Goal: Task Accomplishment & Management: Manage account settings

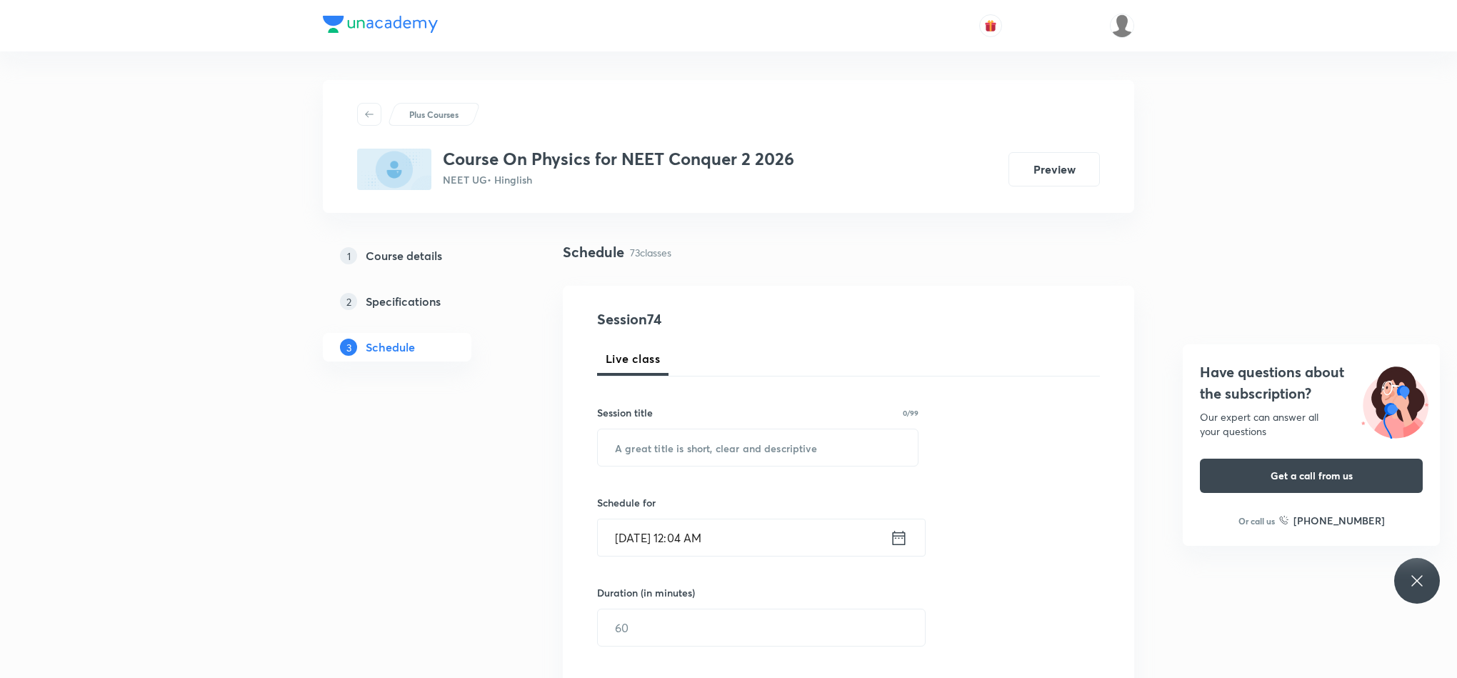
click at [1436, 591] on div "Have questions about the subscription? Our expert can answer all your questions…" at bounding box center [1417, 581] width 46 height 46
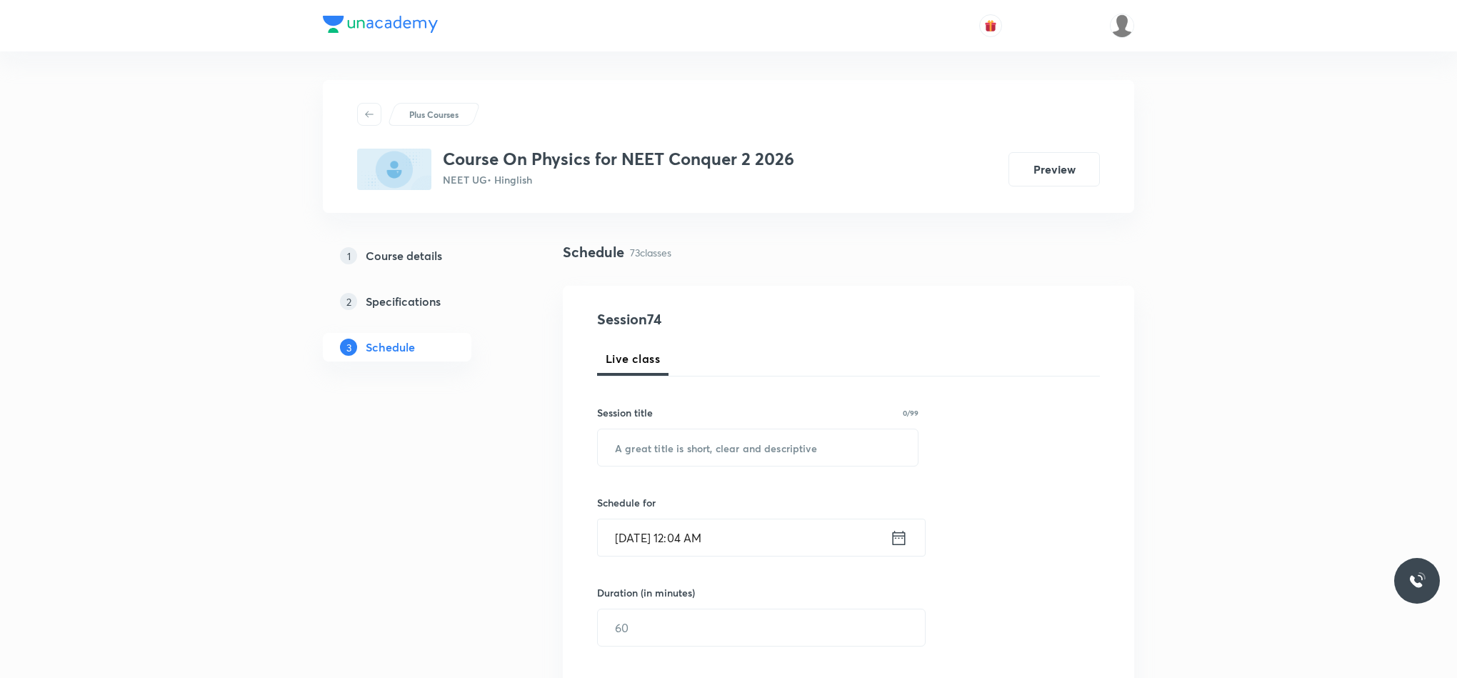
click at [409, 311] on link "2 Specifications" at bounding box center [420, 301] width 194 height 29
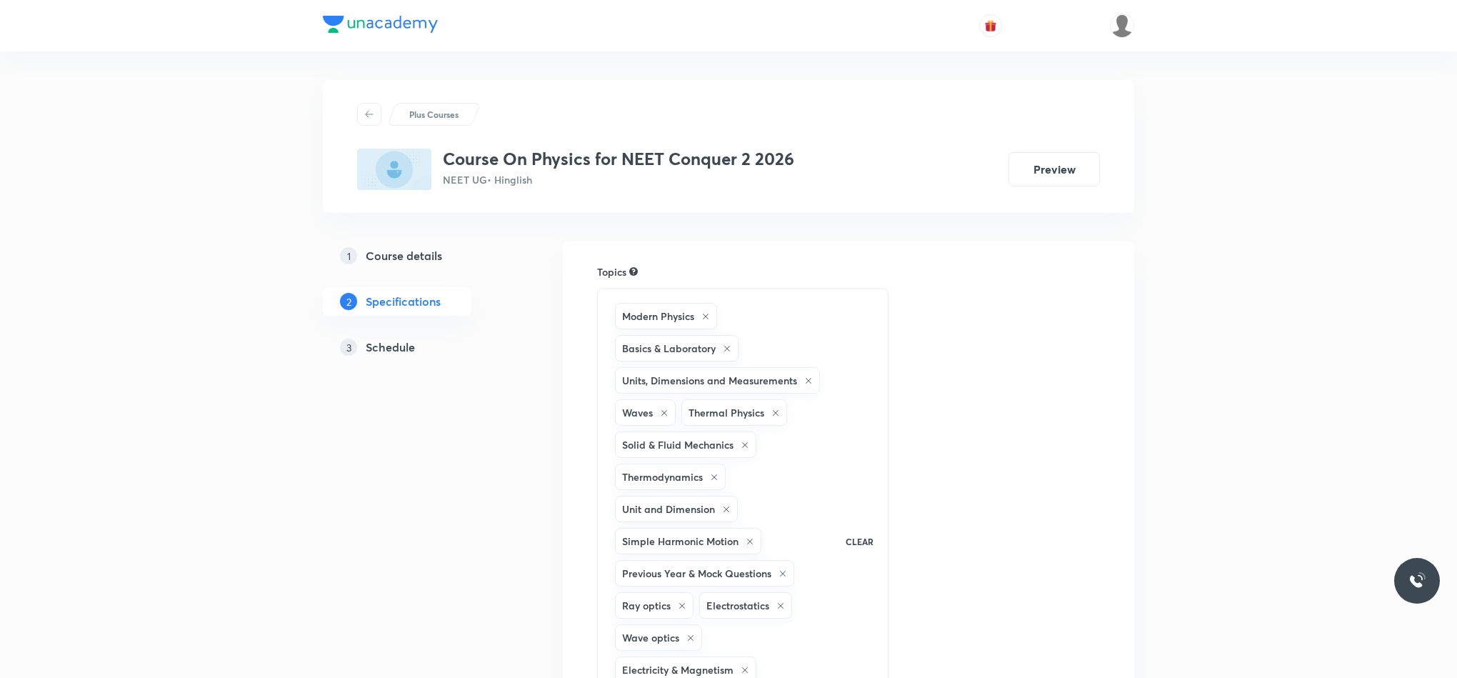
click at [431, 254] on h5 "Course details" at bounding box center [404, 255] width 76 height 17
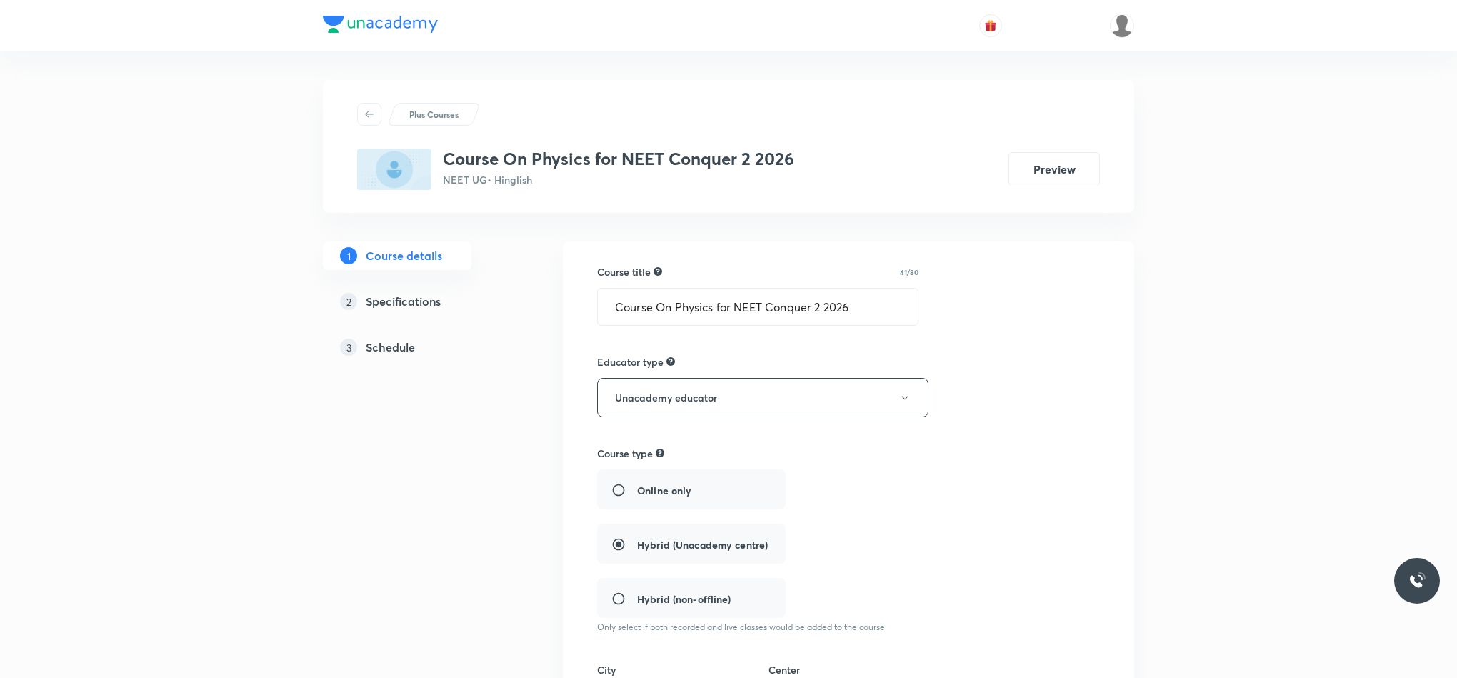
scroll to position [746, 0]
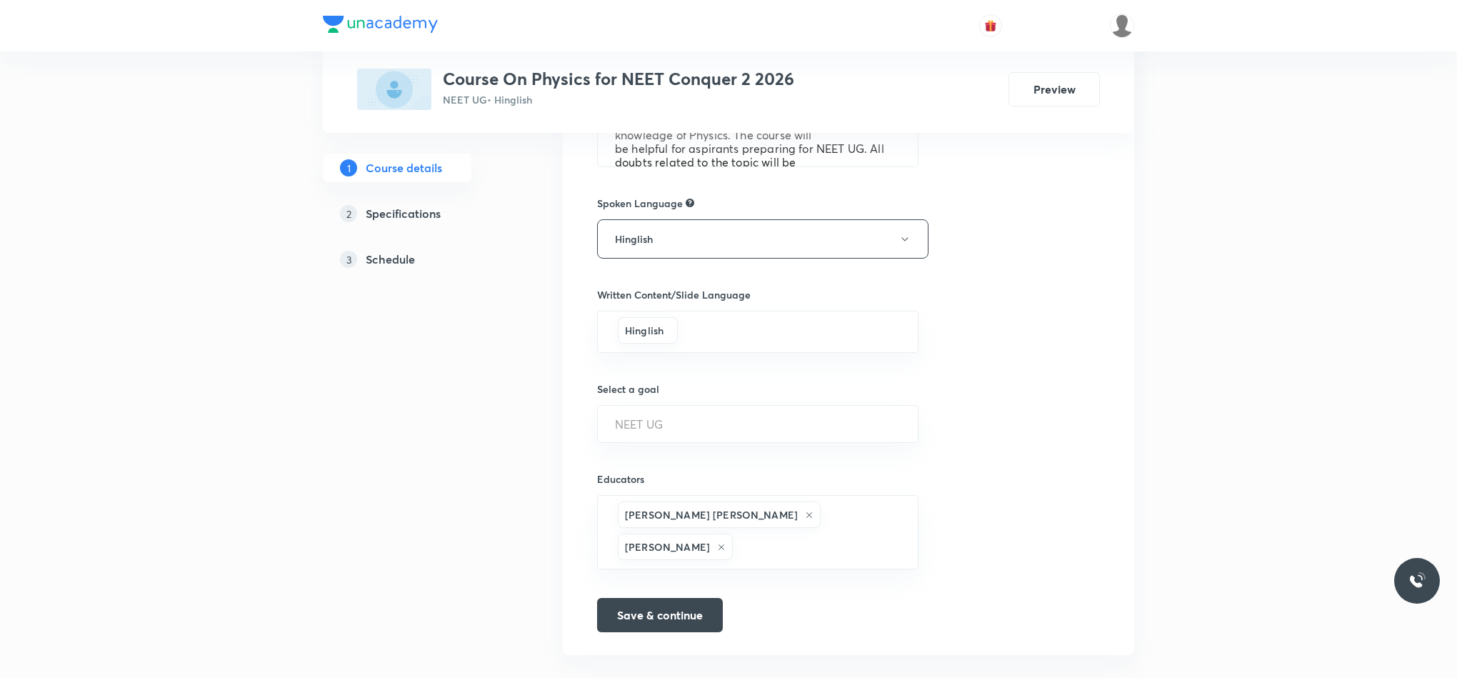
click at [408, 270] on link "3 Schedule" at bounding box center [420, 259] width 194 height 29
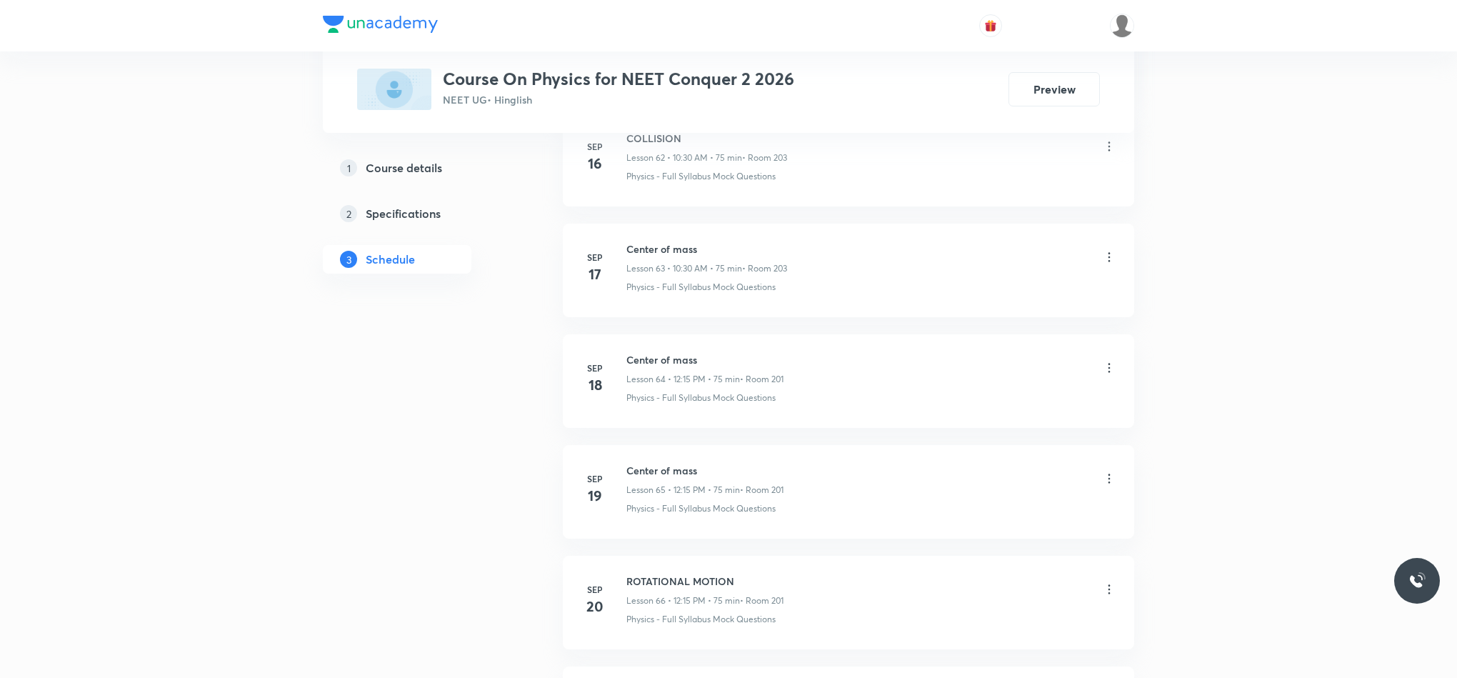
scroll to position [8694, 0]
drag, startPoint x: 626, startPoint y: 476, endPoint x: 795, endPoint y: 476, distance: 169.3
click at [795, 476] on div "ROTATIONAL MOTION Lesson 73 • 10:30 AM • 80 min • Room 203" at bounding box center [871, 485] width 490 height 34
copy h6 "ROTATIONAL MOTION"
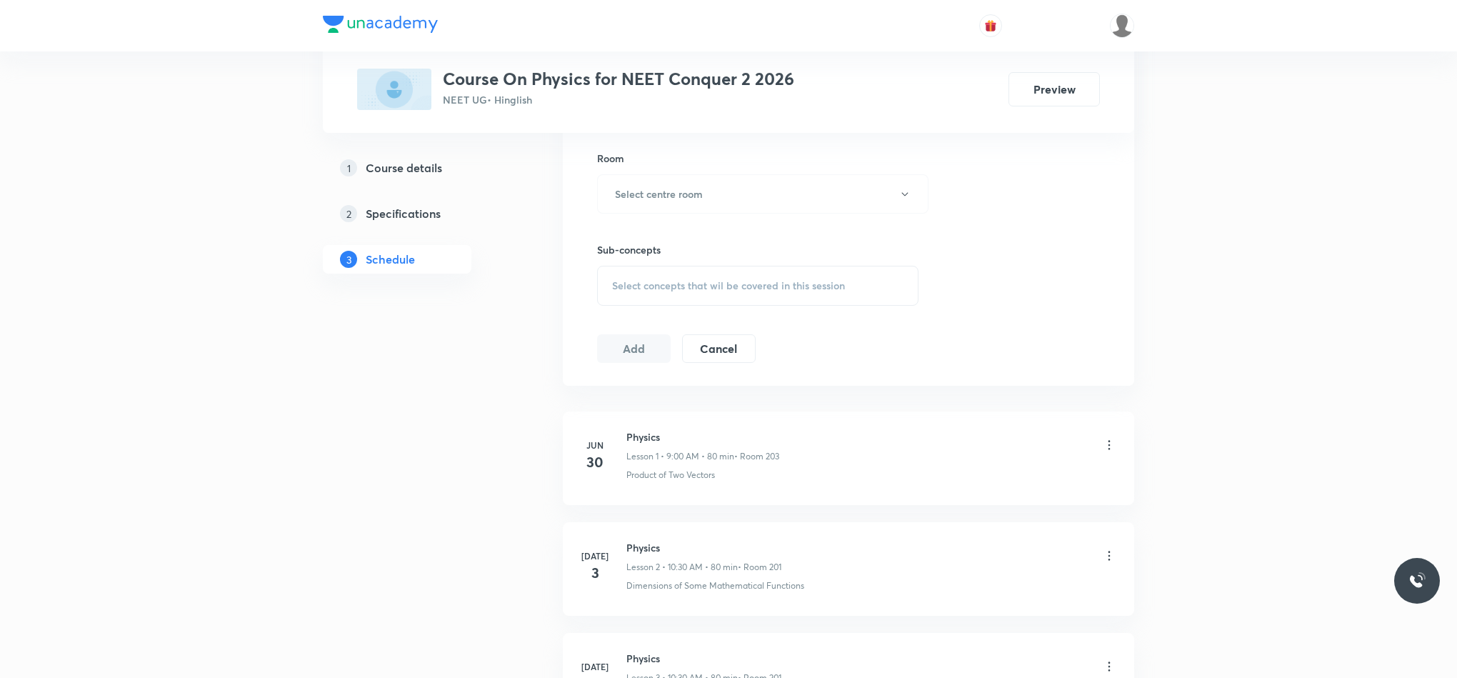
scroll to position [0, 0]
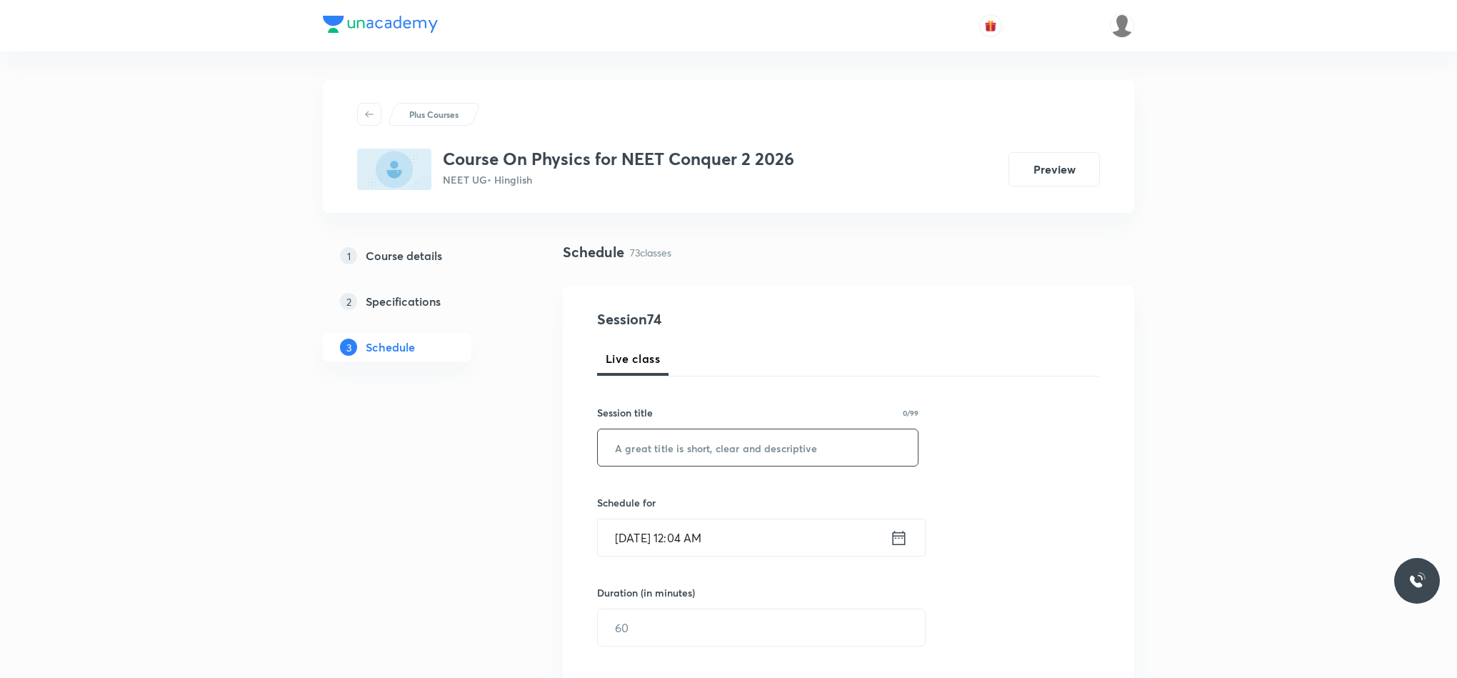
click at [697, 446] on input "text" at bounding box center [758, 447] width 320 height 36
paste input "ROTATIONAL MOTION"
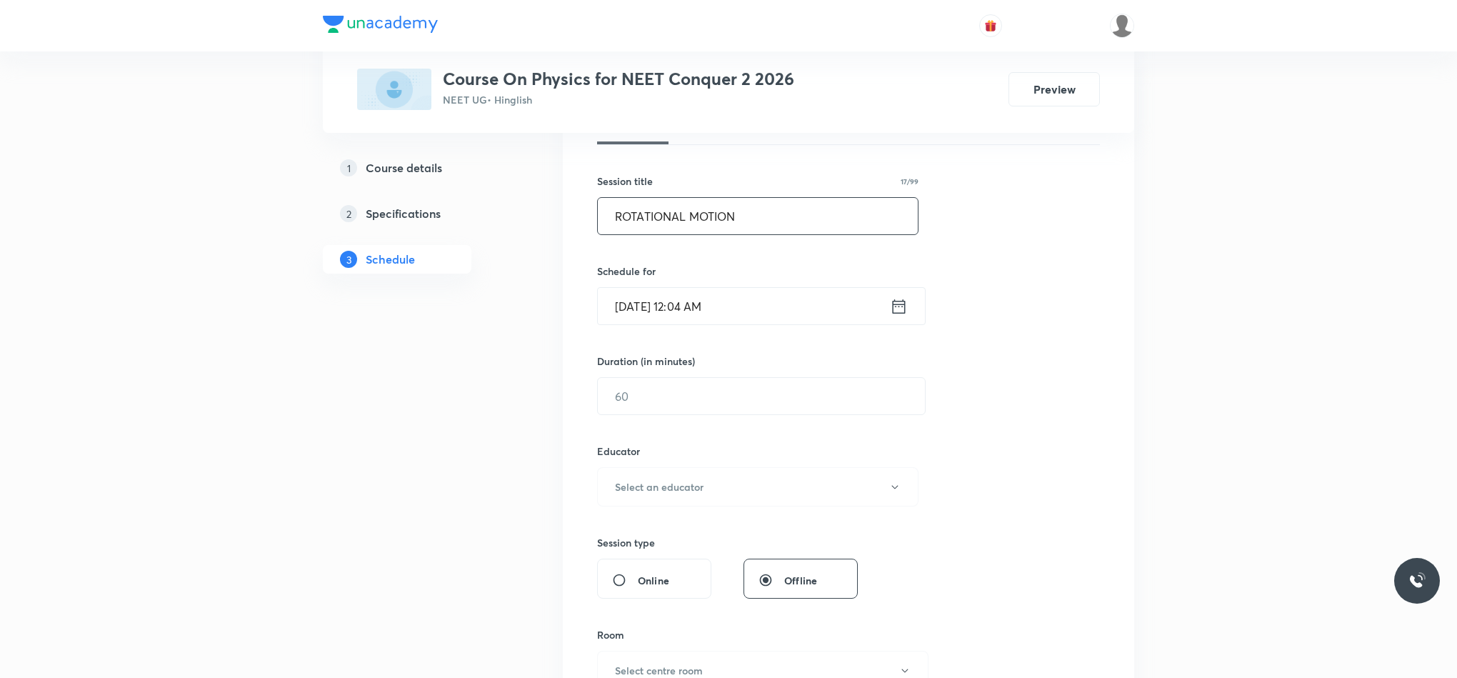
scroll to position [234, 0]
type input "ROTATIONAL MOTION"
click at [898, 317] on div "[DATE] 12:04 AM ​" at bounding box center [761, 304] width 329 height 38
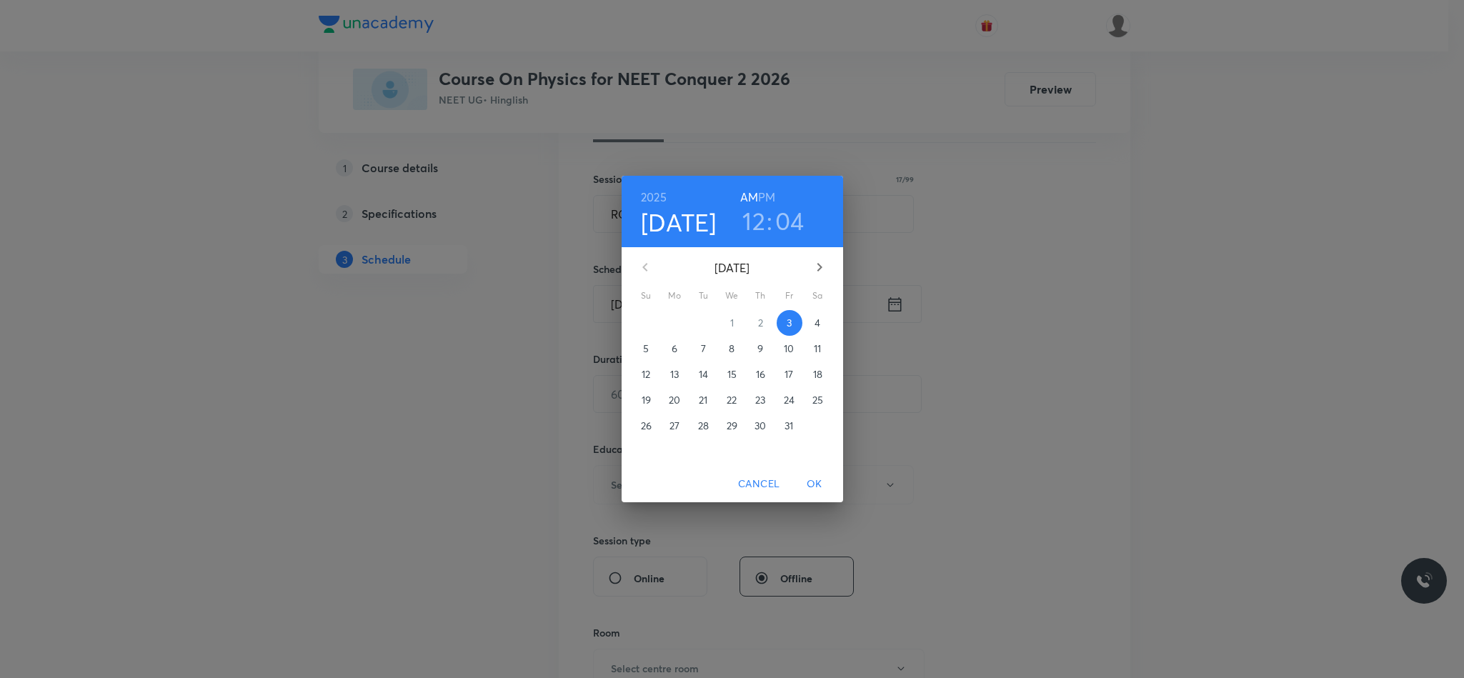
click at [755, 215] on h3 "12" at bounding box center [753, 221] width 23 height 30
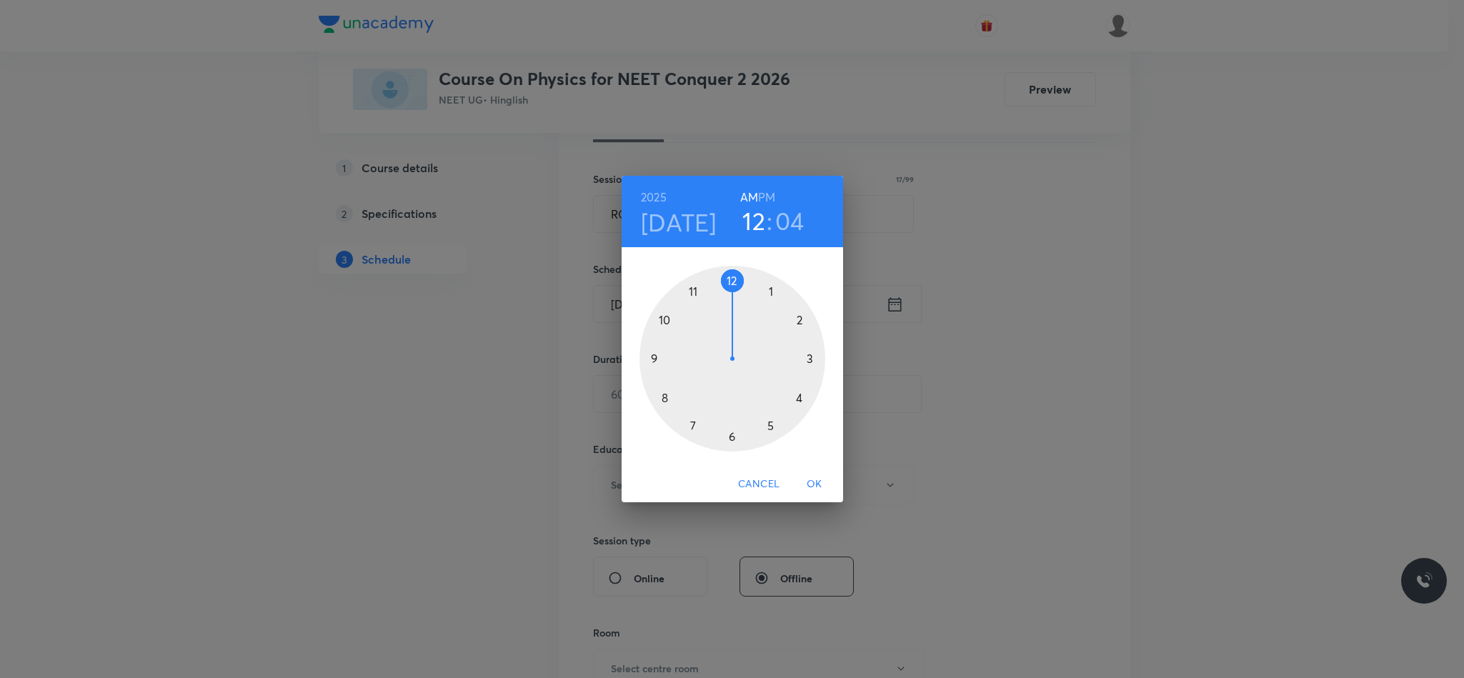
click at [656, 367] on div at bounding box center [732, 359] width 186 height 186
click at [731, 284] on div at bounding box center [732, 359] width 186 height 186
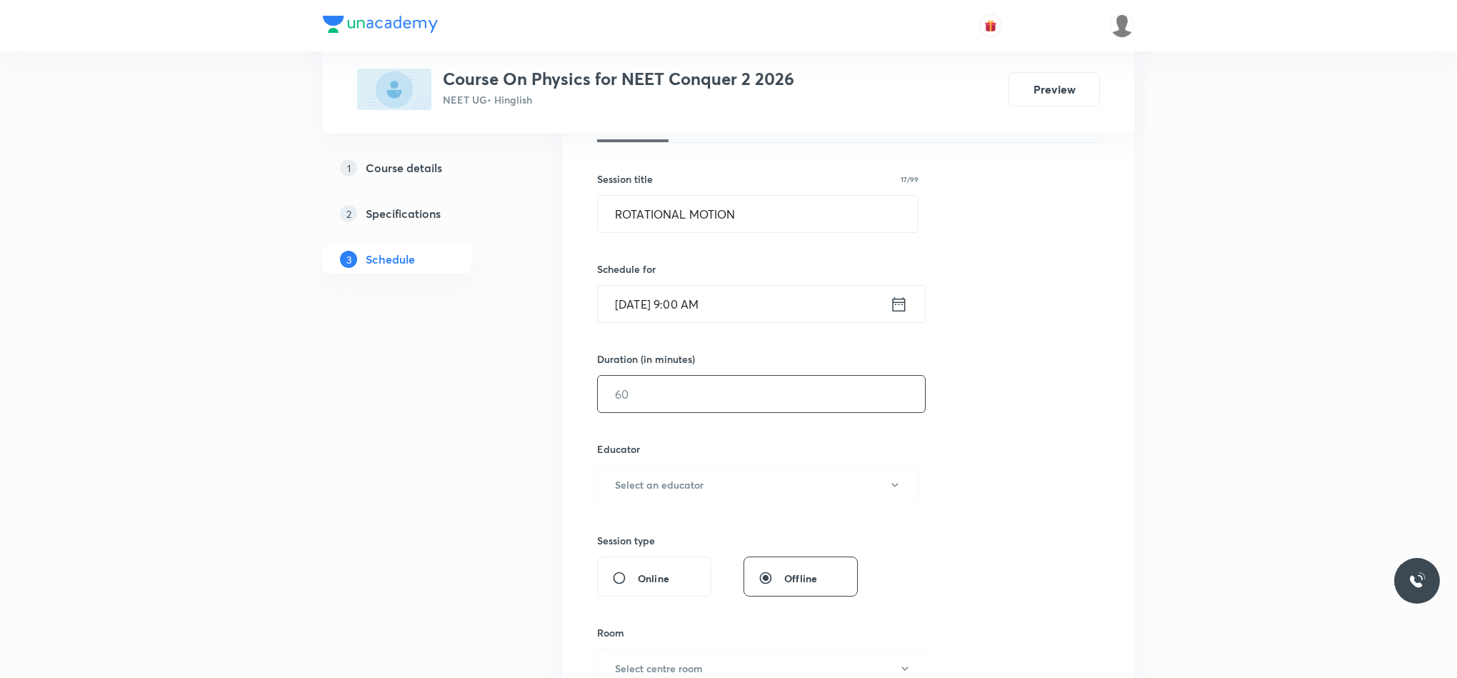
click at [706, 396] on input "text" at bounding box center [761, 394] width 327 height 36
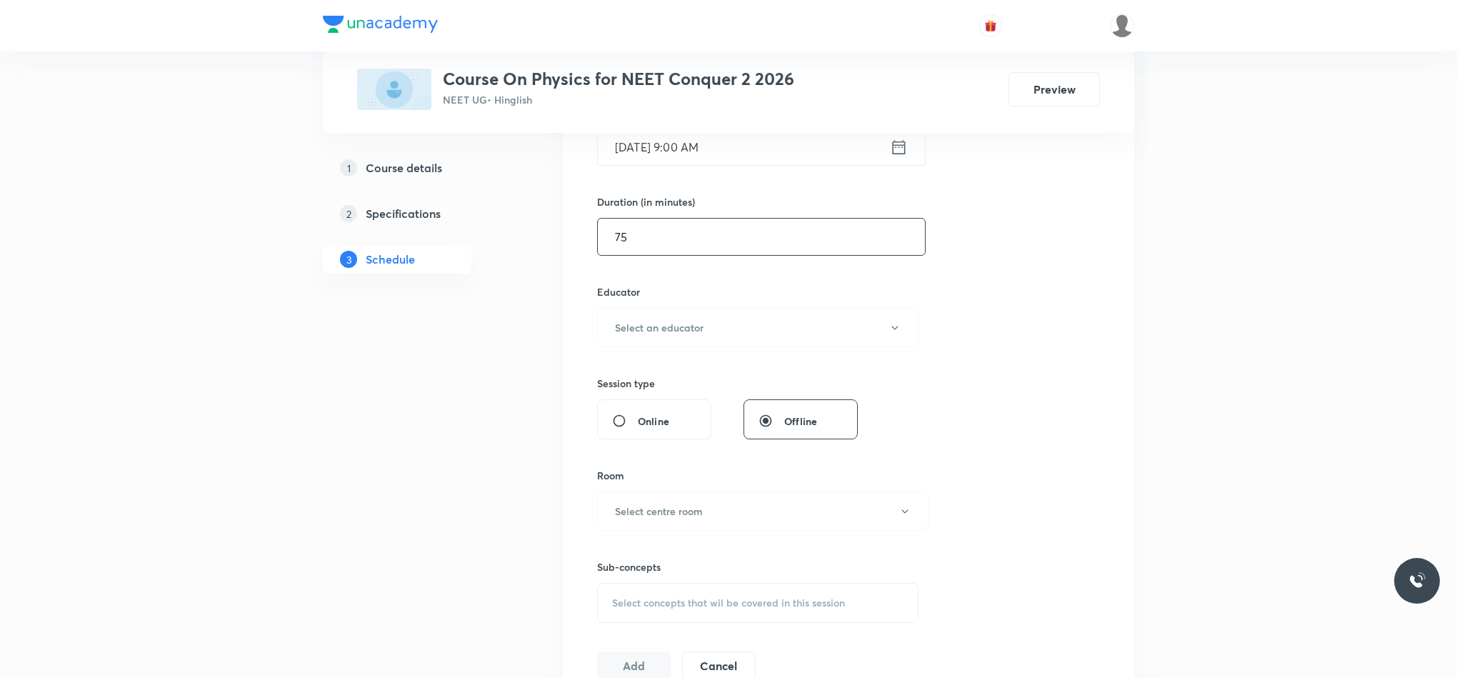
scroll to position [392, 0]
type input "75"
click at [646, 319] on button "Select an educator" at bounding box center [757, 325] width 321 height 39
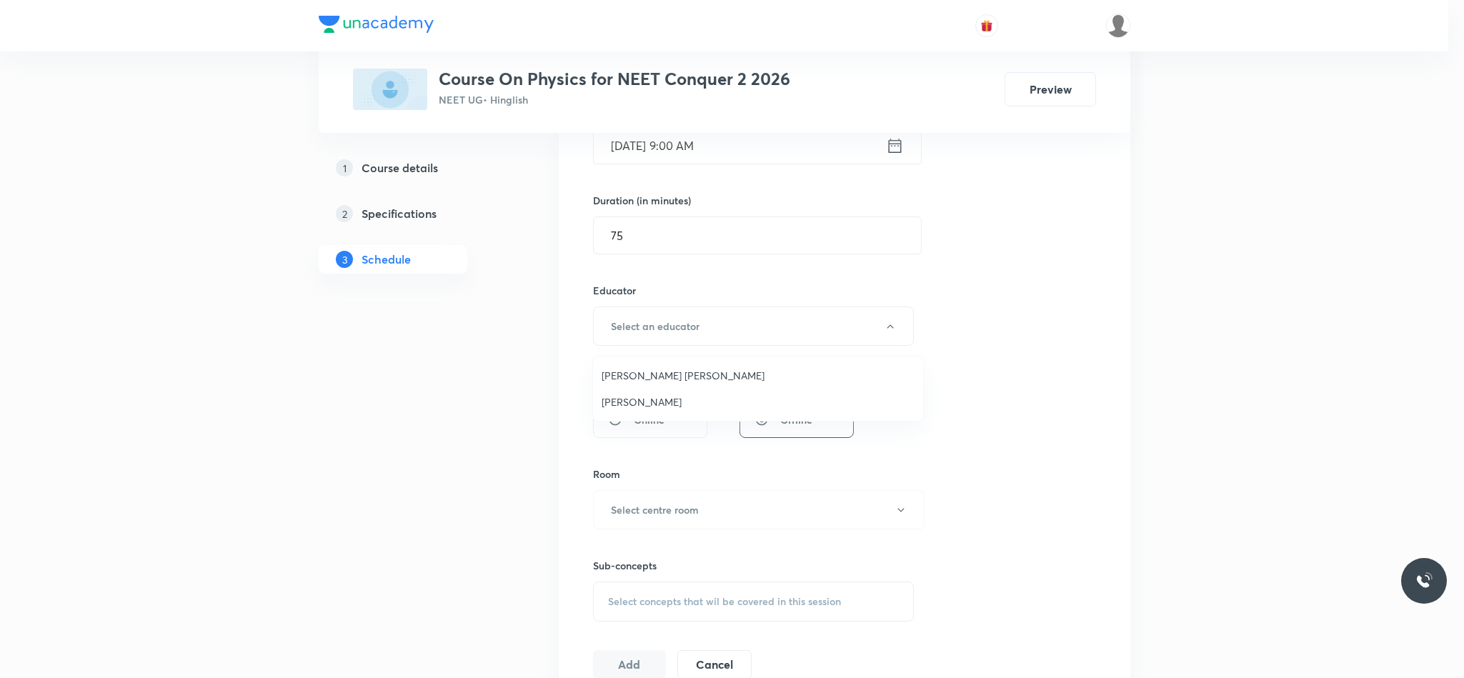
click at [658, 371] on span "[PERSON_NAME] [PERSON_NAME]" at bounding box center [757, 375] width 313 height 15
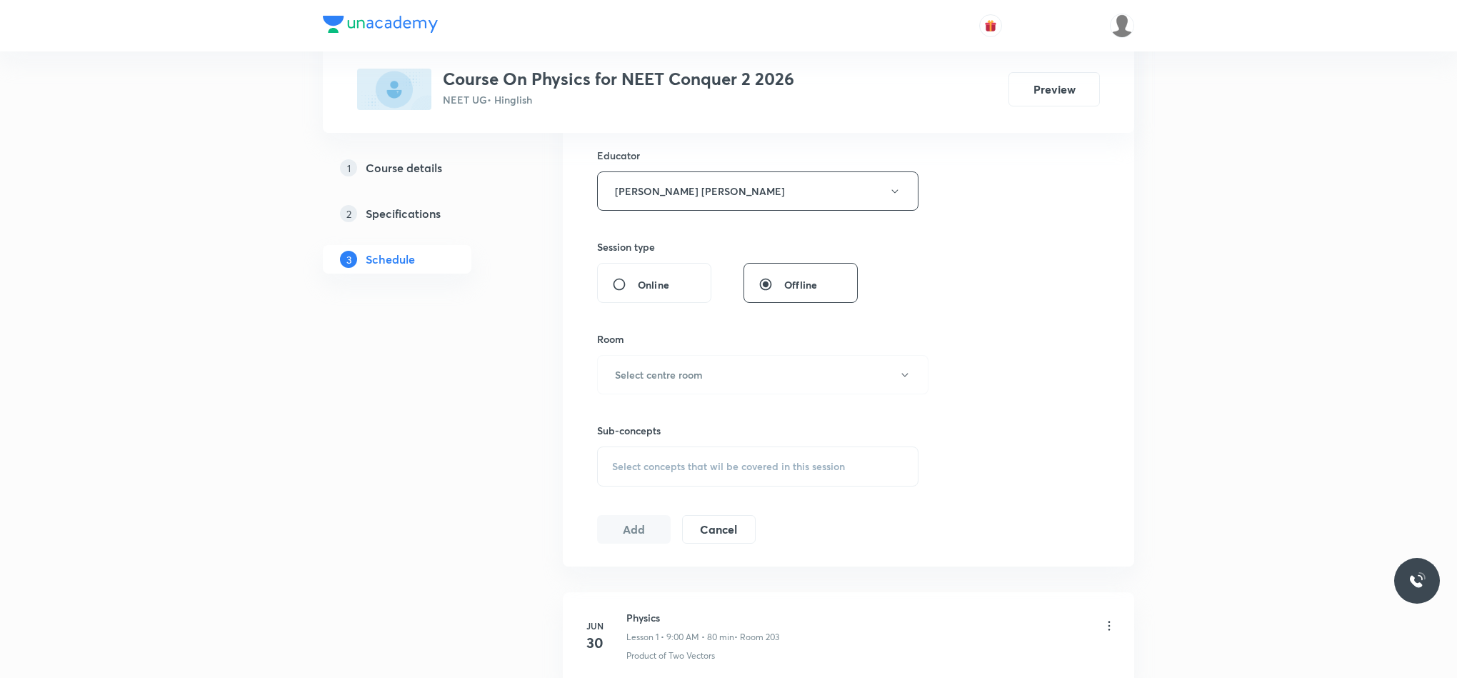
scroll to position [528, 0]
click at [658, 371] on h6 "Select centre room" at bounding box center [659, 373] width 88 height 15
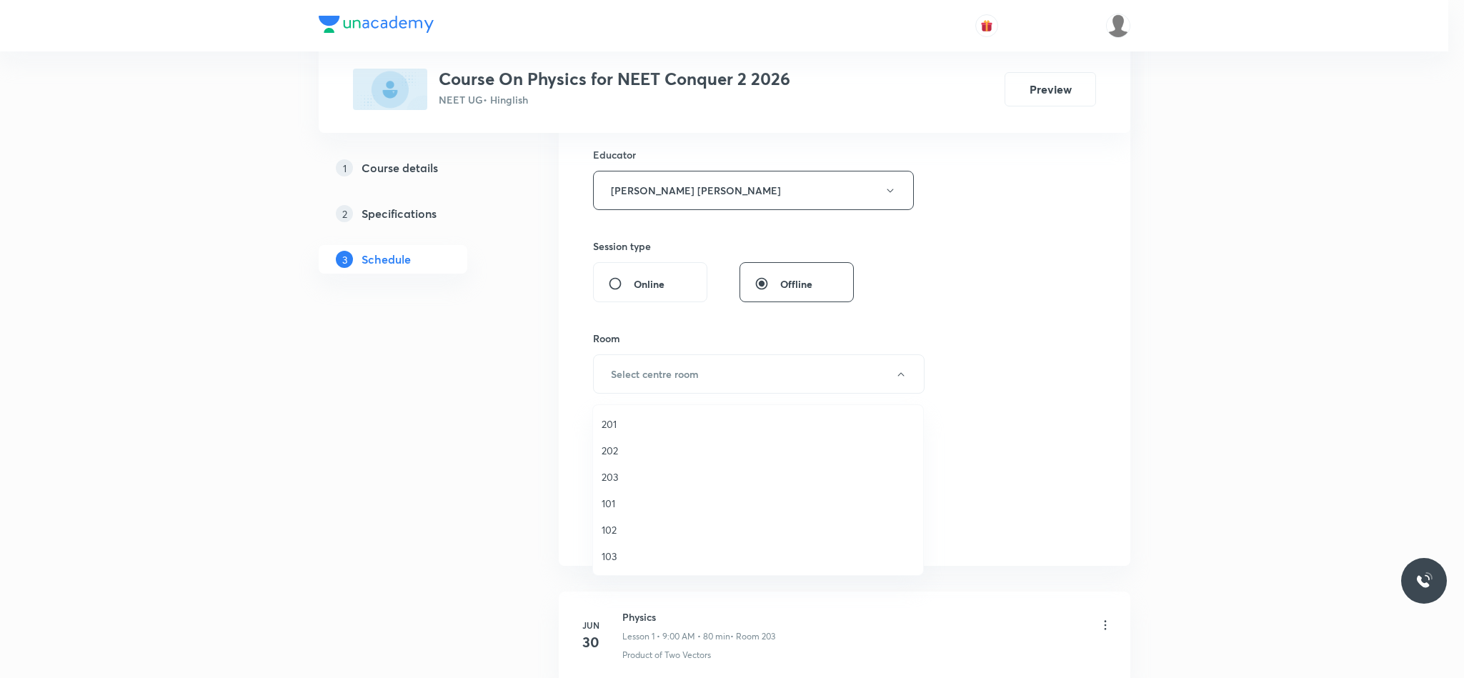
click at [628, 425] on span "201" at bounding box center [757, 423] width 313 height 15
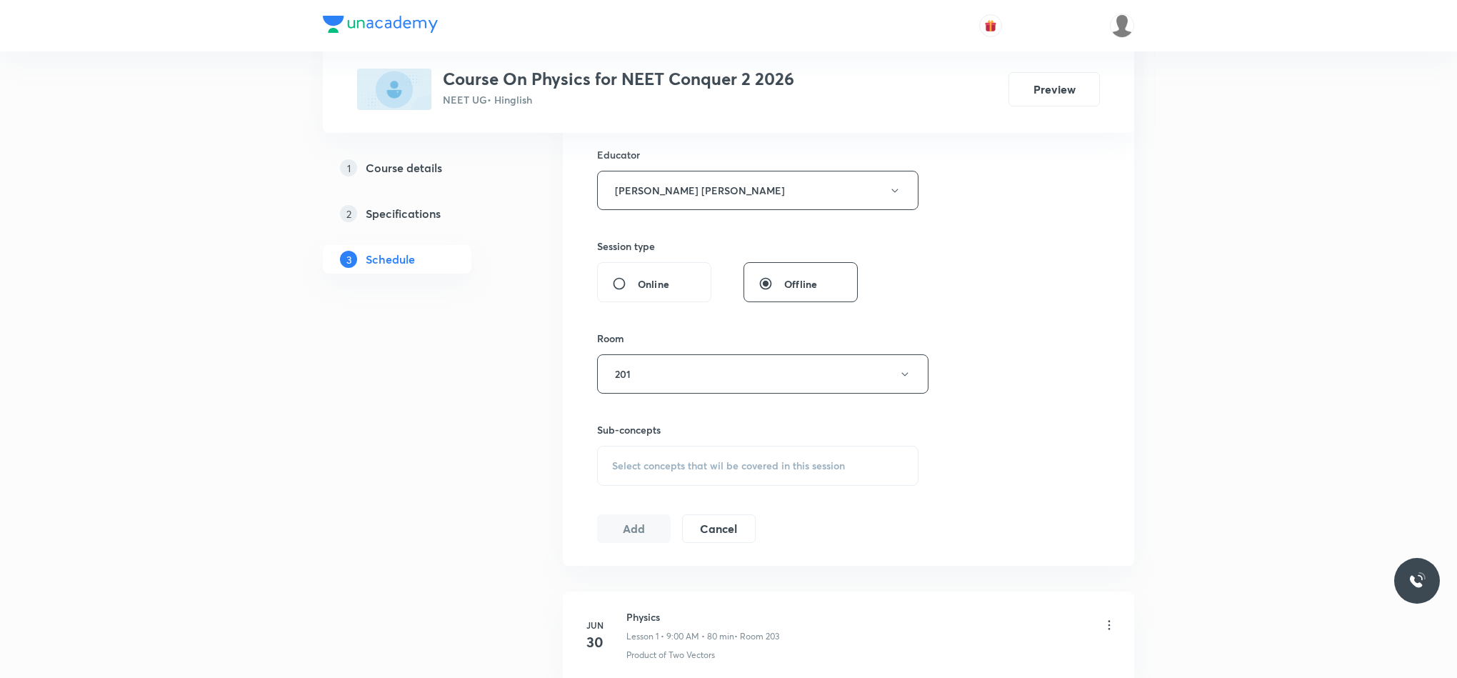
click at [644, 457] on div "Select concepts that wil be covered in this session" at bounding box center [757, 466] width 321 height 40
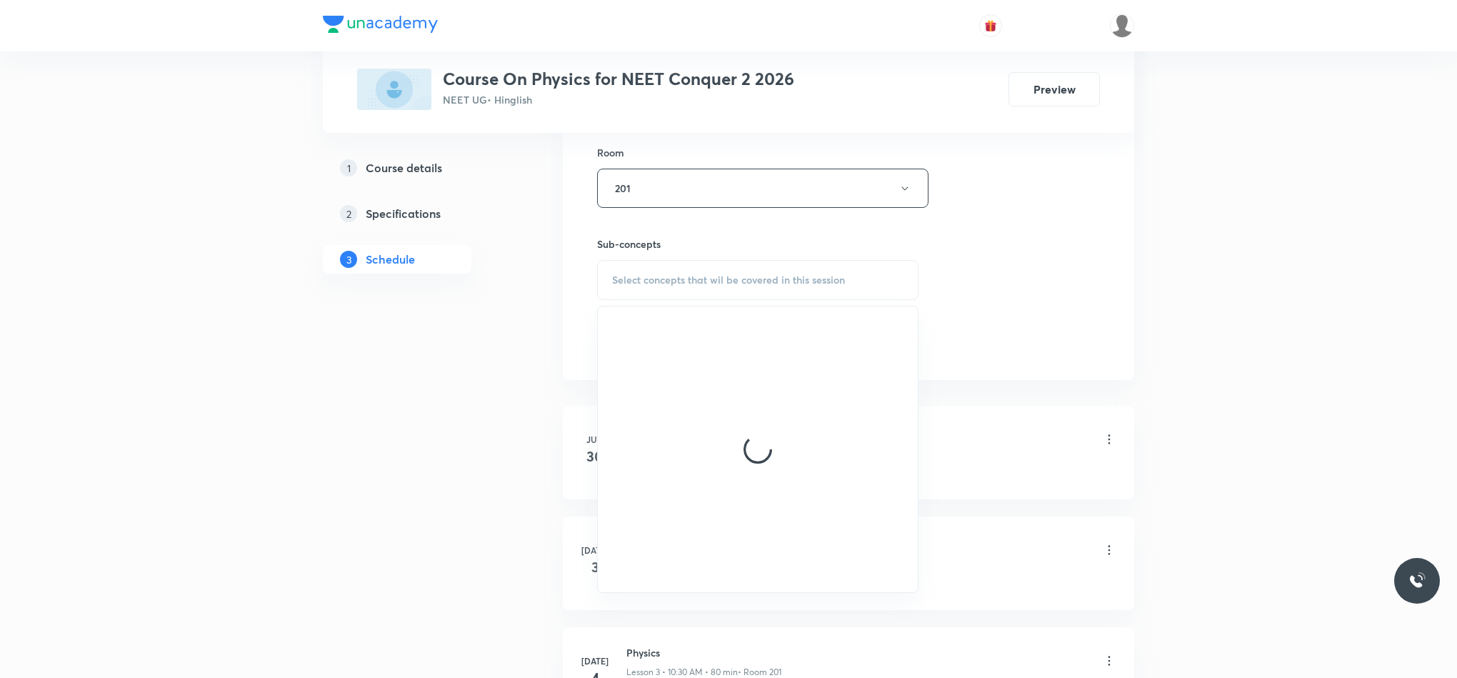
scroll to position [714, 0]
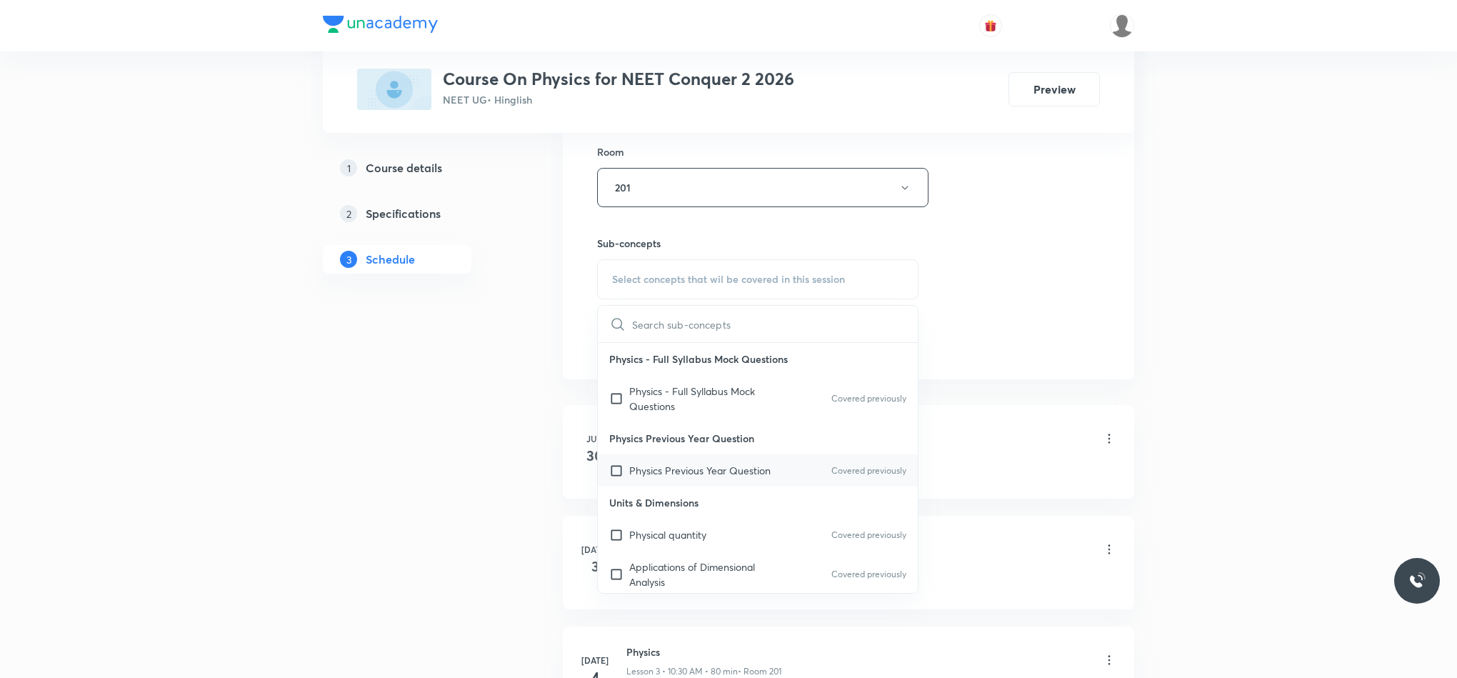
click at [699, 465] on div "Physics Previous Year Question Covered previously" at bounding box center [758, 470] width 320 height 32
checkbox input "true"
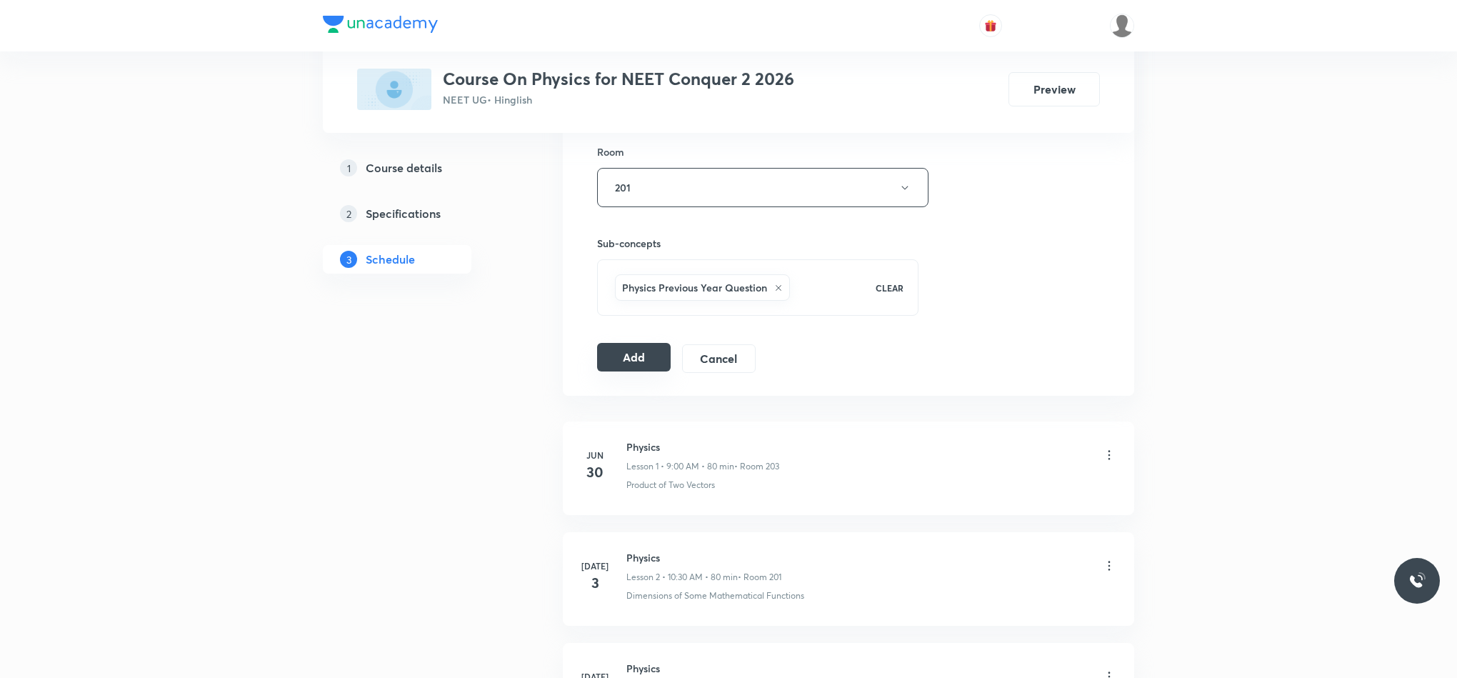
click at [619, 361] on button "Add" at bounding box center [634, 357] width 74 height 29
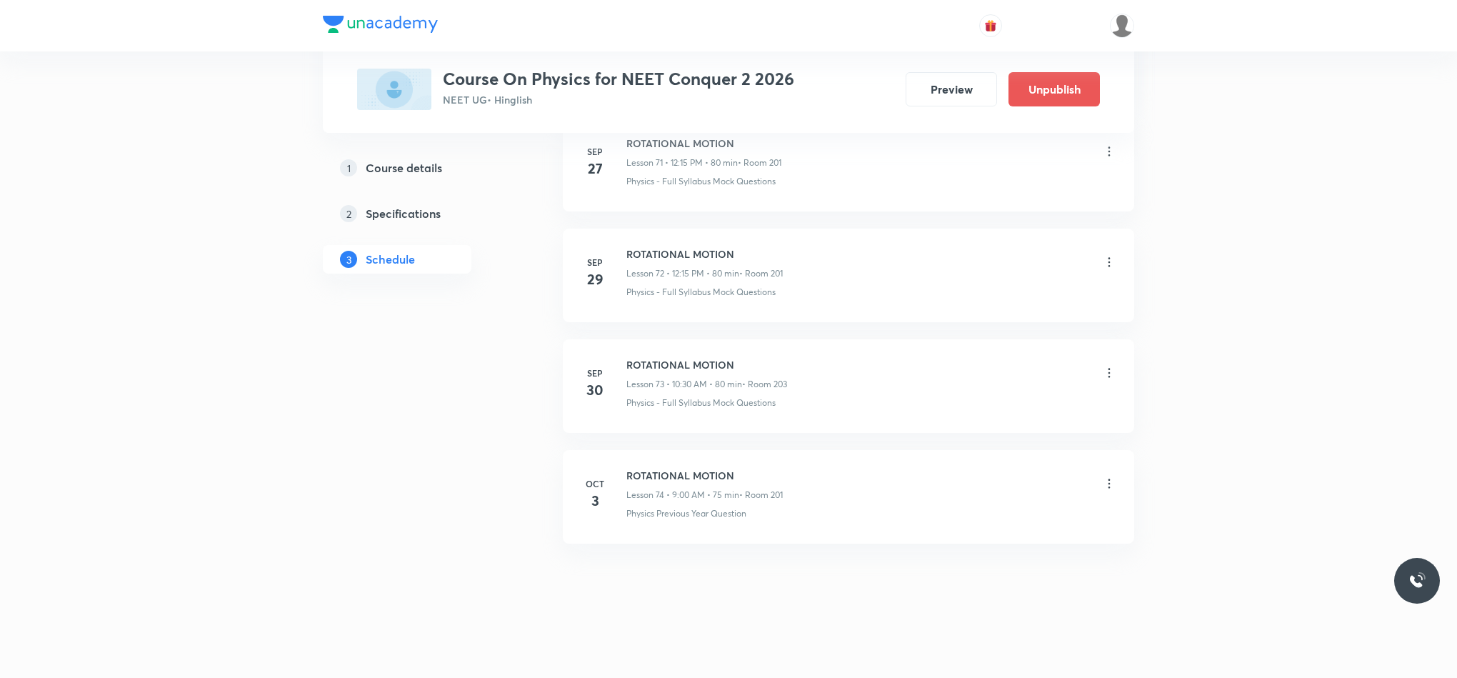
scroll to position [8055, 0]
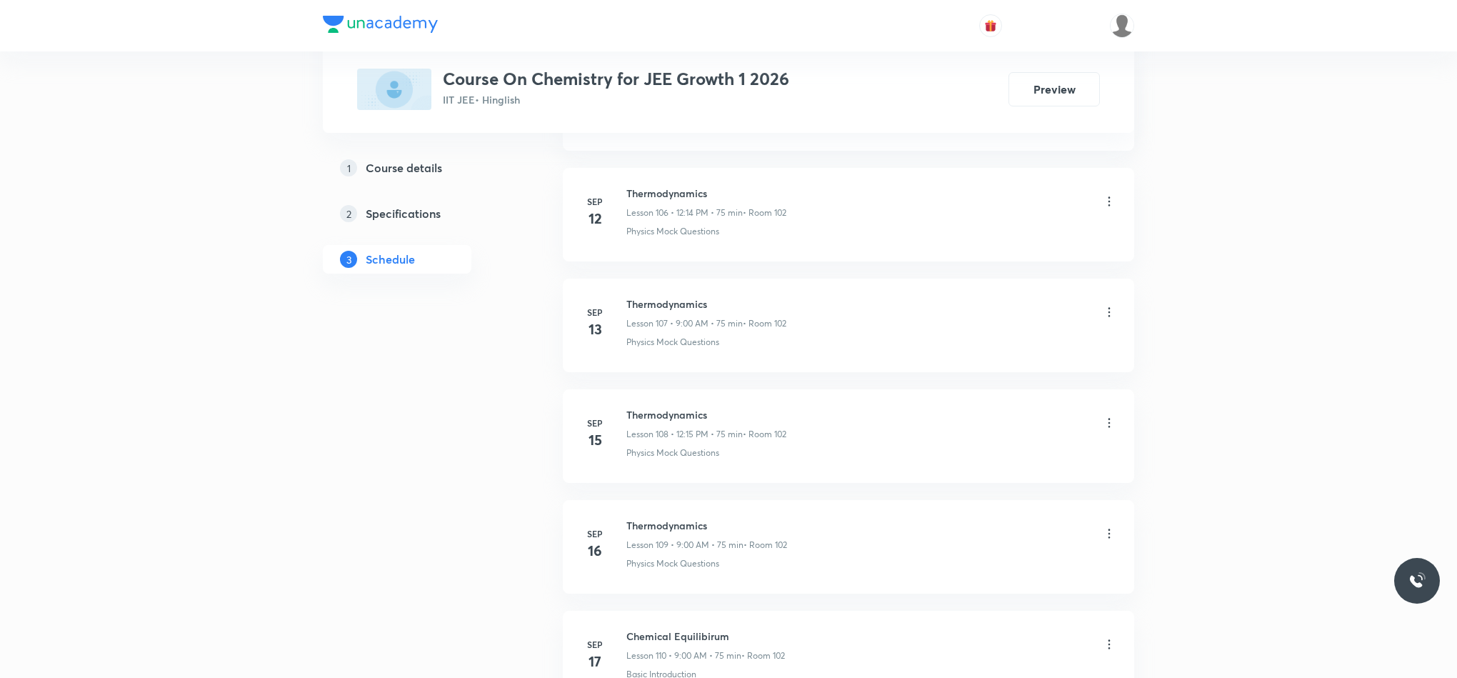
scroll to position [13708, 0]
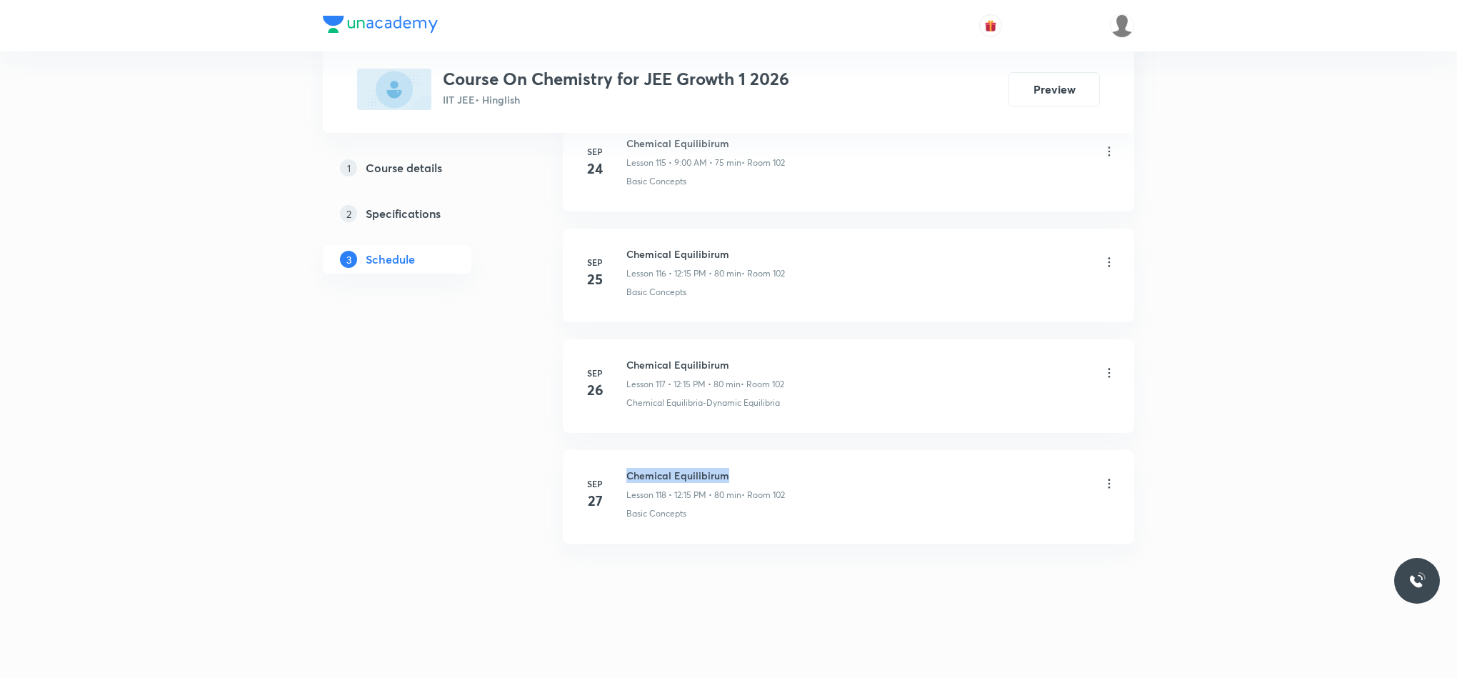
drag, startPoint x: 629, startPoint y: 471, endPoint x: 755, endPoint y: 465, distance: 126.6
click at [755, 465] on li "Sep 27 Chemical Equilibirum Lesson 118 • 12:15 PM • 80 min • Room 102 Basic Con…" at bounding box center [848, 497] width 571 height 94
copy h6 "Chemical Equilibirum"
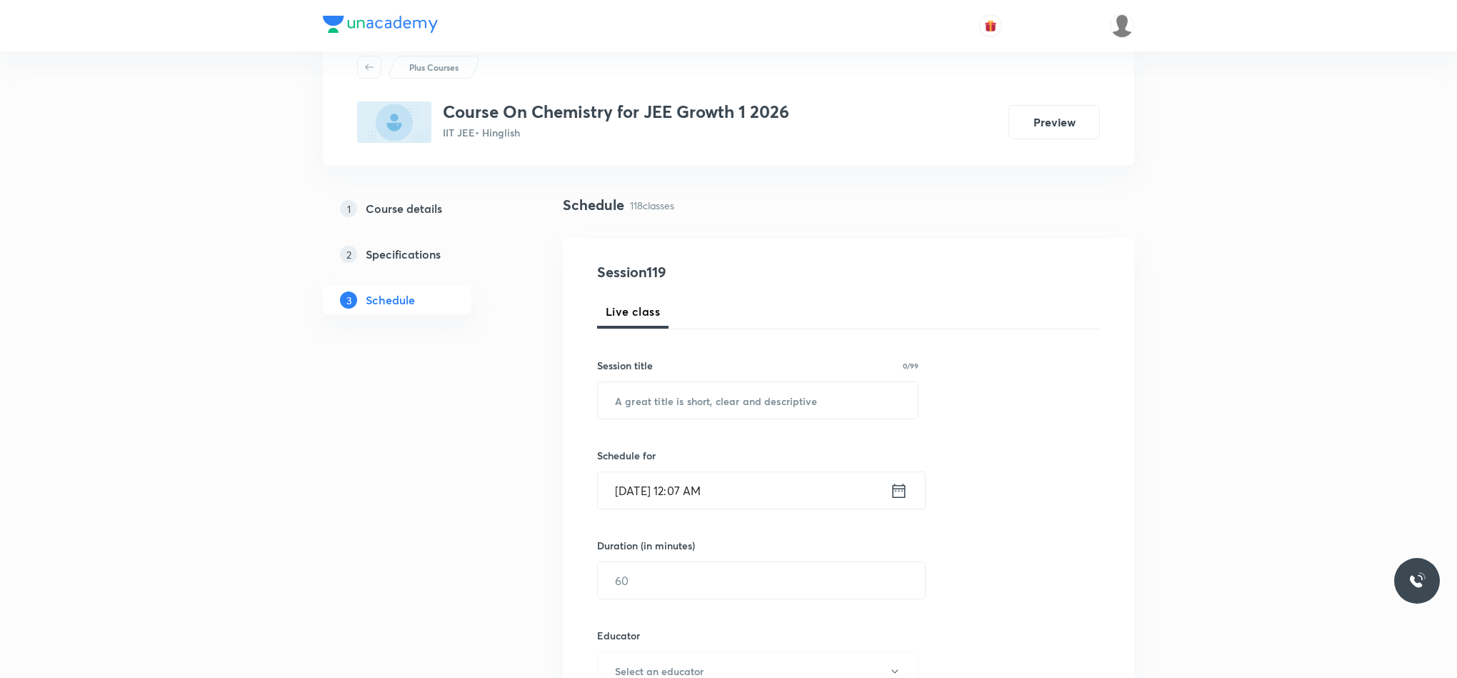
scroll to position [0, 0]
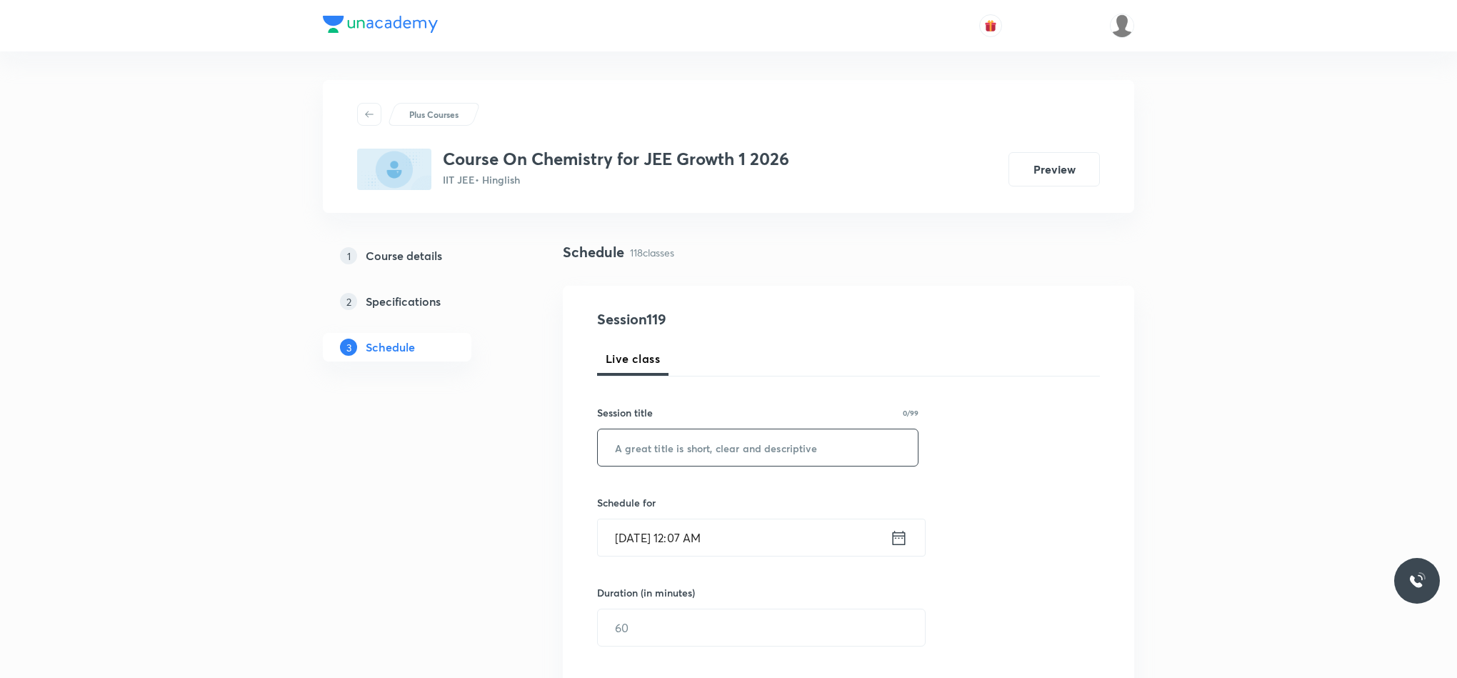
click at [693, 446] on input "text" at bounding box center [758, 447] width 320 height 36
paste input "Chemical Equilibirum"
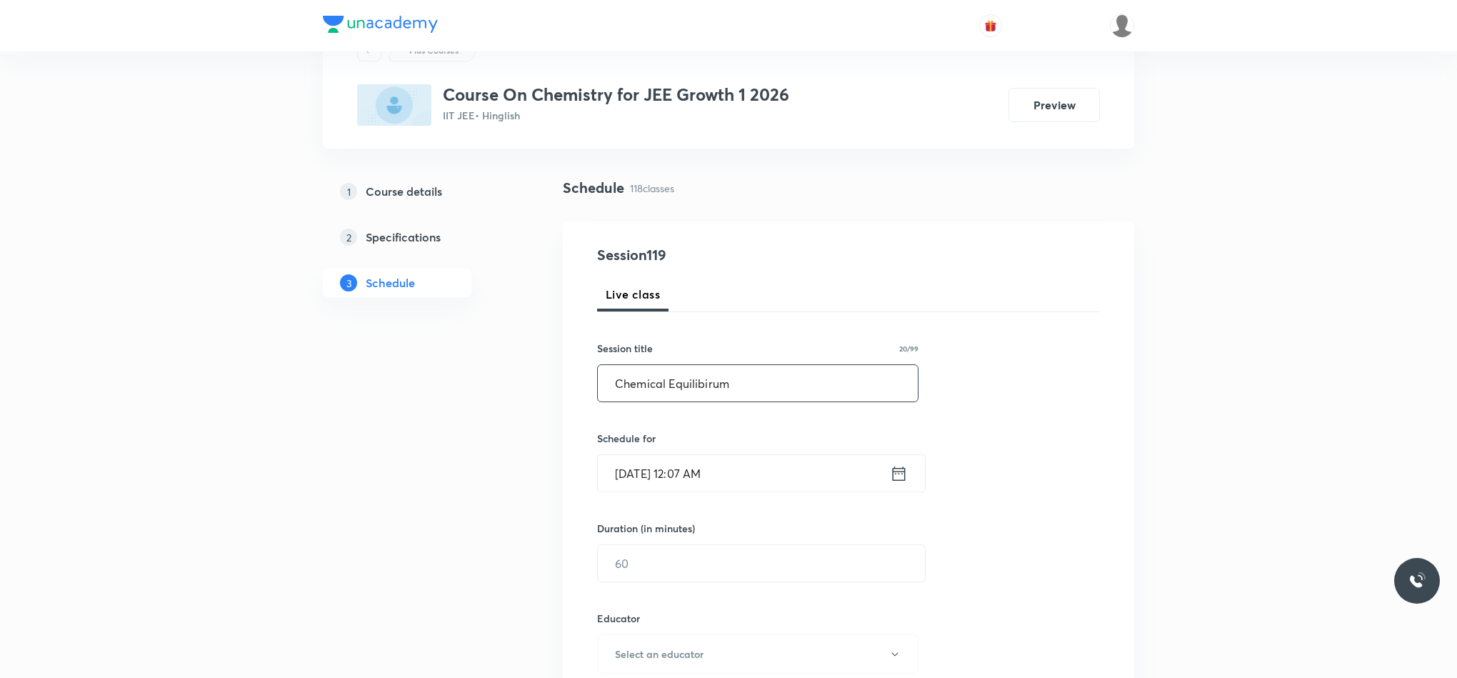
type input "Chemical Equilibirum"
click at [896, 474] on icon at bounding box center [899, 474] width 18 height 20
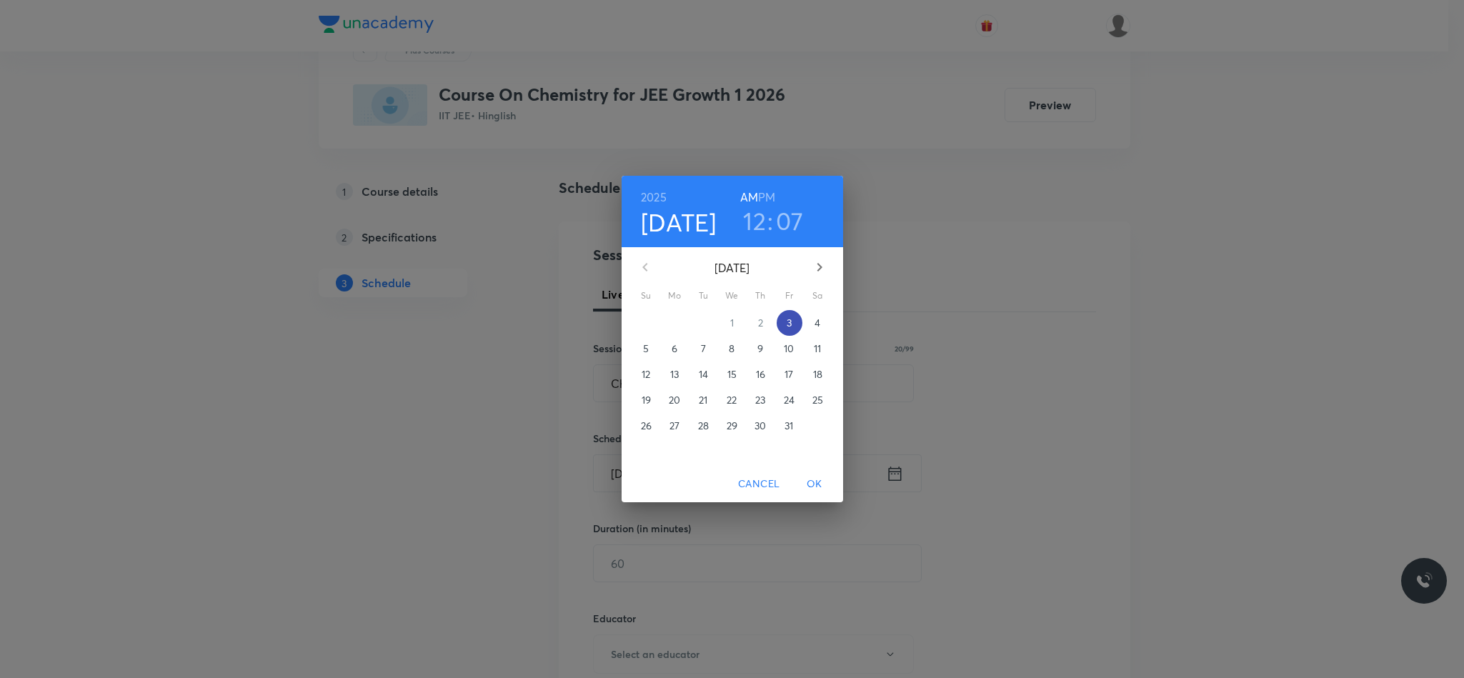
click at [791, 334] on button "3" at bounding box center [789, 323] width 26 height 26
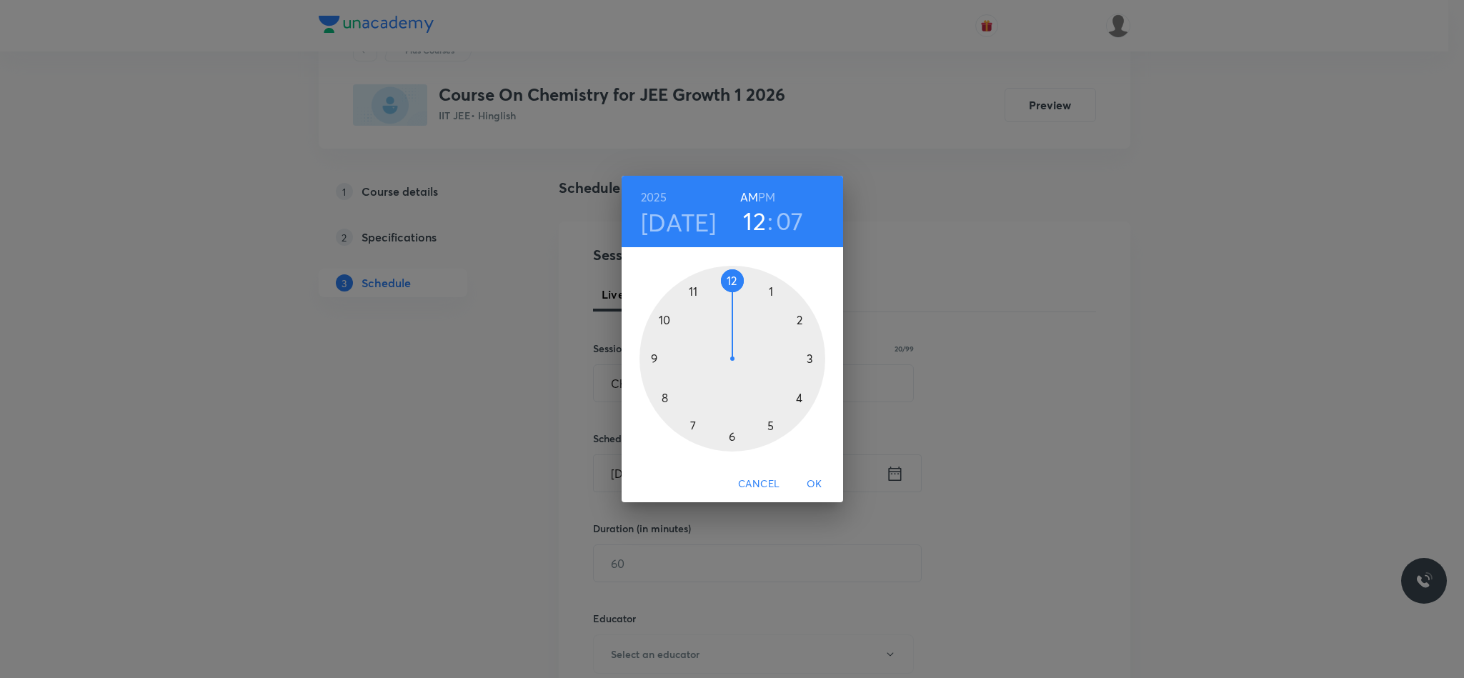
click at [654, 356] on div at bounding box center [732, 359] width 186 height 186
click at [734, 279] on div at bounding box center [732, 359] width 186 height 186
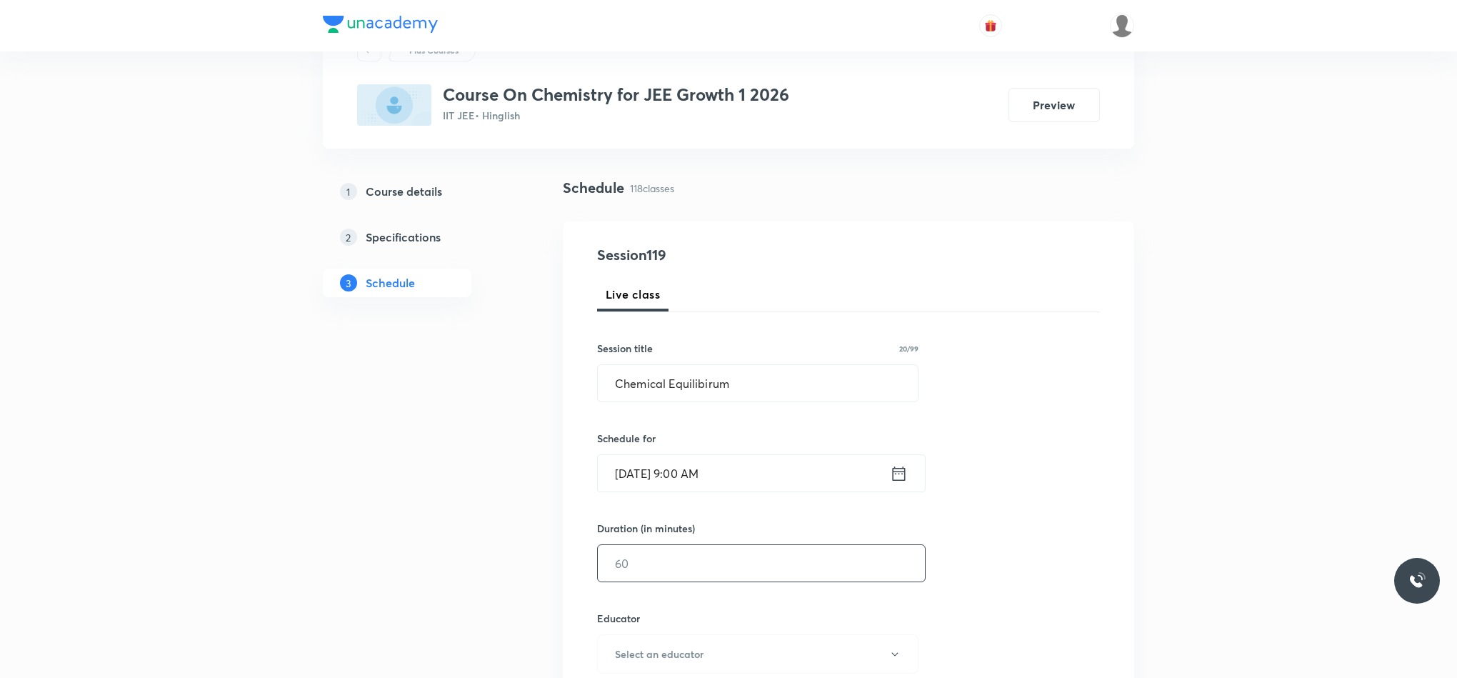
click at [734, 557] on input "text" at bounding box center [761, 563] width 327 height 36
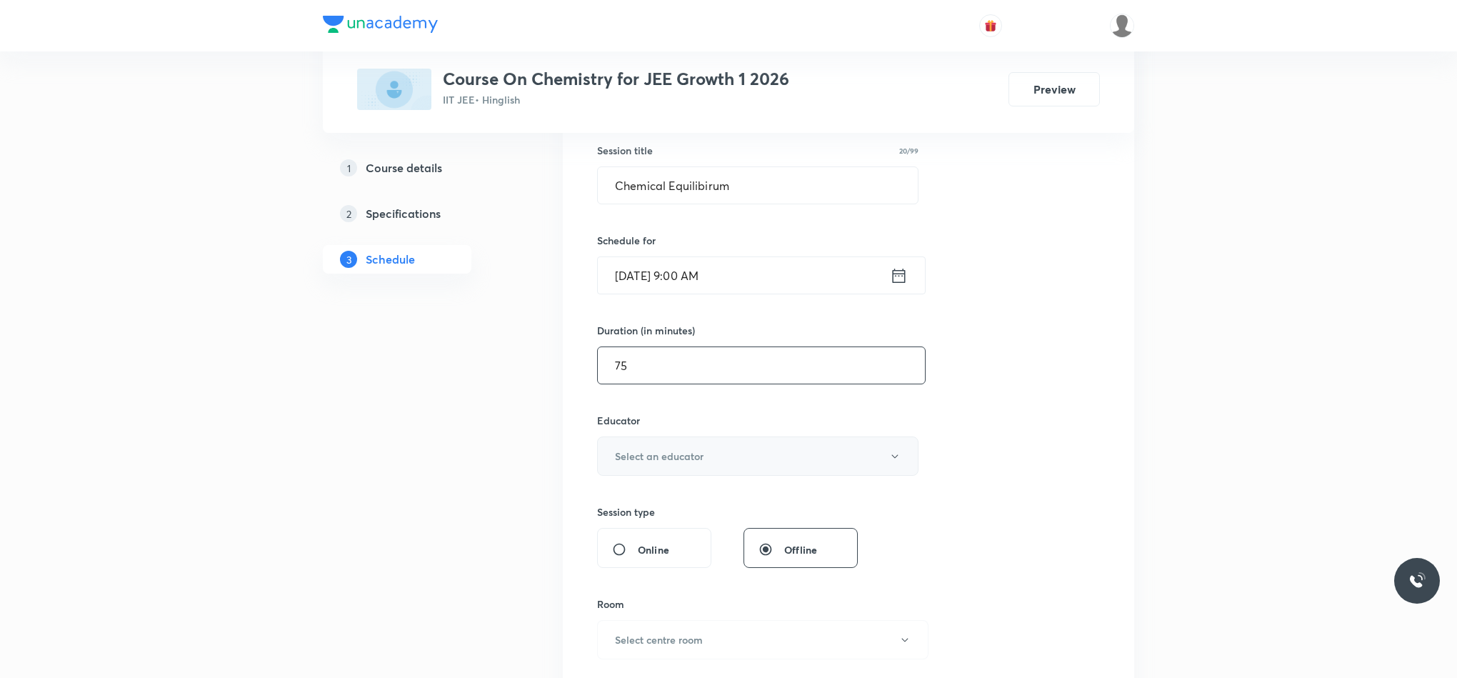
type input "75"
click at [644, 474] on button "Select an educator" at bounding box center [757, 455] width 321 height 39
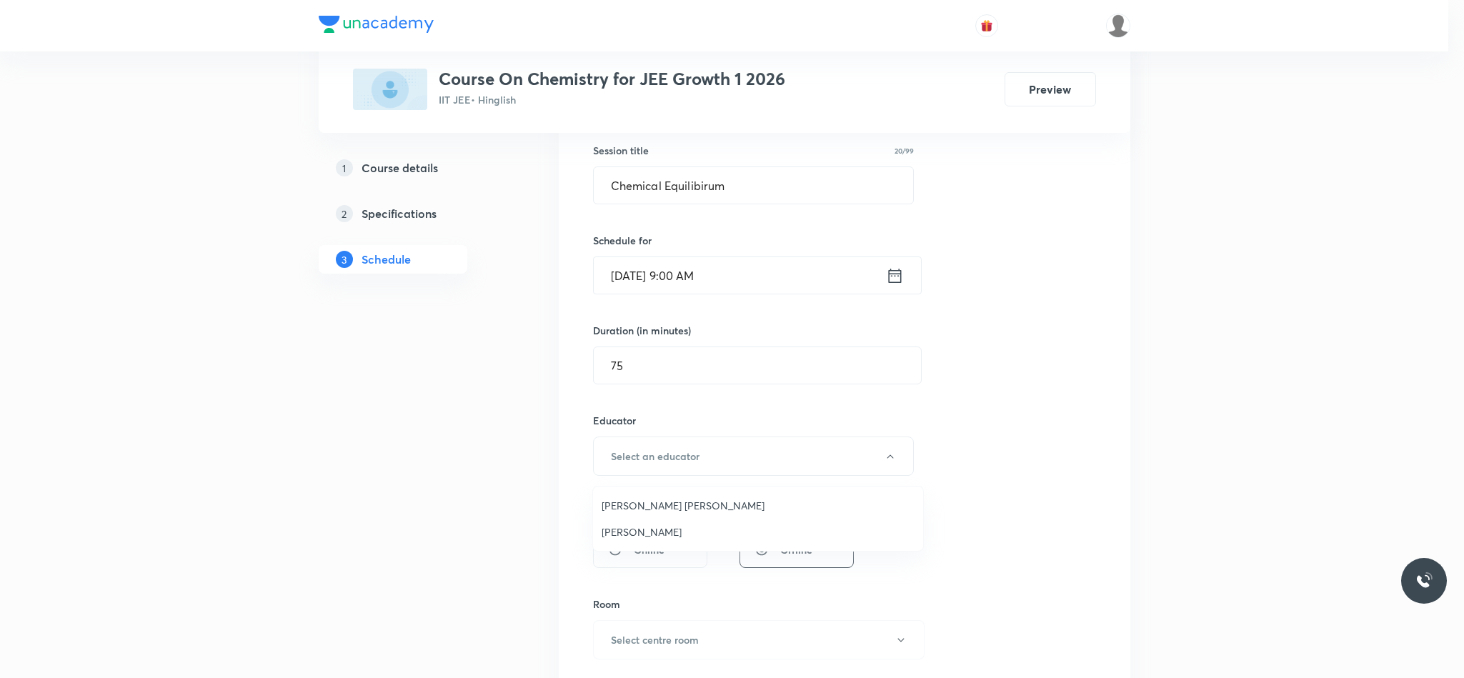
click at [674, 500] on span "Vikash Kumar Maury" at bounding box center [757, 505] width 313 height 15
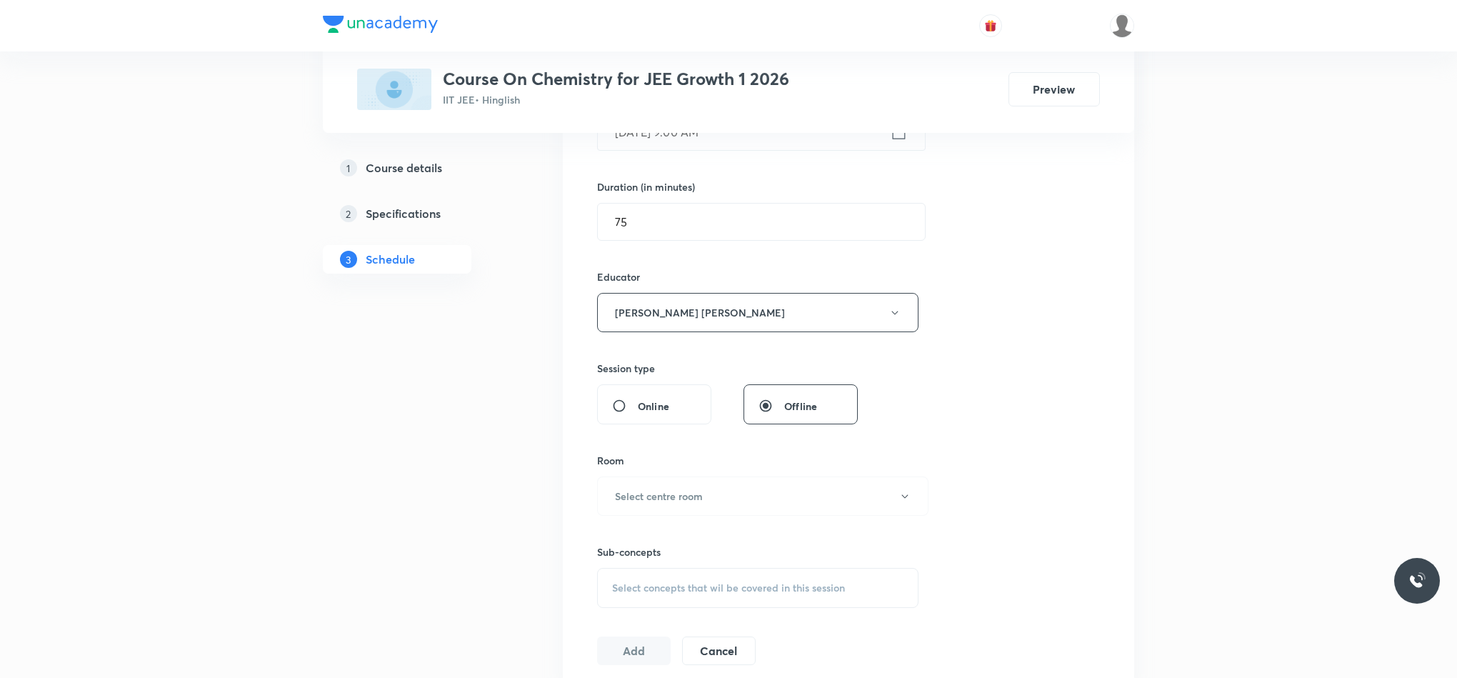
scroll to position [412, 0]
click at [665, 484] on h6 "Select centre room" at bounding box center [659, 489] width 88 height 15
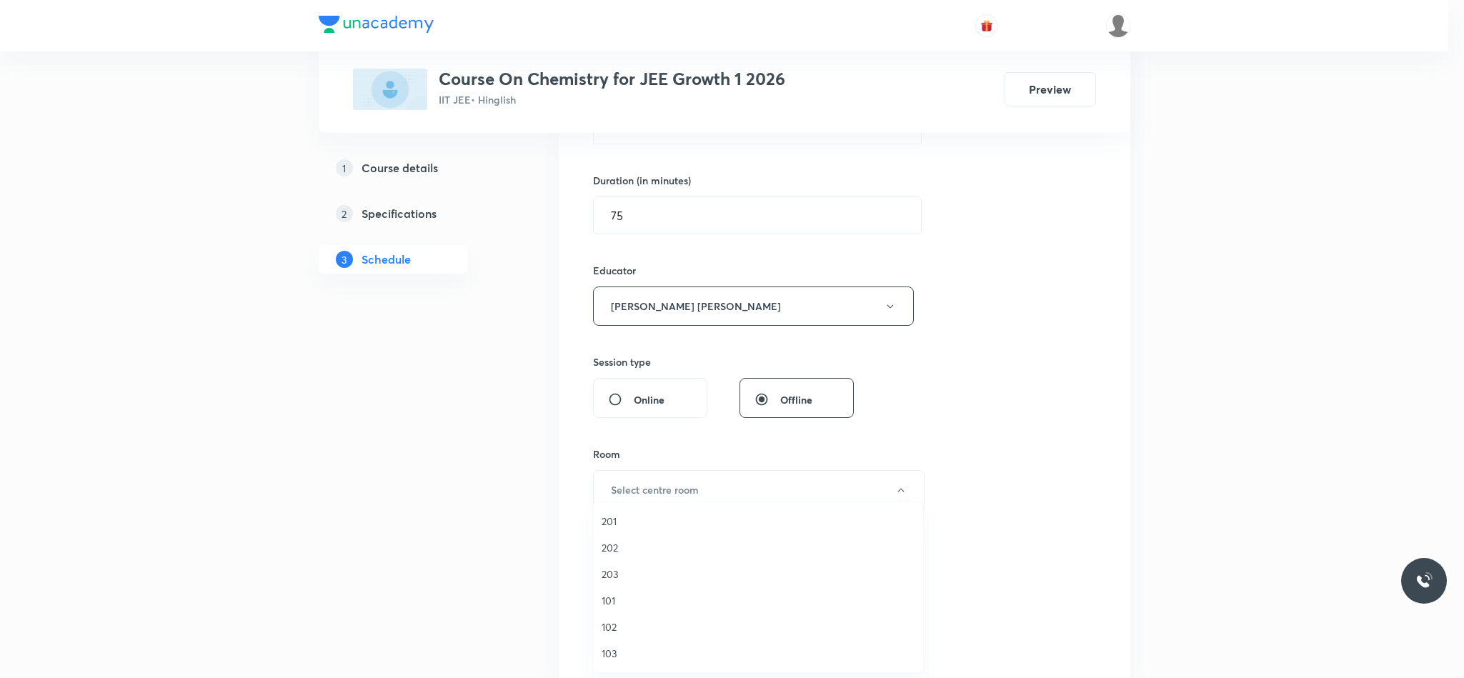
drag, startPoint x: 665, startPoint y: 484, endPoint x: 601, endPoint y: 536, distance: 82.8
click at [601, 536] on div "201 202 203 101 102 103" at bounding box center [732, 339] width 1464 height 678
click at [616, 624] on span "102" at bounding box center [757, 626] width 313 height 15
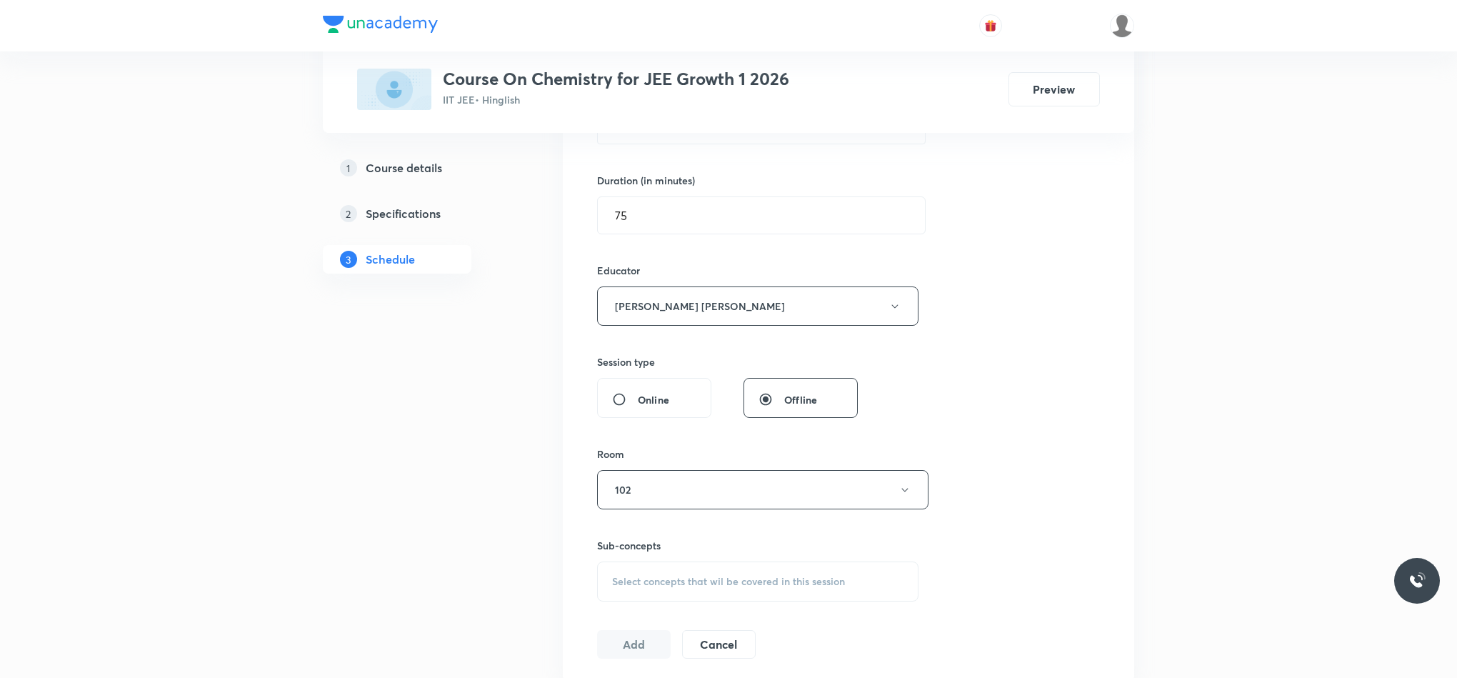
click at [1096, 493] on div "Session 119 Live class Session title 20/99 Chemical Equilibirum ​ Schedule for …" at bounding box center [848, 277] width 503 height 762
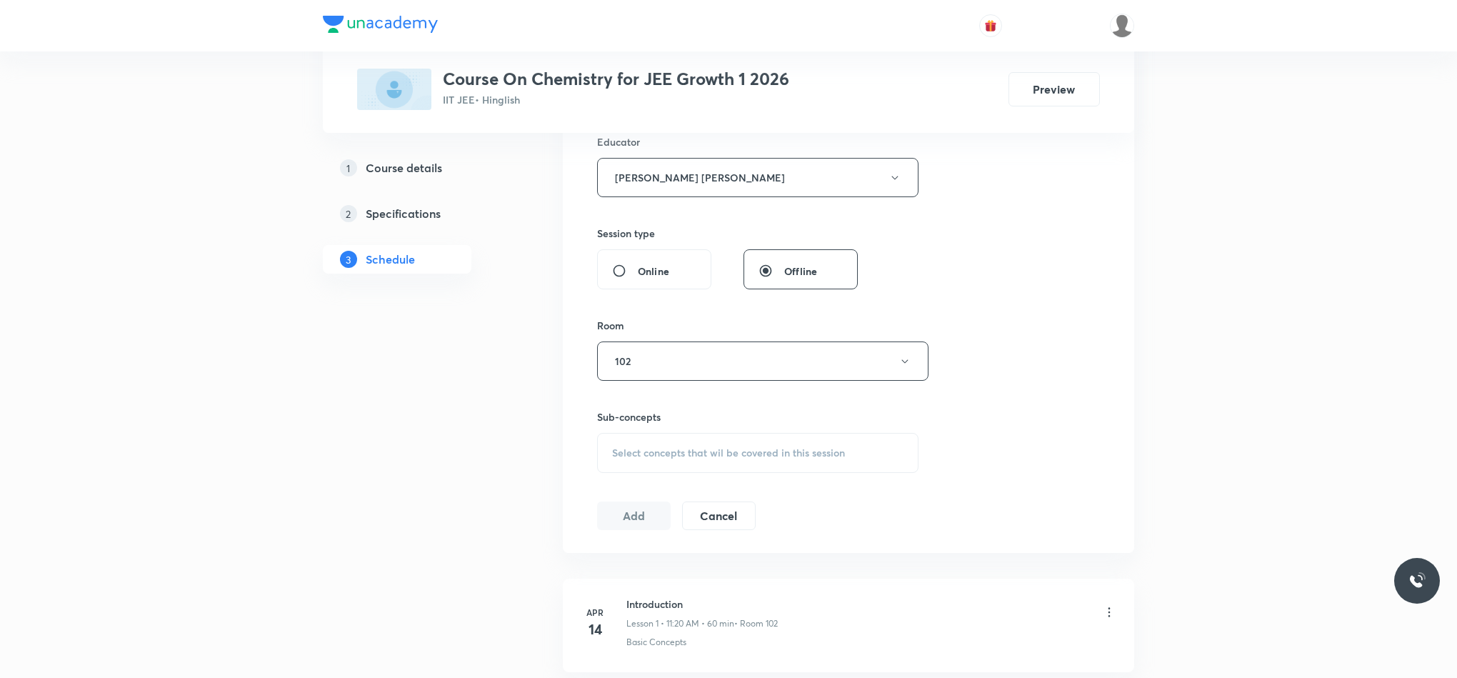
scroll to position [545, 0]
click at [768, 469] on div "Select concepts that wil be covered in this session" at bounding box center [757, 449] width 321 height 40
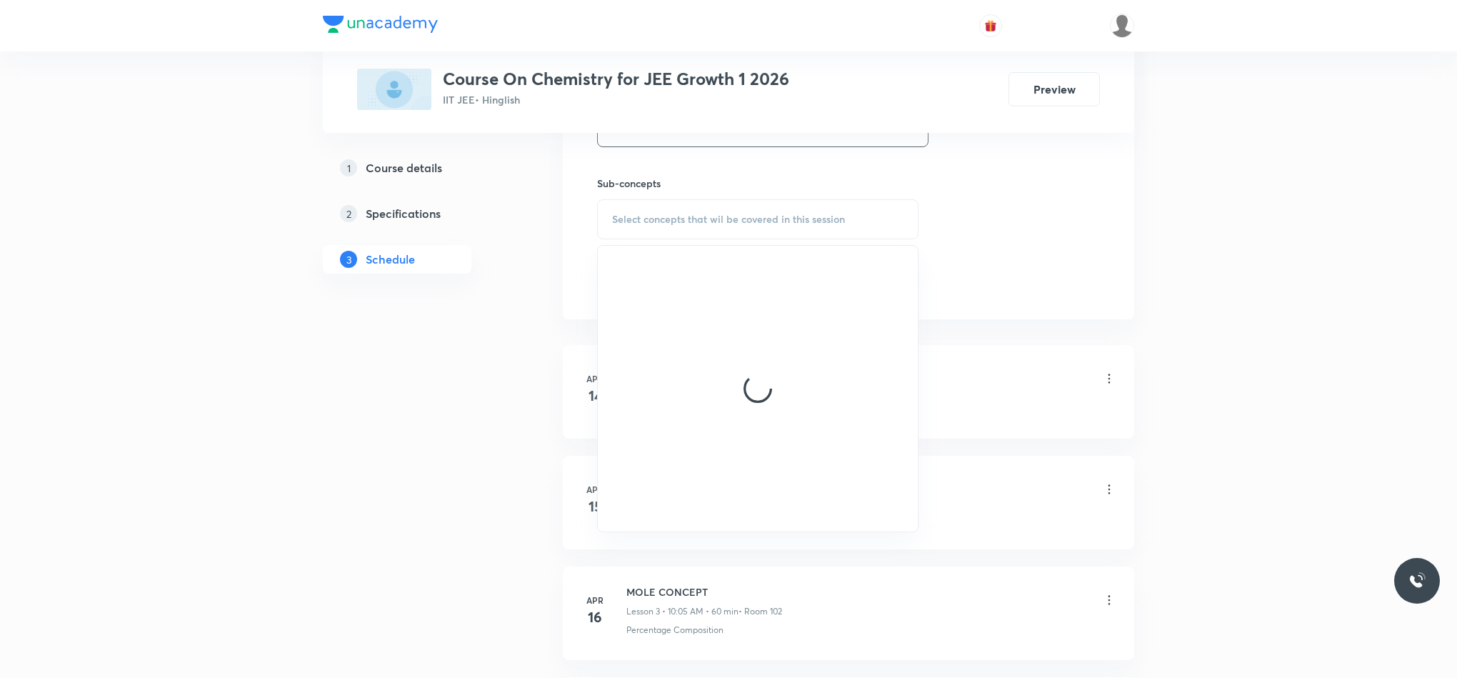
scroll to position [785, 0]
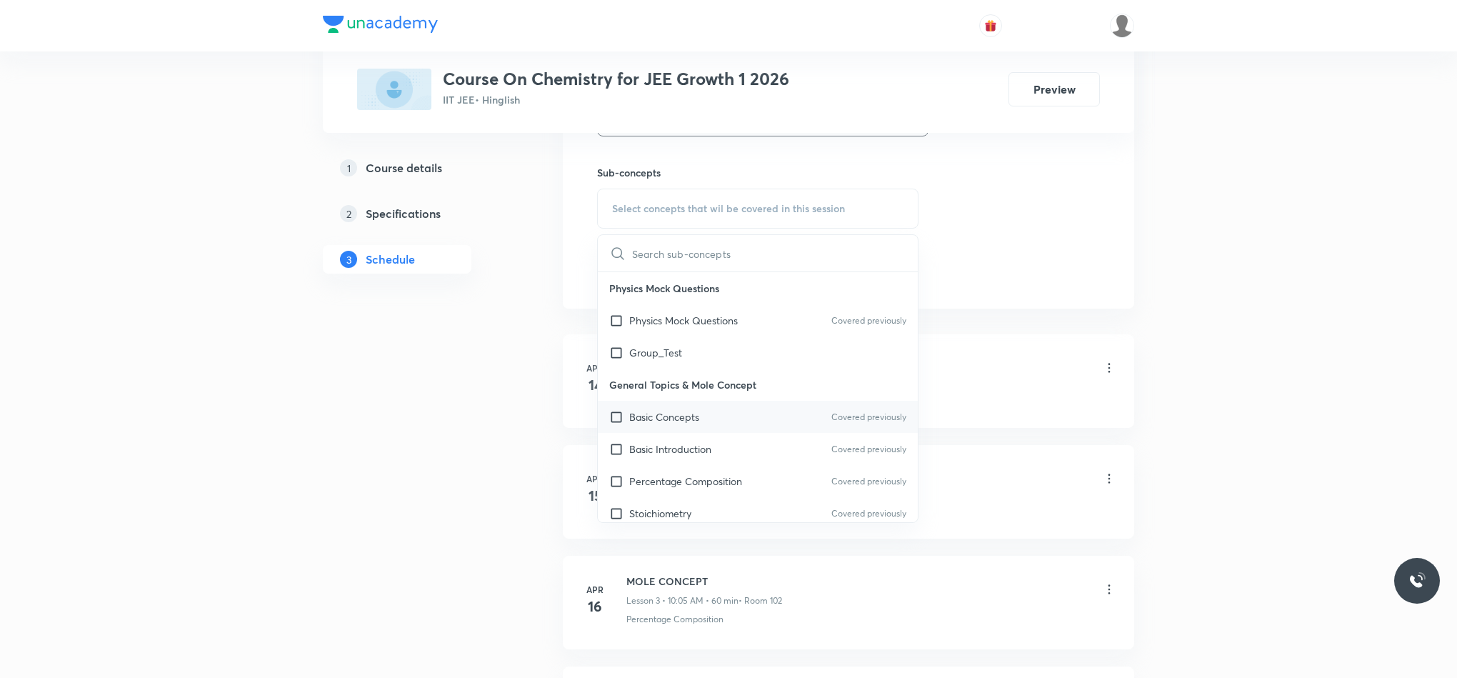
click at [693, 416] on p "Basic Concepts" at bounding box center [664, 416] width 70 height 15
checkbox input "true"
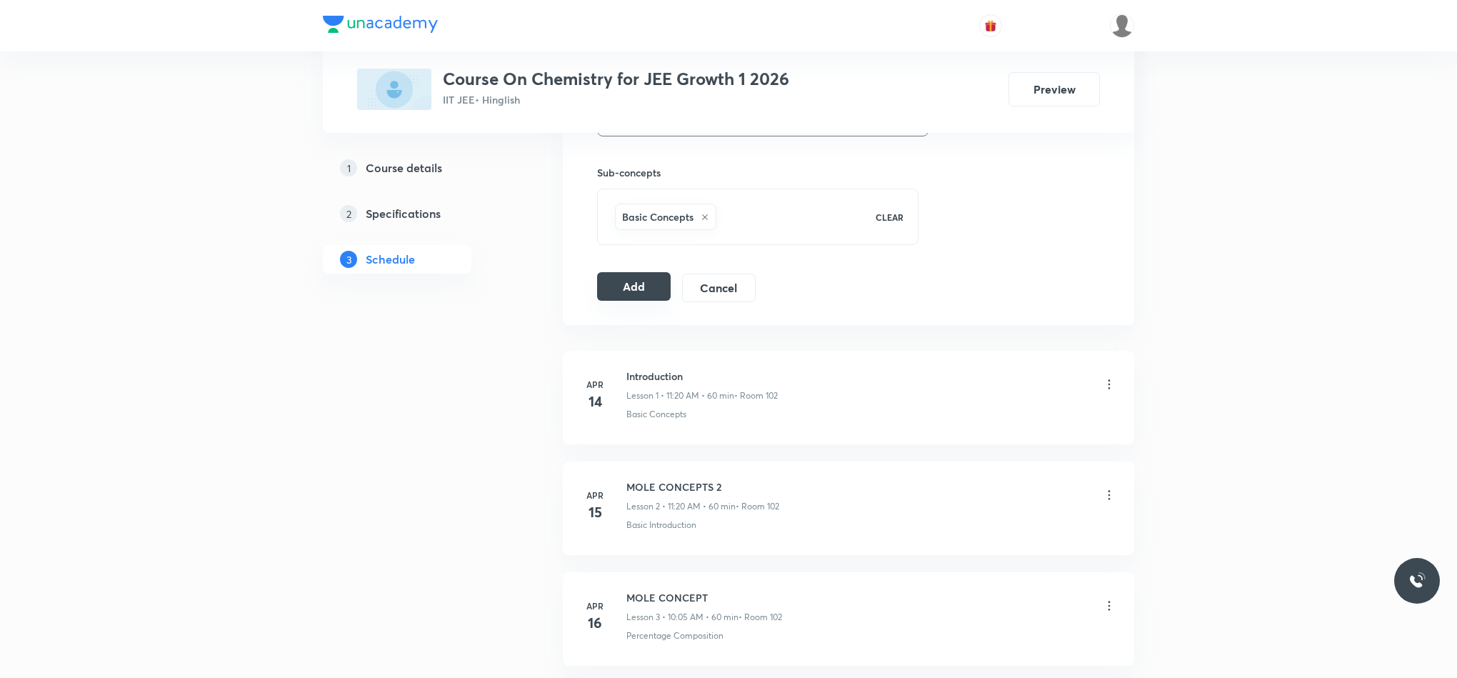
click at [618, 298] on button "Add" at bounding box center [634, 286] width 74 height 29
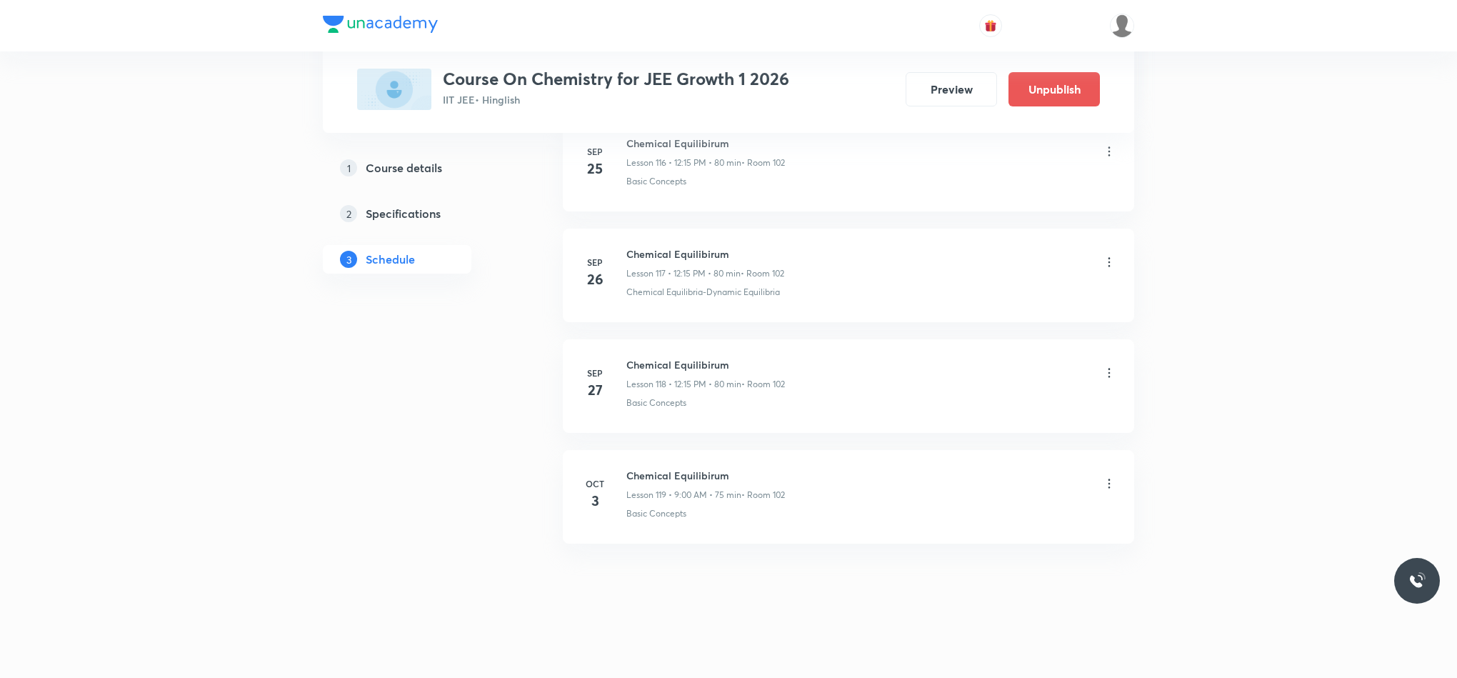
scroll to position [13068, 0]
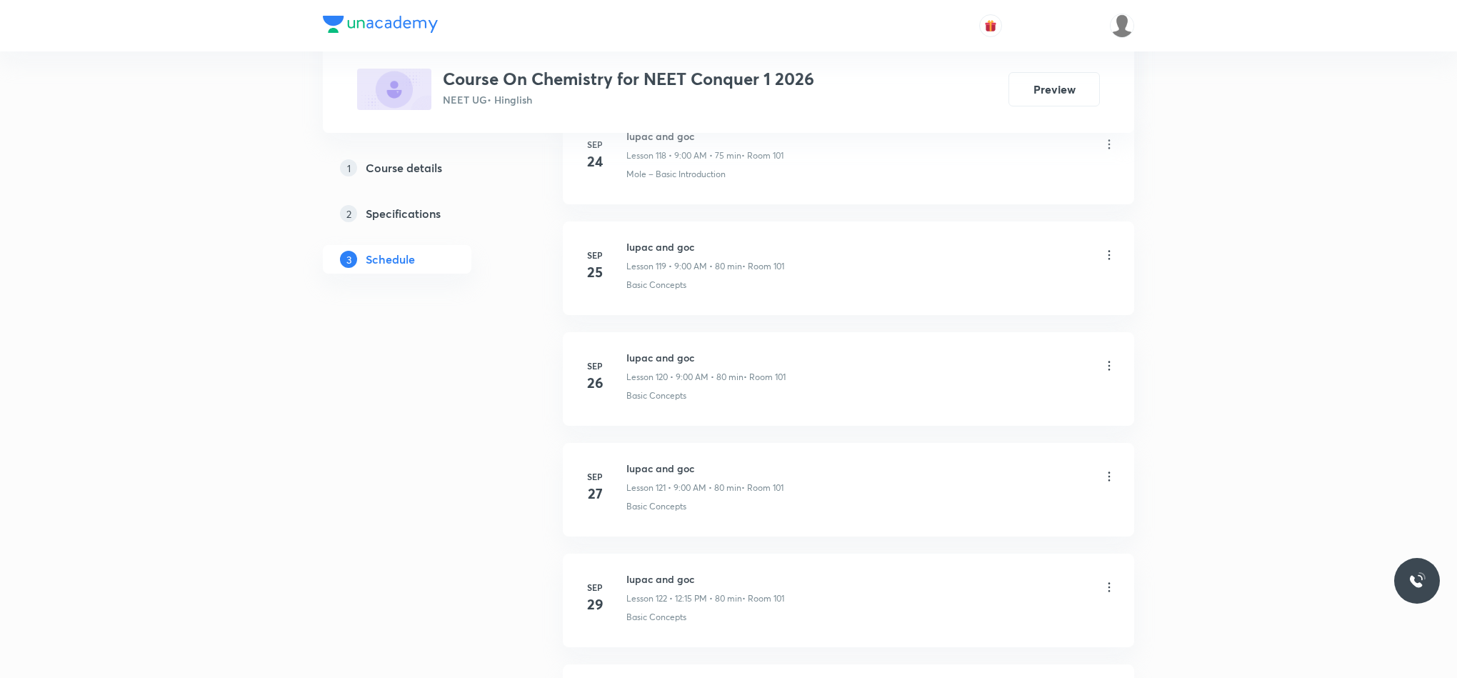
scroll to position [14174, 0]
drag, startPoint x: 624, startPoint y: 470, endPoint x: 739, endPoint y: 461, distance: 115.3
click at [739, 461] on li "Sep 30 Iupac and goc Lesson 123 • 9:18 AM • 80 min • Room 101 Basic Concepts" at bounding box center [848, 497] width 571 height 94
copy h6 "Iupac and goc"
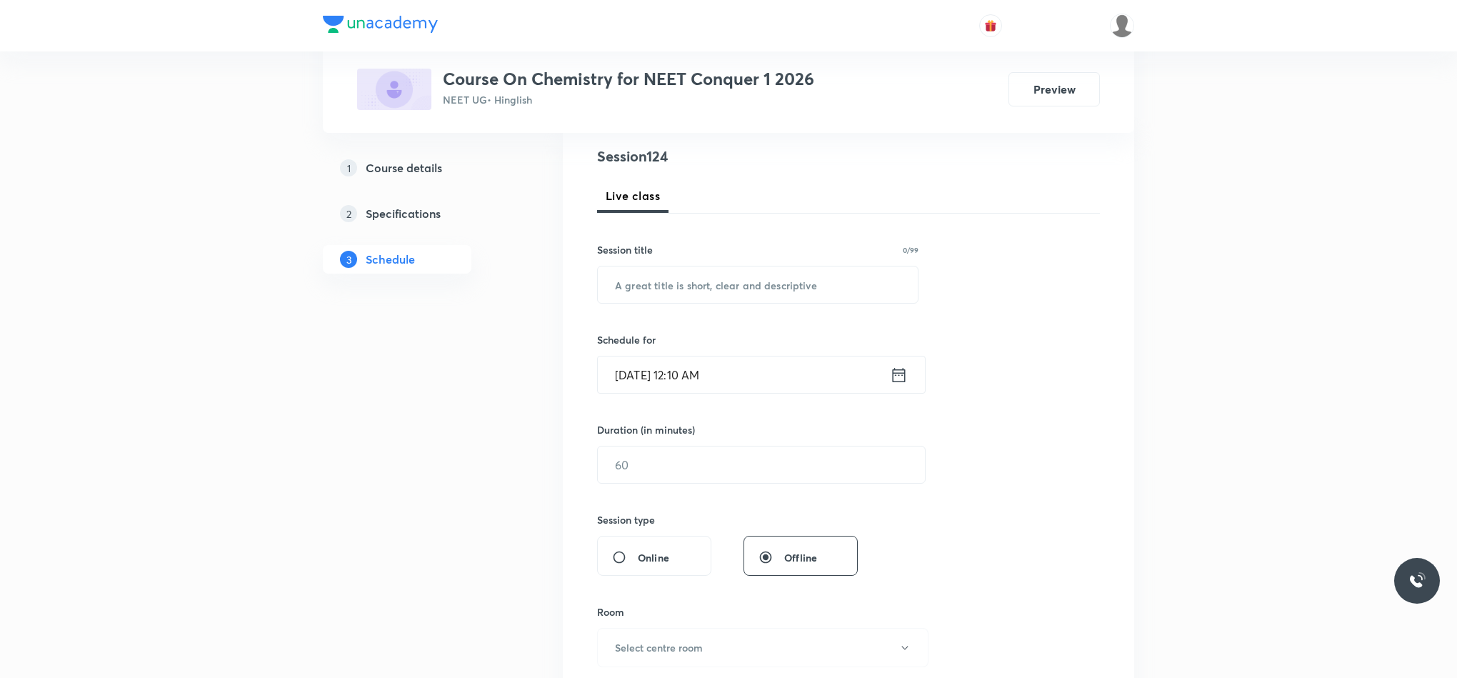
scroll to position [0, 0]
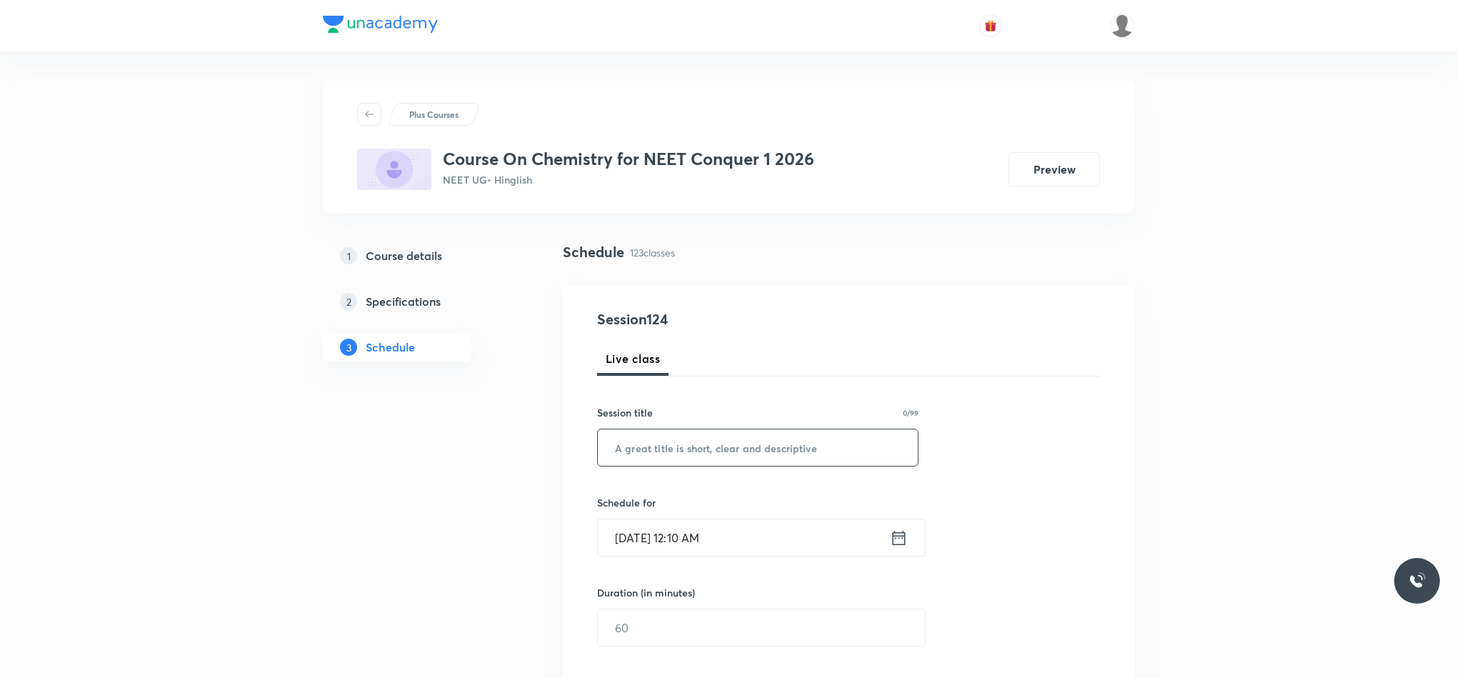
click at [680, 429] on input "text" at bounding box center [758, 447] width 320 height 36
paste input "Iupac and goc"
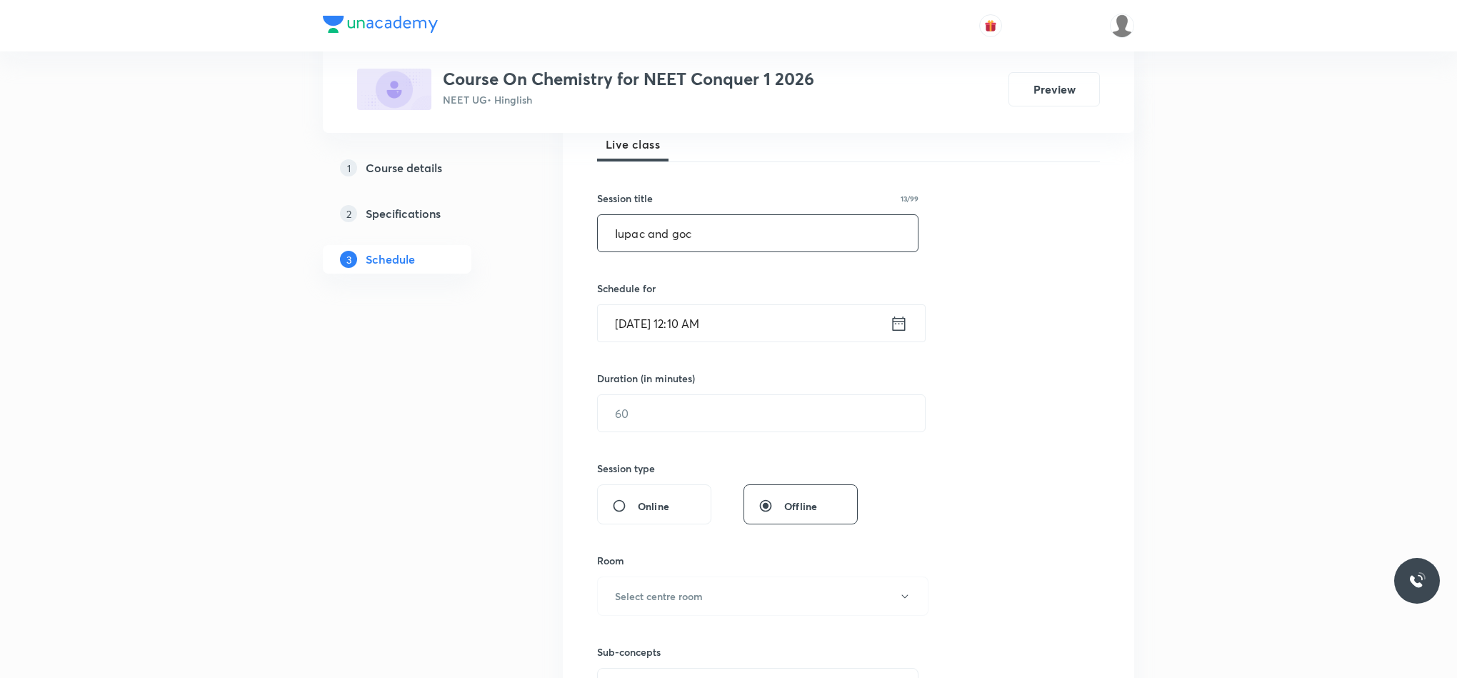
scroll to position [216, 0]
type input "Iupac and goc"
click at [904, 326] on icon at bounding box center [899, 321] width 13 height 14
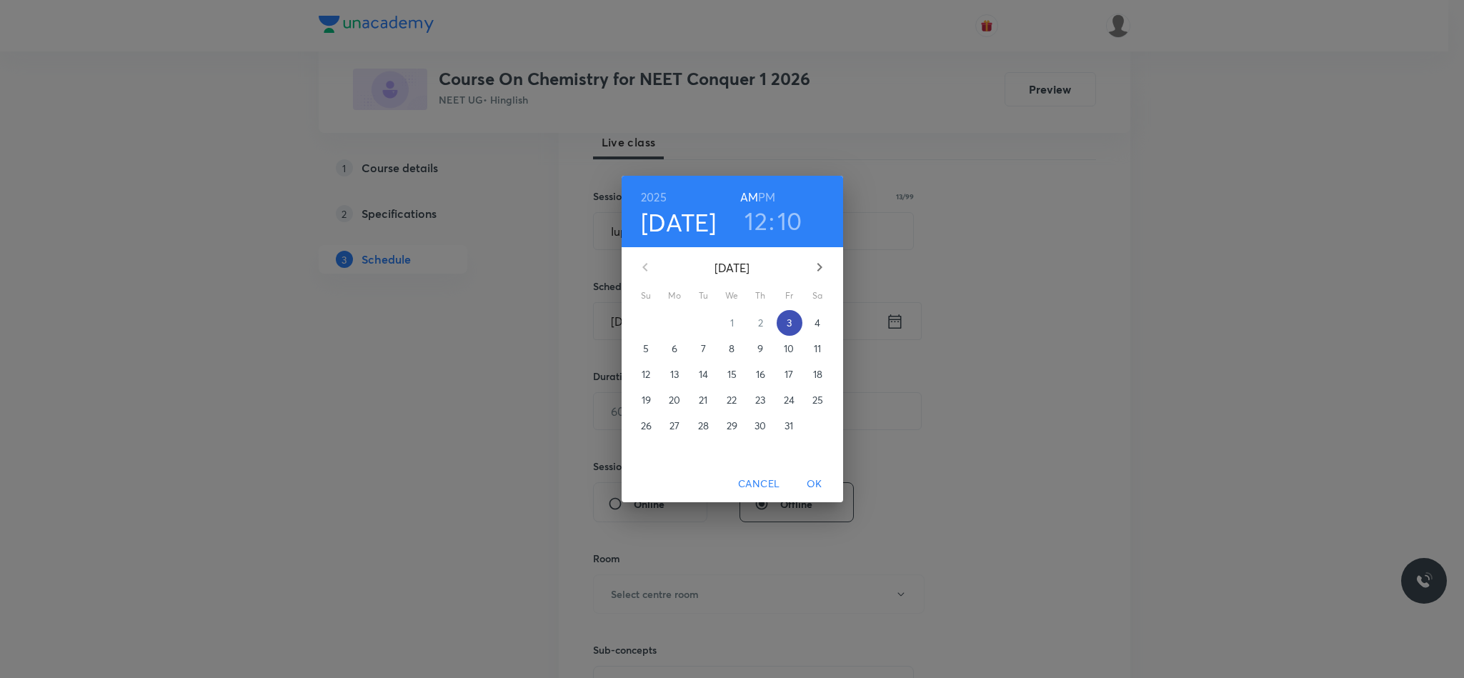
click at [789, 316] on p "3" at bounding box center [788, 323] width 5 height 14
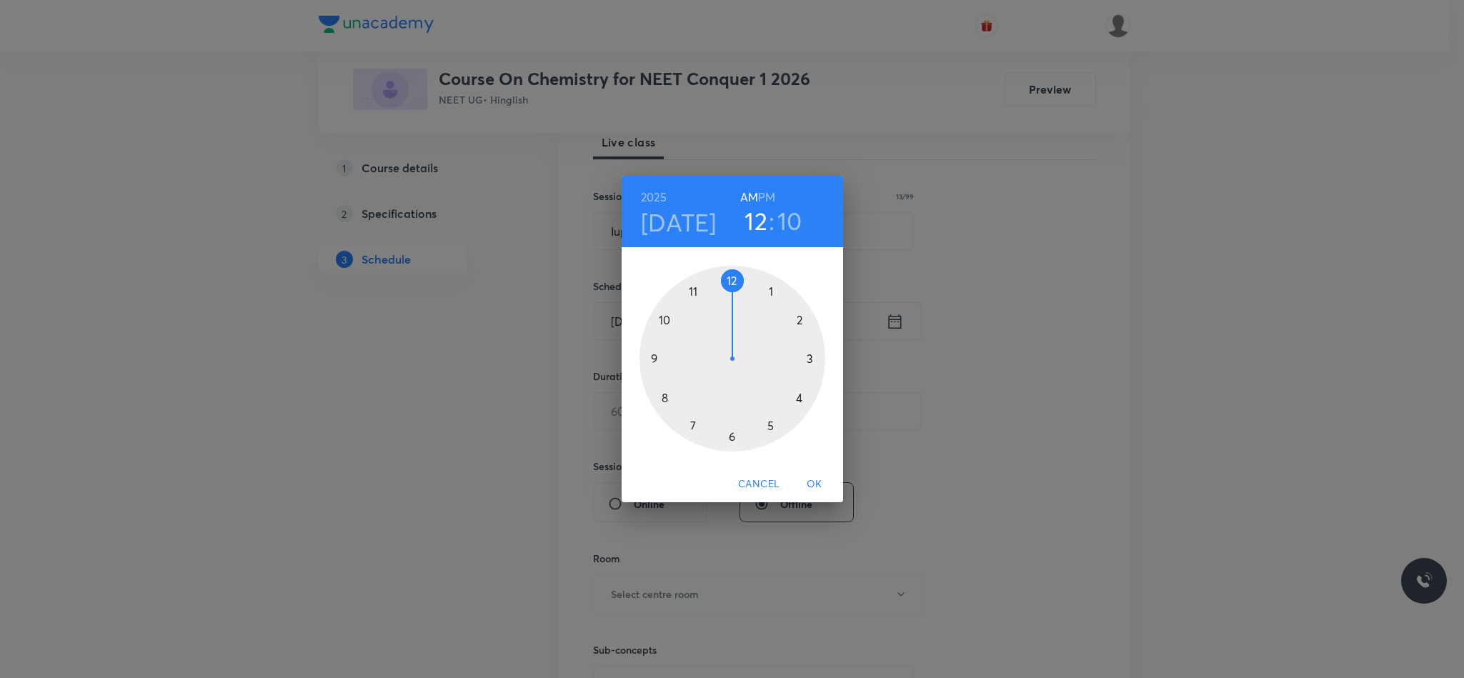
click at [654, 361] on div at bounding box center [732, 359] width 186 height 186
click at [731, 286] on div at bounding box center [732, 359] width 186 height 186
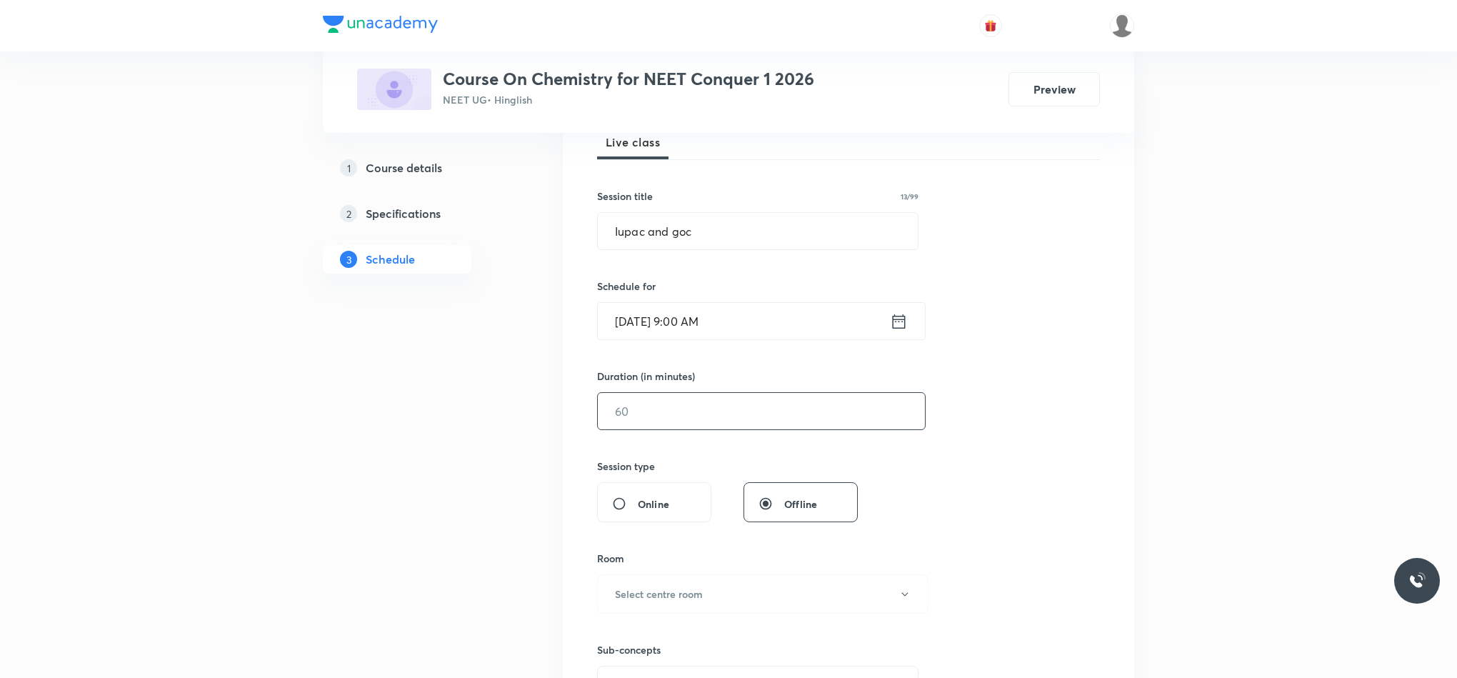
click at [750, 419] on input "text" at bounding box center [761, 411] width 327 height 36
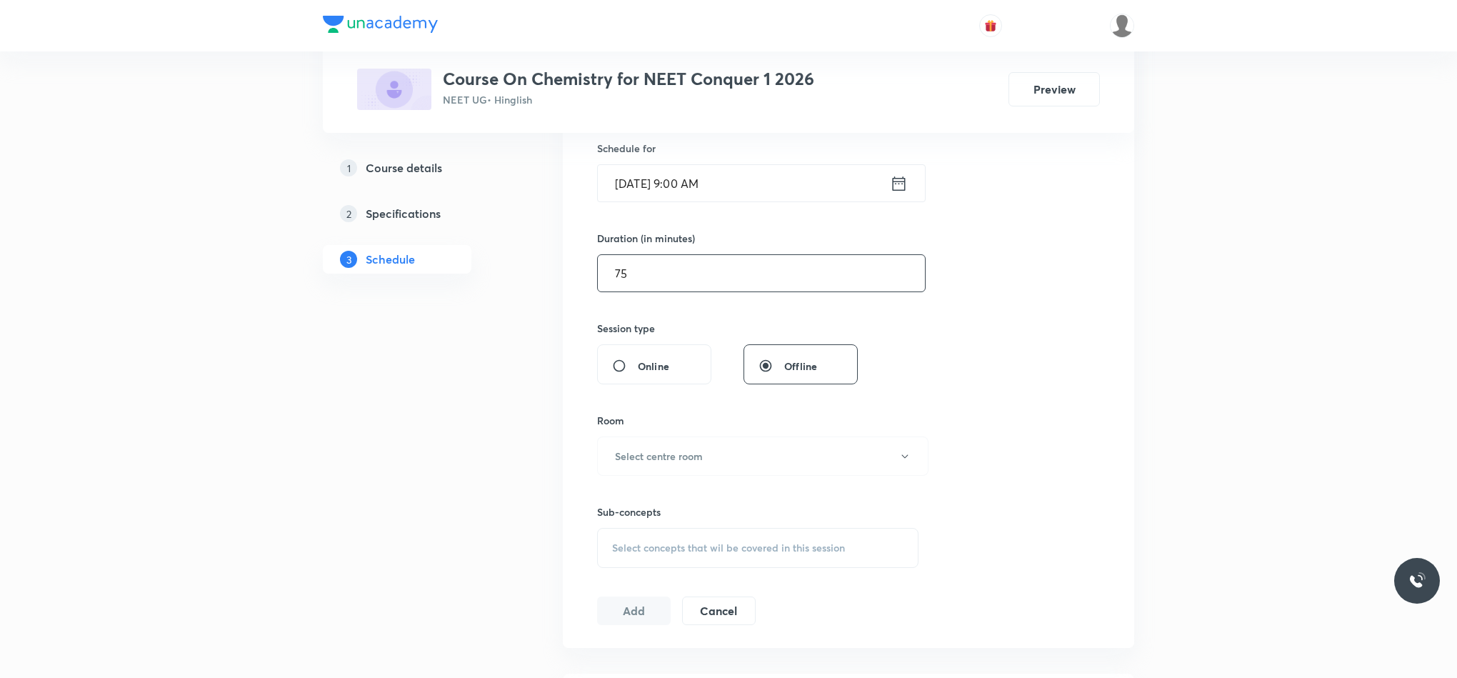
scroll to position [356, 0]
type input "75"
click at [665, 444] on button "Select centre room" at bounding box center [762, 454] width 331 height 39
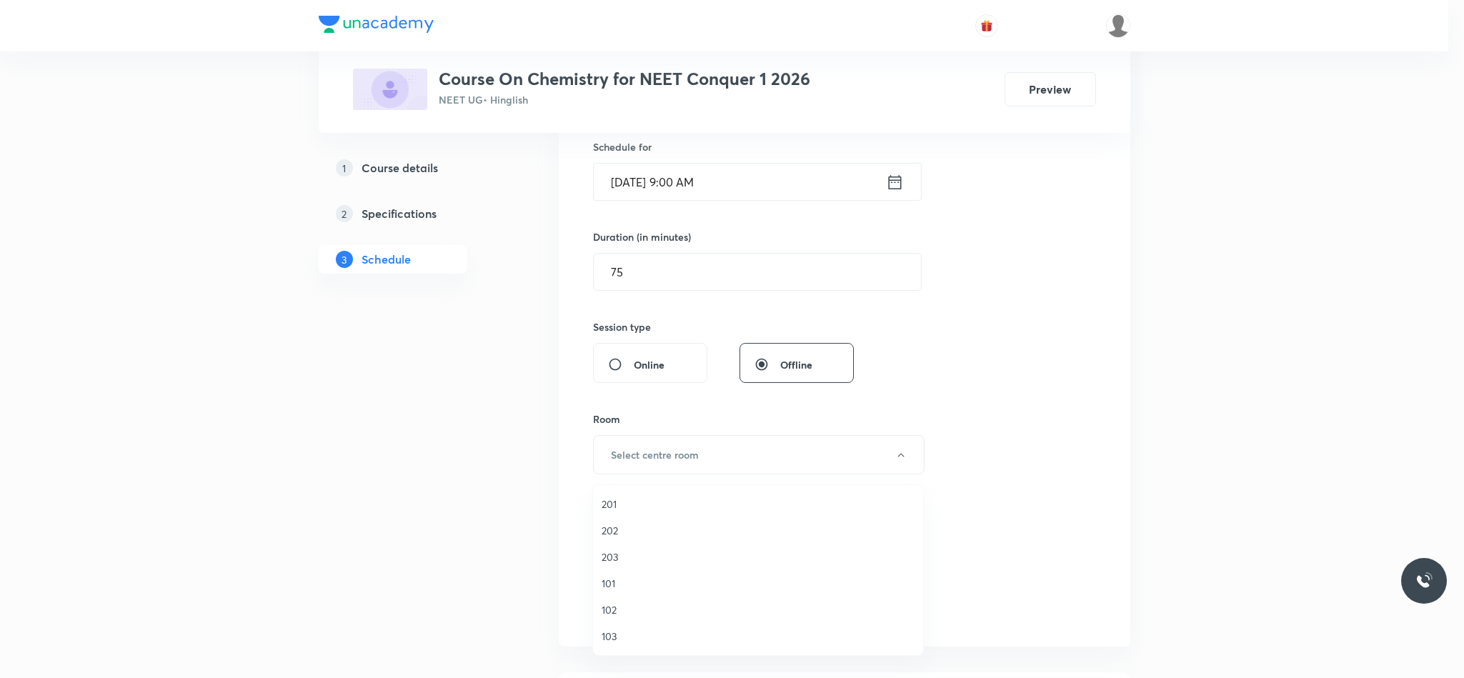
click at [611, 574] on li "101" at bounding box center [758, 583] width 330 height 26
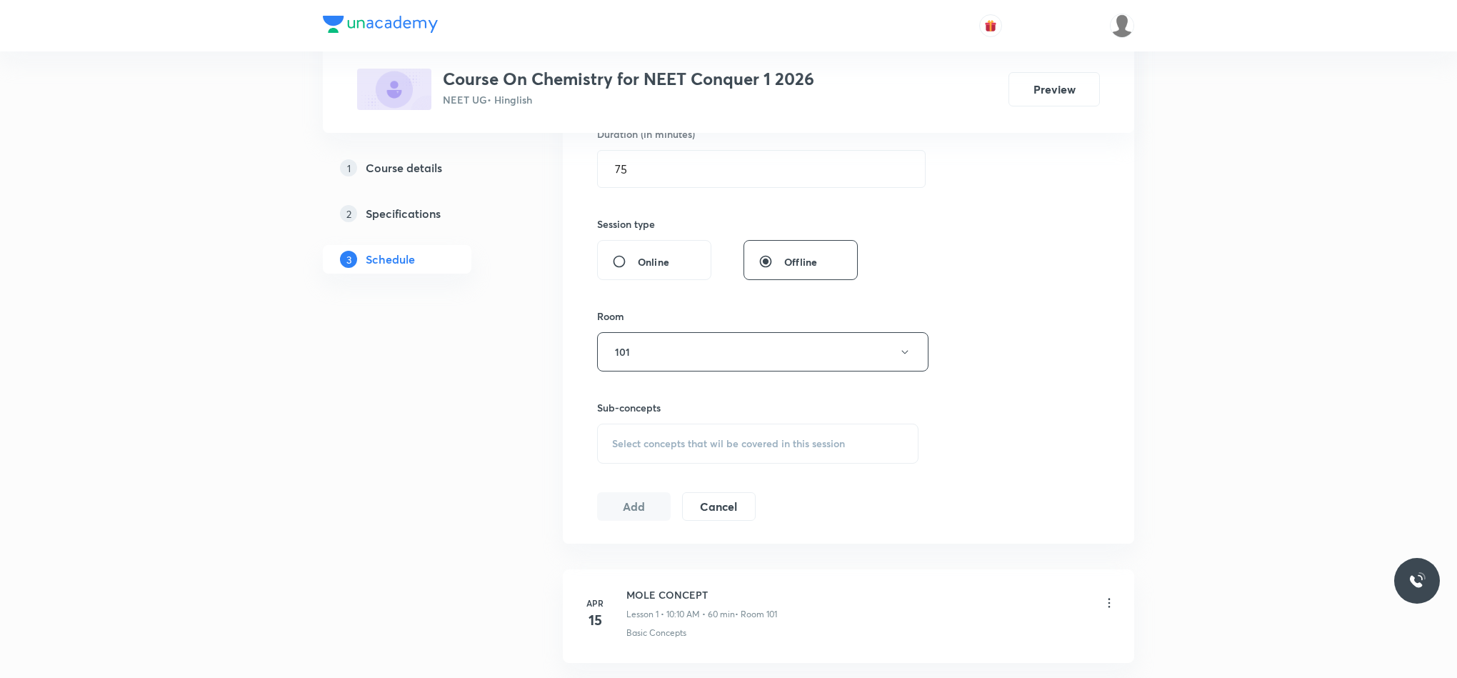
scroll to position [459, 0]
click at [674, 454] on div "Select concepts that wil be covered in this session" at bounding box center [757, 443] width 321 height 40
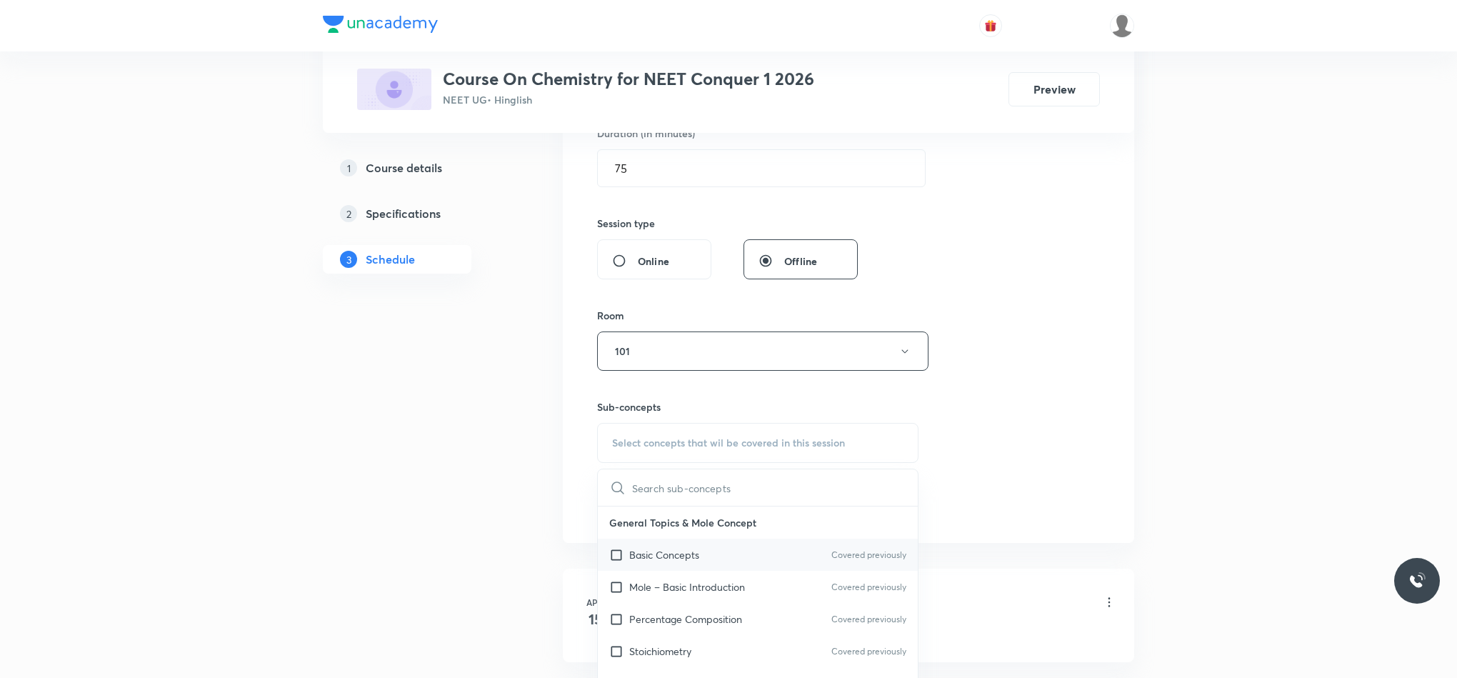
click at [716, 557] on div "Basic Concepts Covered previously" at bounding box center [758, 555] width 320 height 32
checkbox input "true"
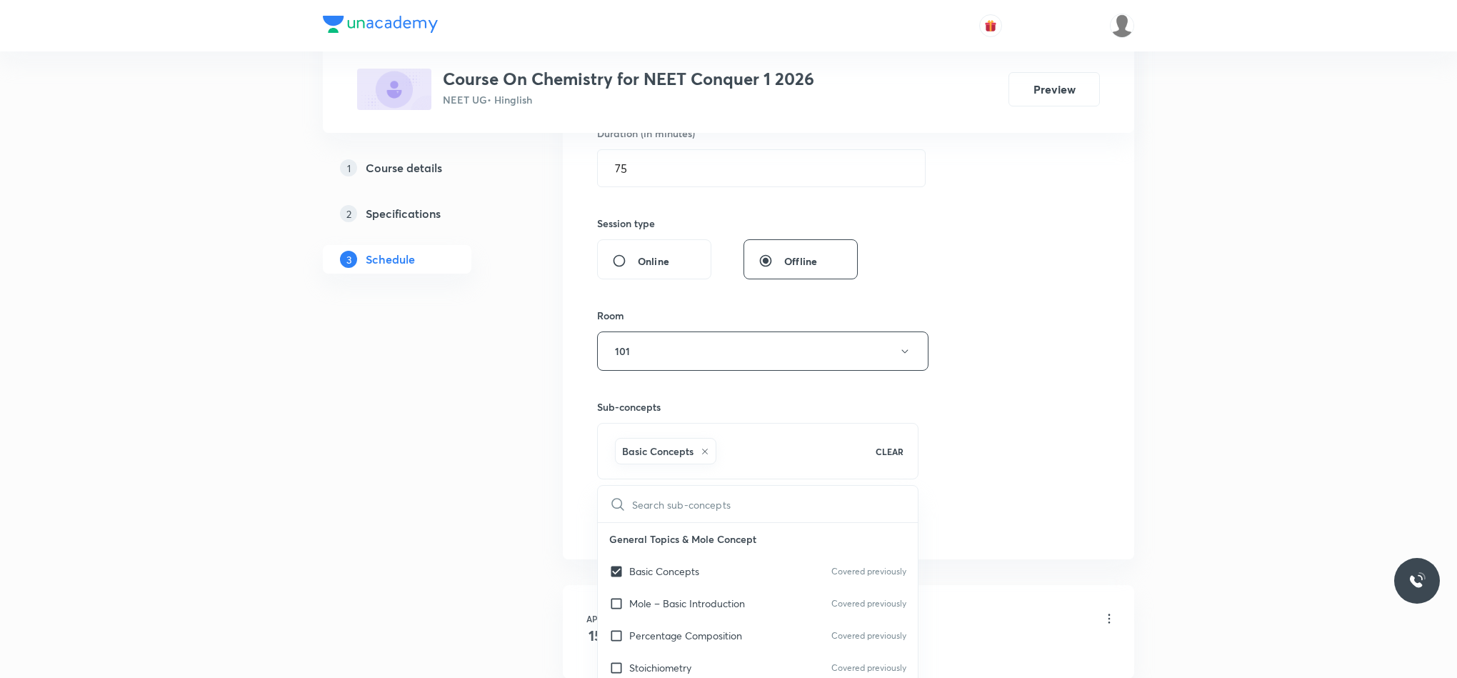
click at [1031, 439] on div "Session 124 Live class Session title 13/99 Iupac and goc ​ Schedule for Oct 3, …" at bounding box center [848, 192] width 503 height 687
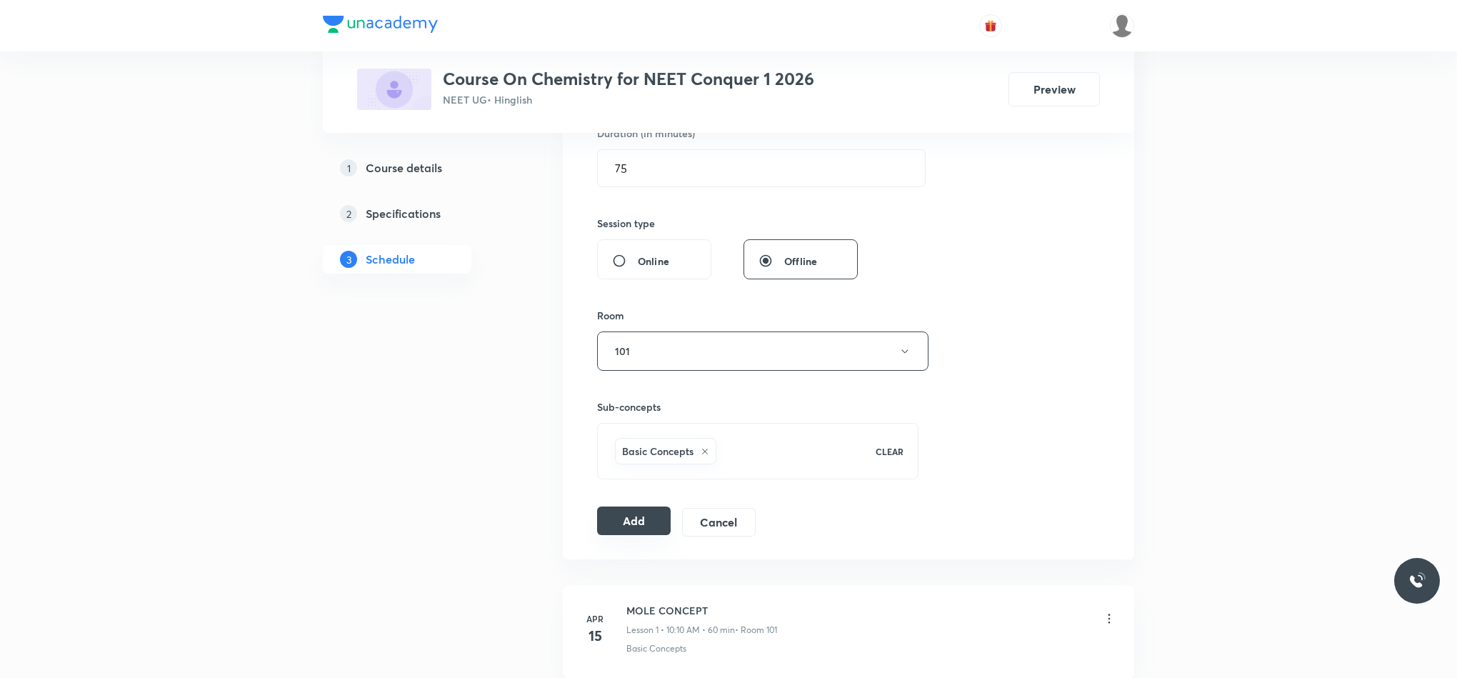
click at [605, 515] on button "Add" at bounding box center [634, 520] width 74 height 29
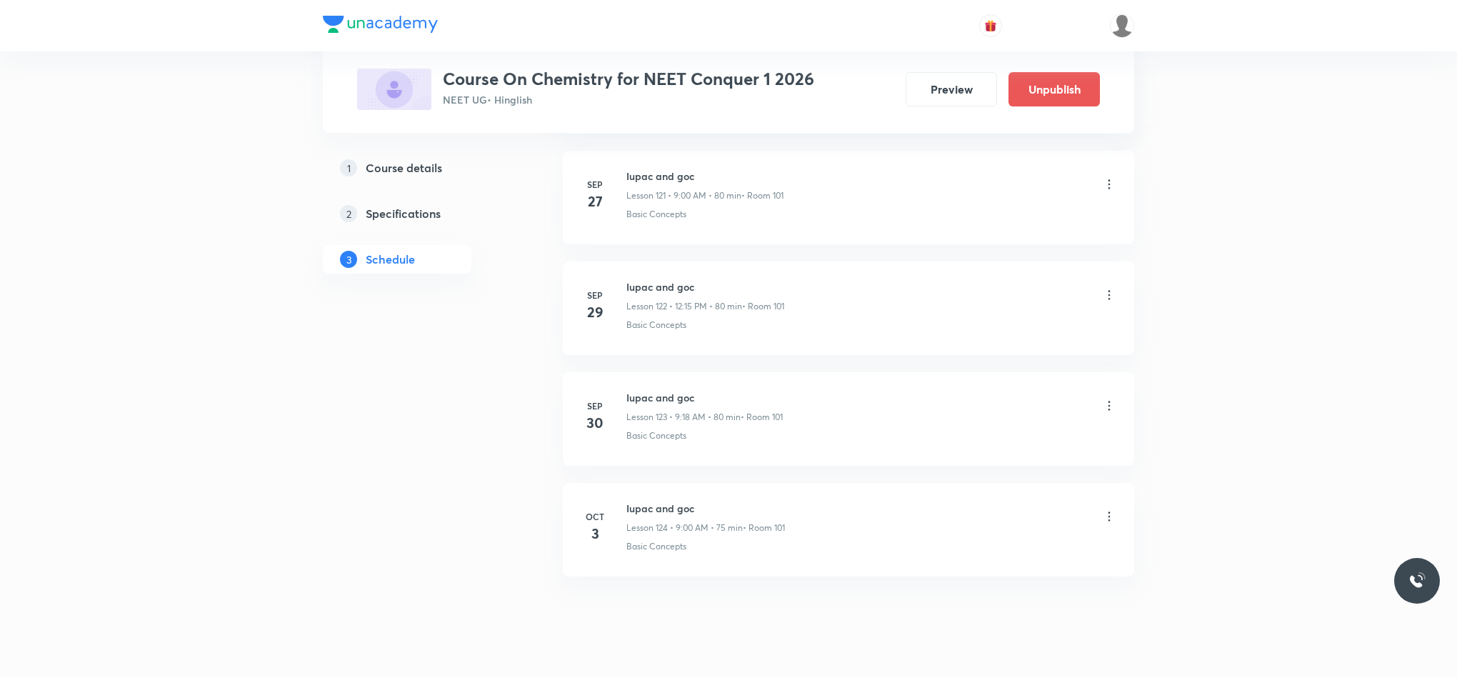
scroll to position [13625, 0]
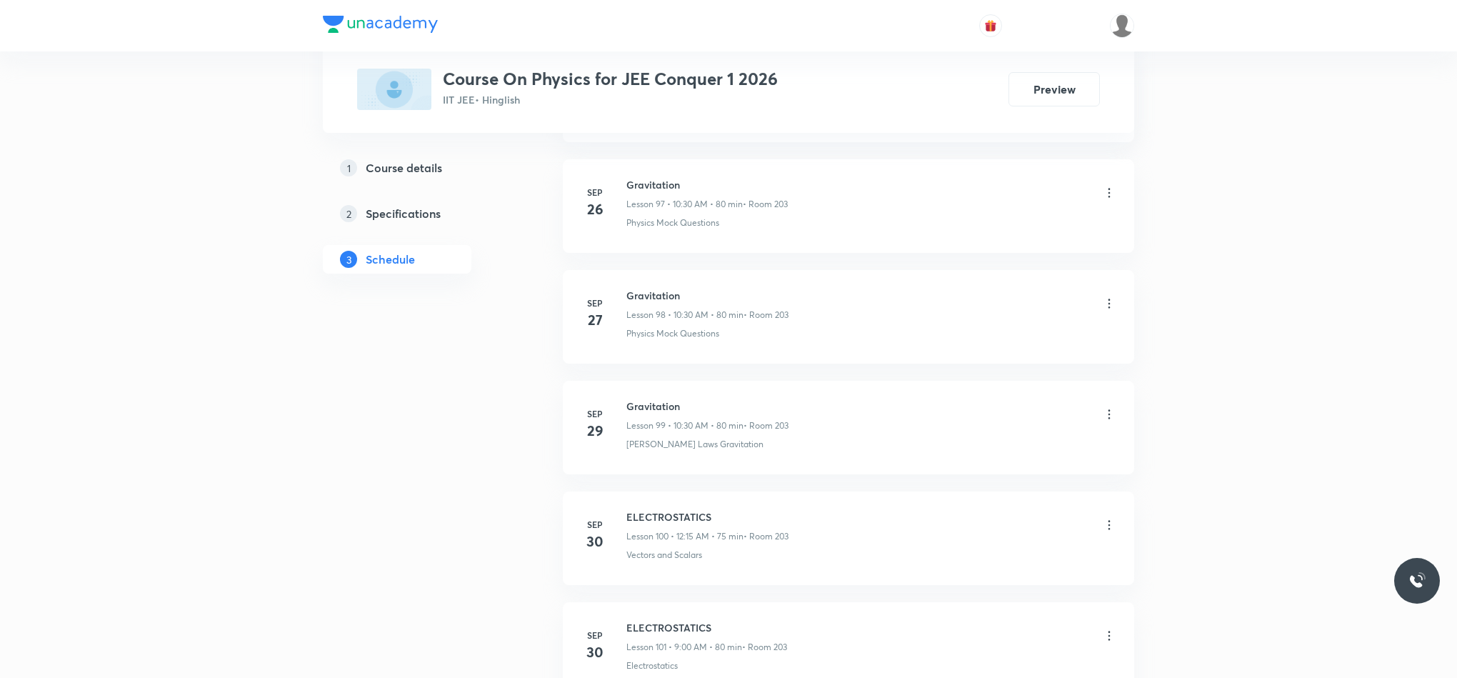
scroll to position [11926, 0]
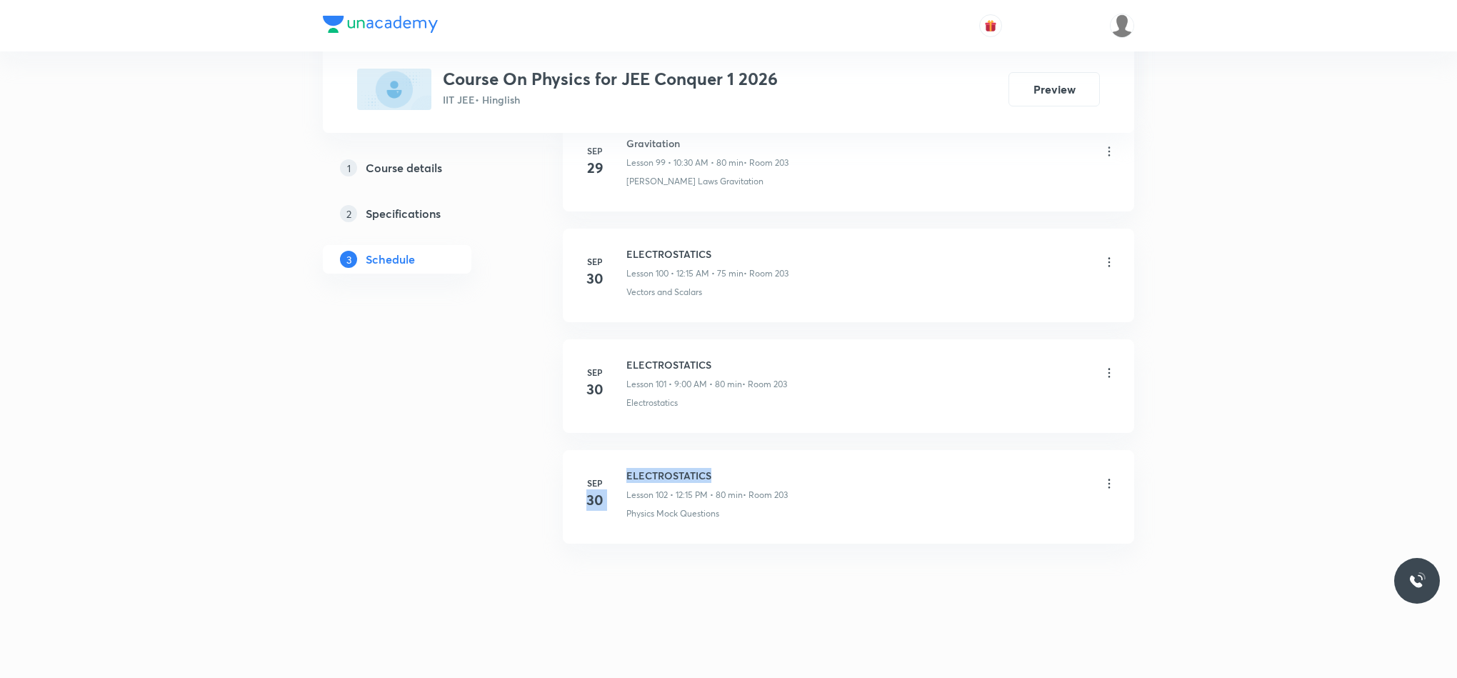
drag, startPoint x: 661, startPoint y: 478, endPoint x: 787, endPoint y: 461, distance: 127.5
click at [787, 461] on li "Sep 30 ELECTROSTATICS Lesson 102 • 12:15 PM • 80 min • Room 203 Physics Mock Qu…" at bounding box center [848, 497] width 571 height 94
drag, startPoint x: 628, startPoint y: 466, endPoint x: 764, endPoint y: 464, distance: 135.7
click at [764, 464] on li "Sep 30 ELECTROSTATICS Lesson 102 • 12:15 PM • 80 min • Room 203 Physics Mock Qu…" at bounding box center [848, 497] width 571 height 94
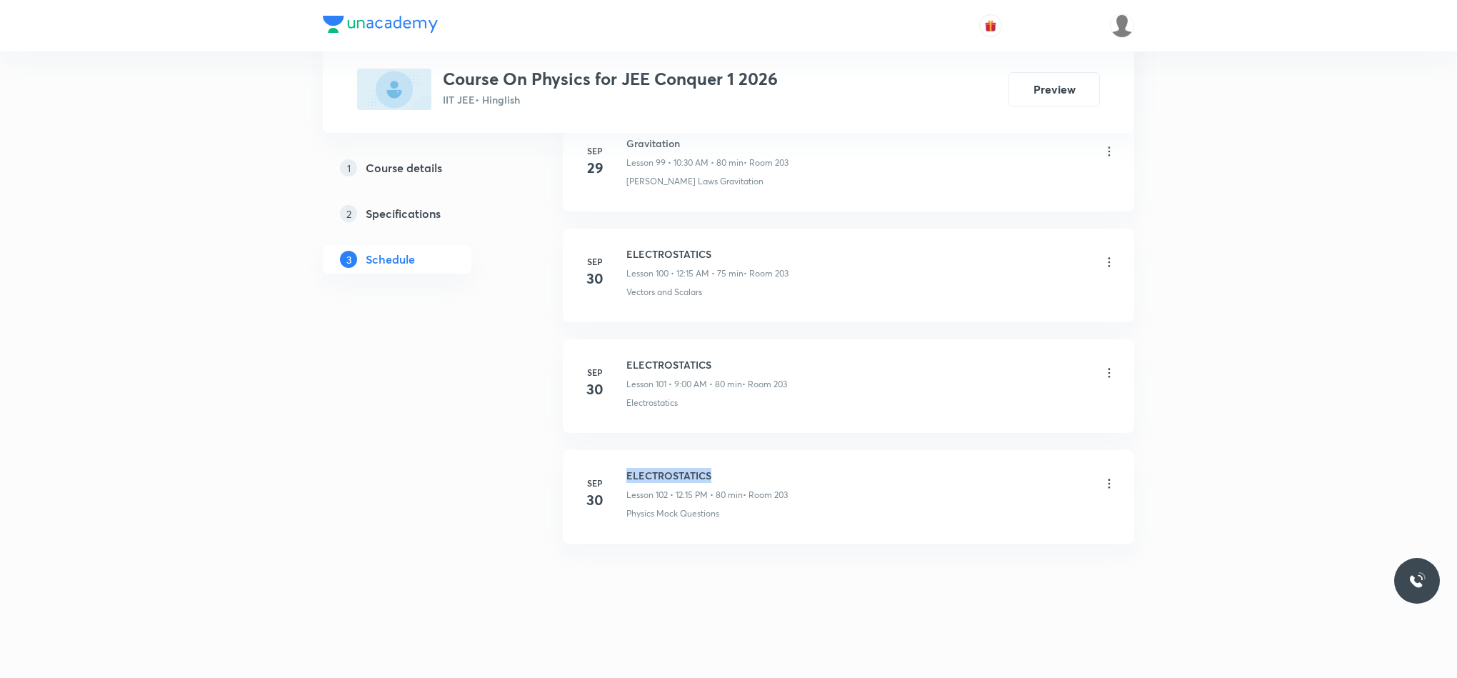
copy h6 "ELECTROSTATICS"
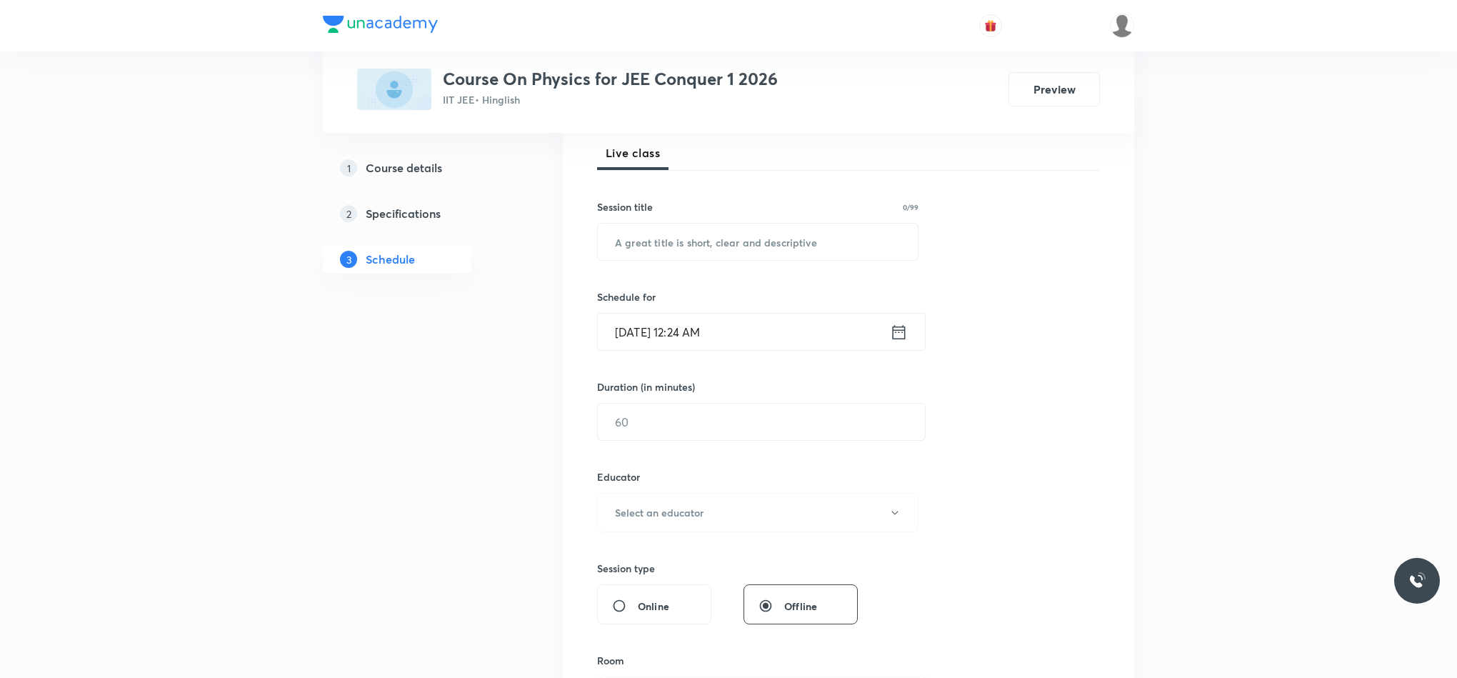
scroll to position [0, 0]
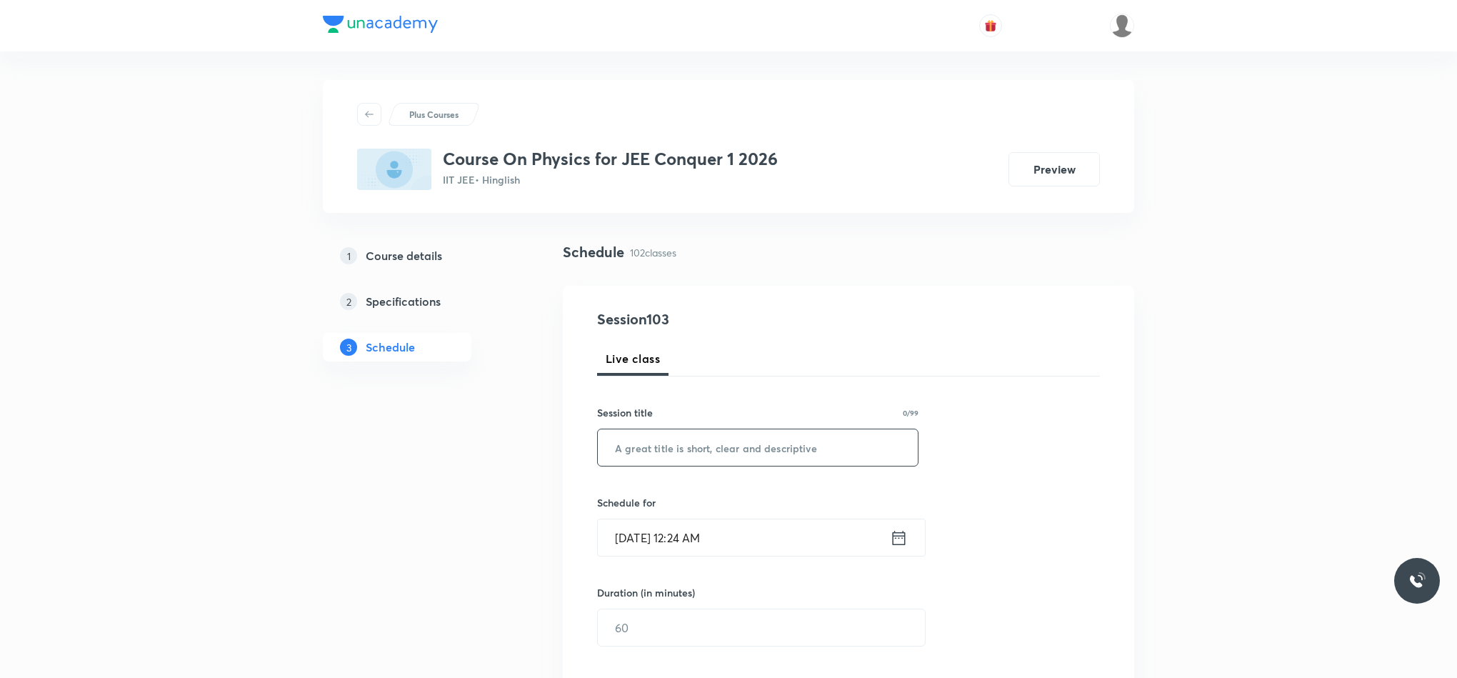
click at [729, 461] on input "text" at bounding box center [758, 447] width 320 height 36
paste input "ELECTROSTATICS"
type input "ELECTROSTATICS"
click at [906, 544] on icon at bounding box center [899, 538] width 18 height 20
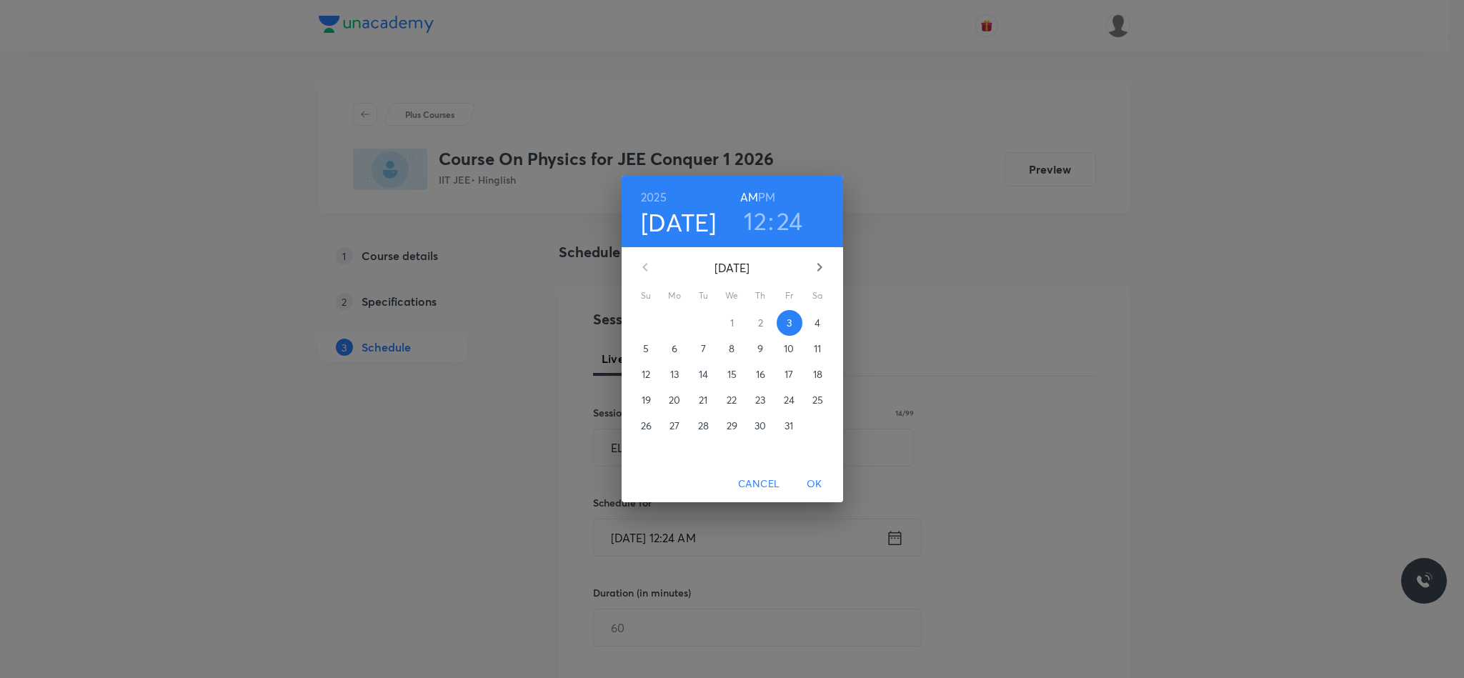
click at [782, 336] on div "10" at bounding box center [789, 349] width 29 height 26
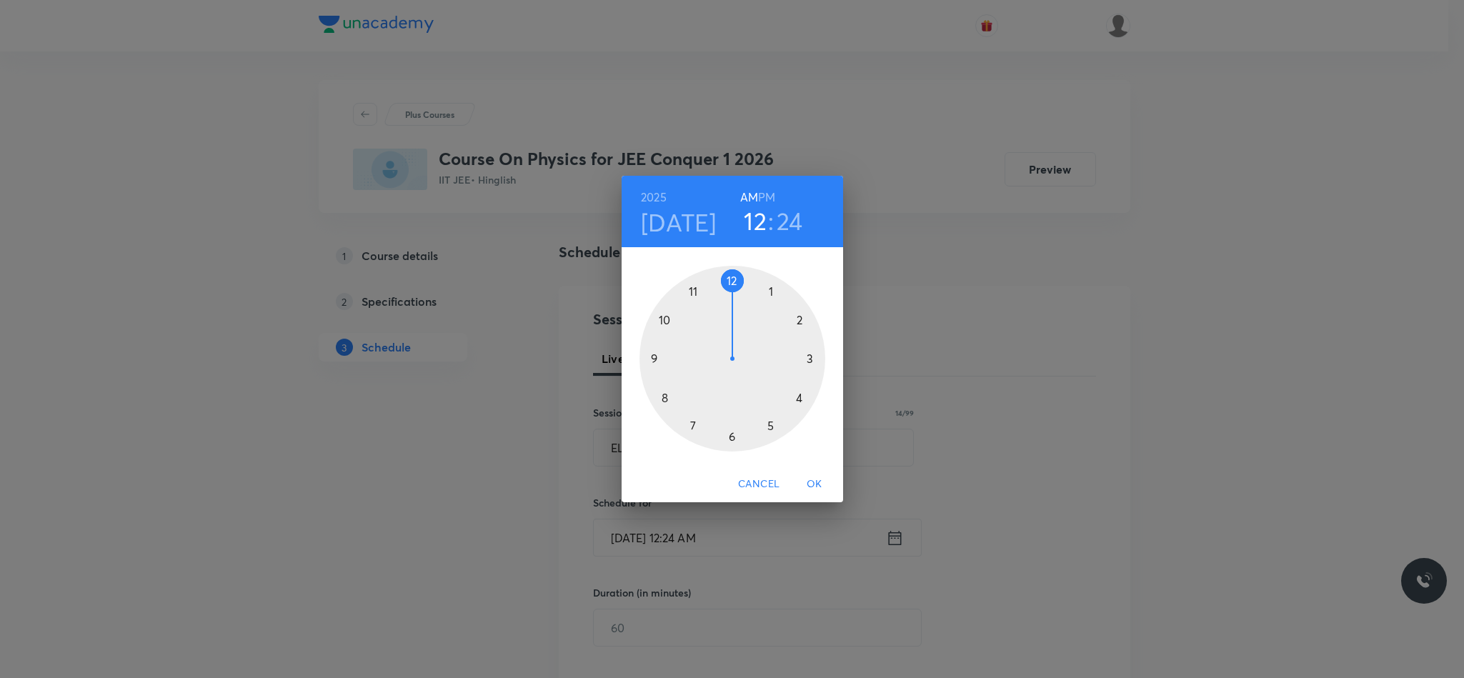
click at [652, 360] on div at bounding box center [732, 359] width 186 height 186
click at [733, 281] on div at bounding box center [732, 359] width 186 height 186
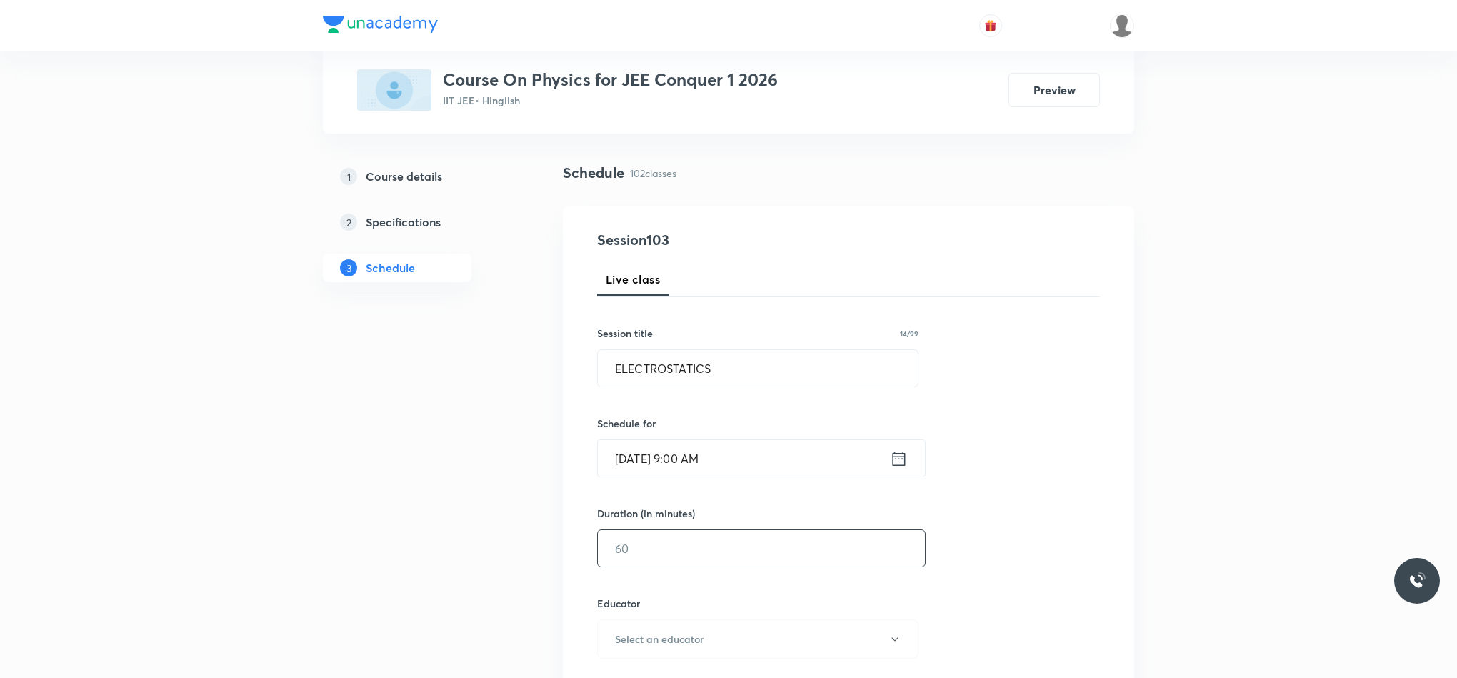
scroll to position [80, 0]
click at [731, 549] on input "text" at bounding box center [761, 547] width 327 height 36
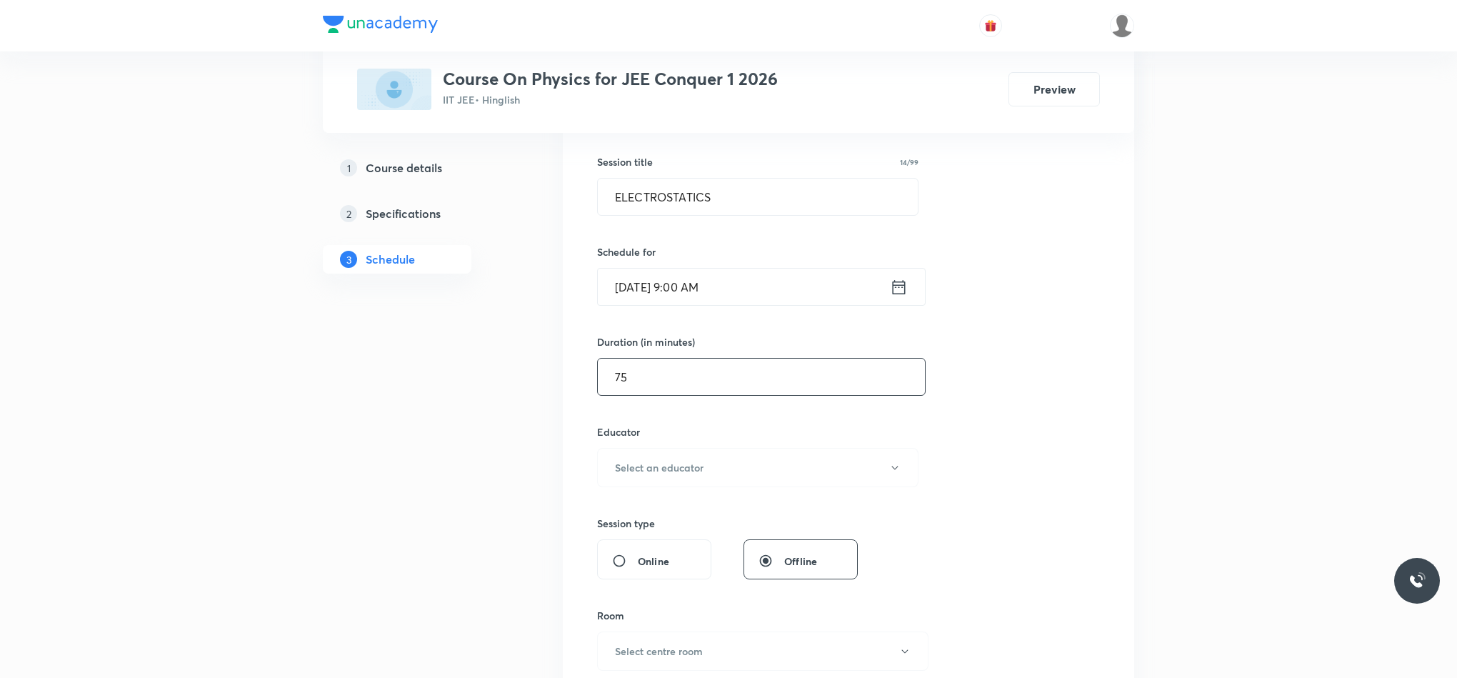
scroll to position [251, 0]
type input "75"
click at [659, 456] on button "Select an educator" at bounding box center [757, 466] width 321 height 39
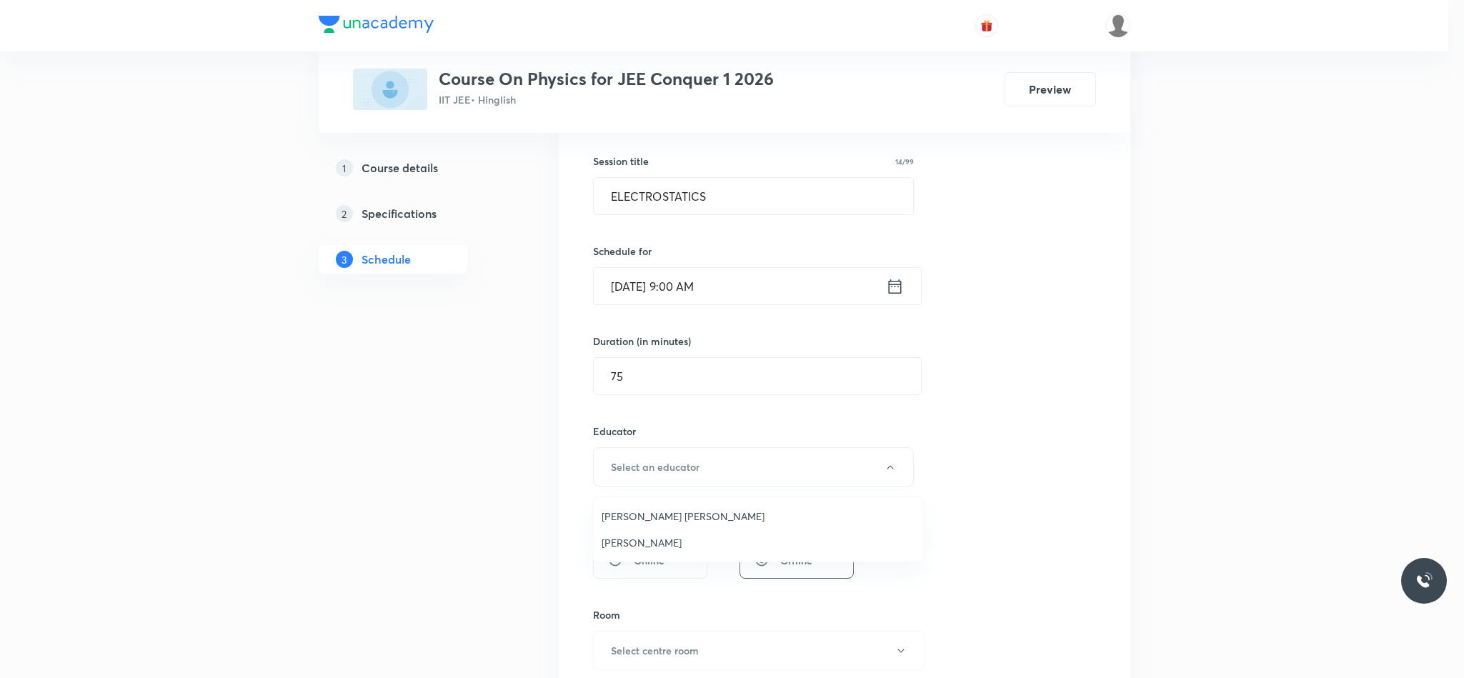
click at [667, 536] on span "[PERSON_NAME]" at bounding box center [757, 542] width 313 height 15
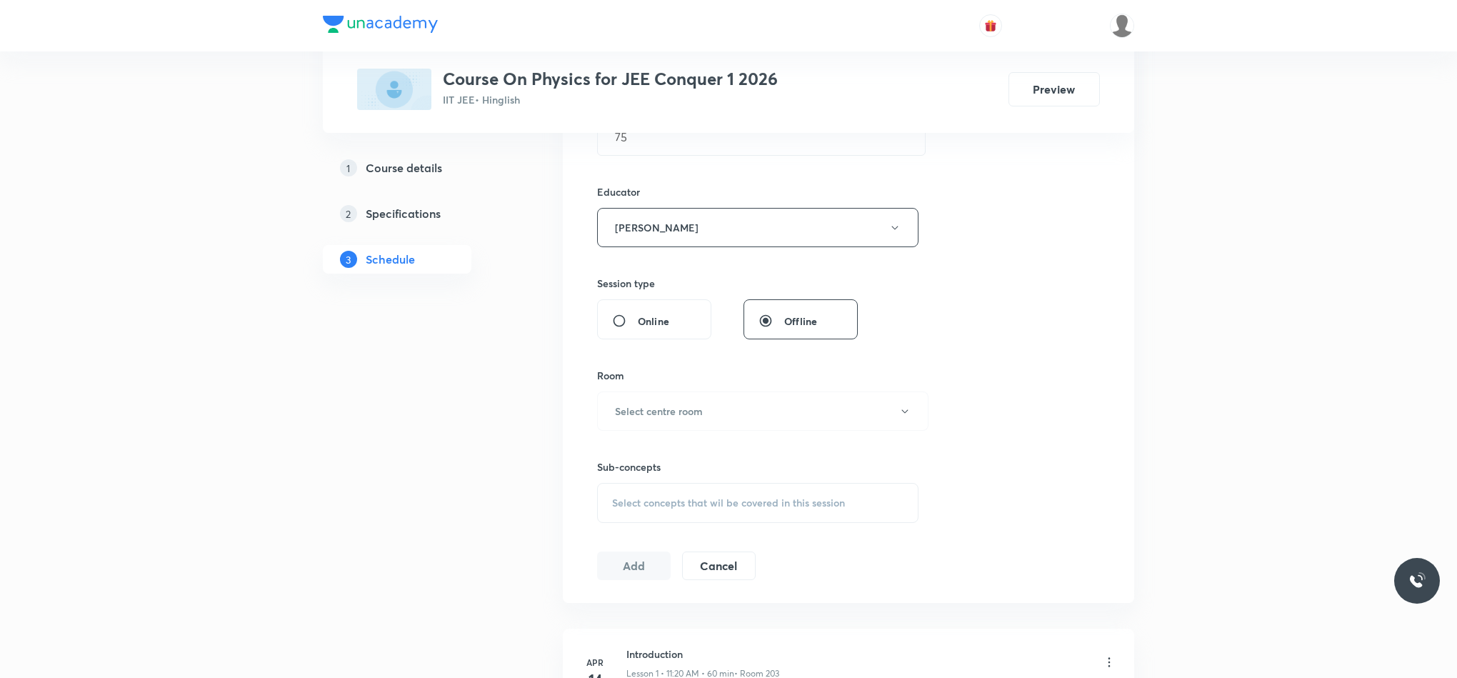
scroll to position [494, 0]
click at [665, 412] on h6 "Select centre room" at bounding box center [659, 408] width 88 height 15
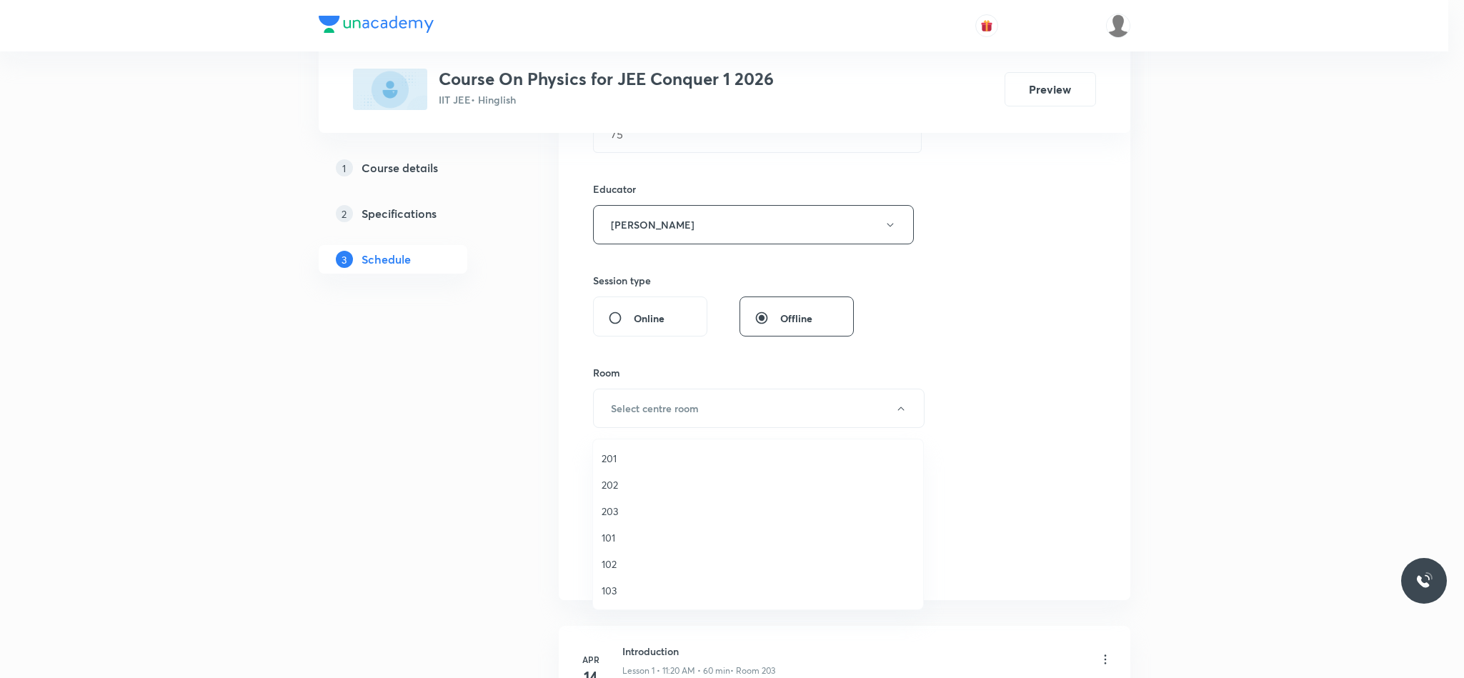
click at [622, 519] on li "203" at bounding box center [758, 511] width 330 height 26
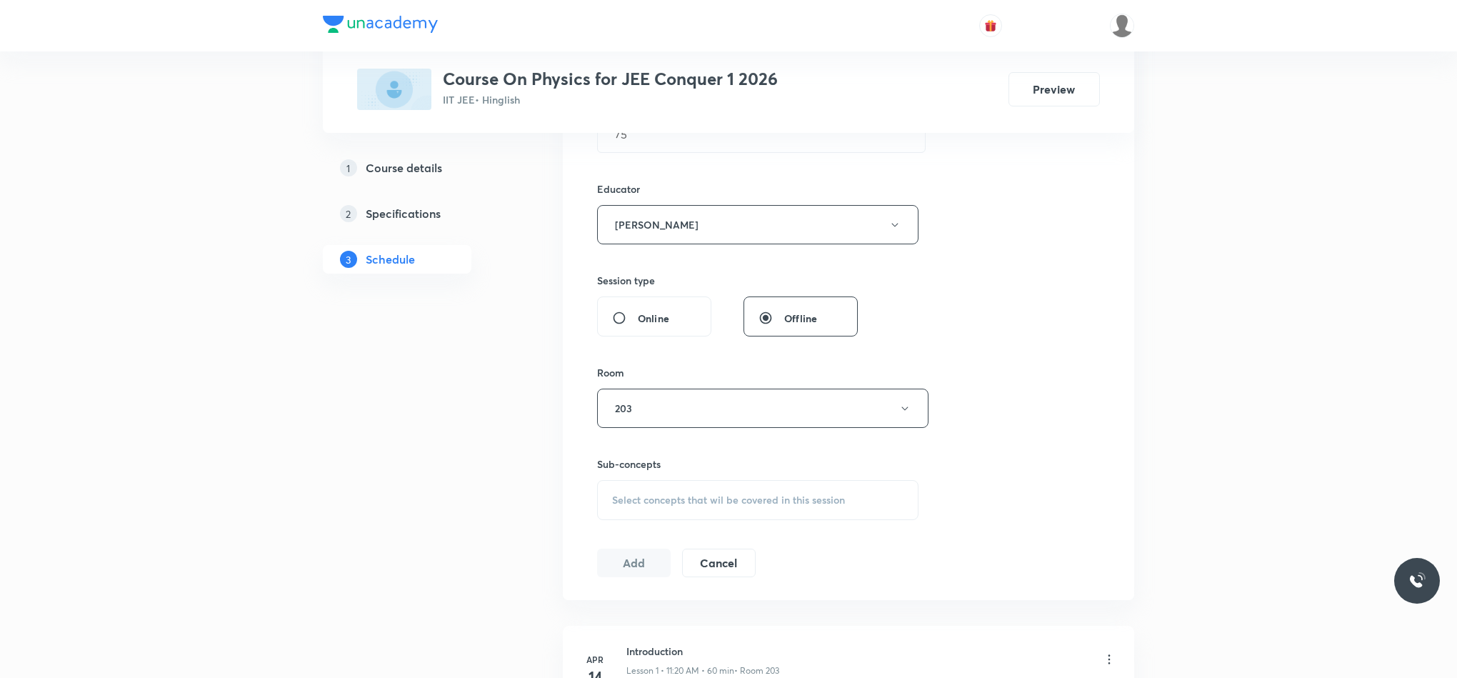
click at [678, 501] on span "Select concepts that wil be covered in this session" at bounding box center [728, 499] width 233 height 11
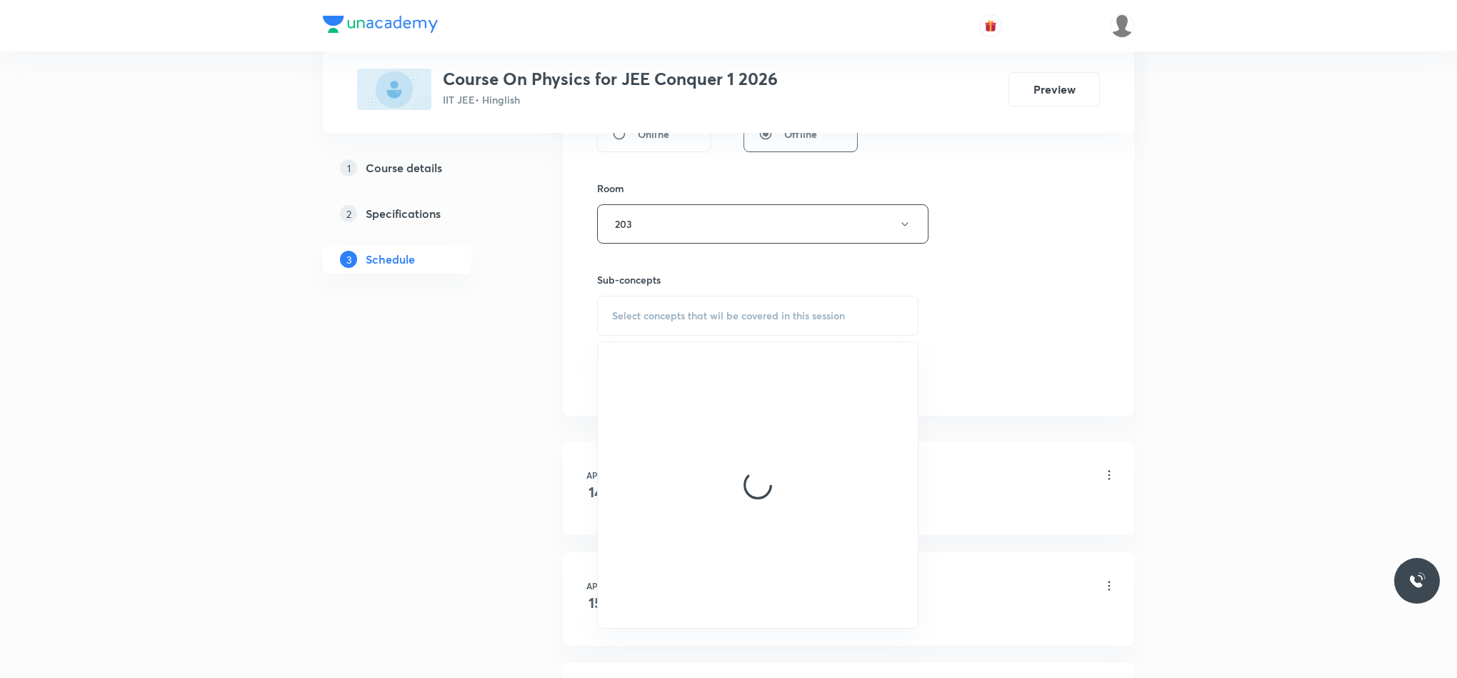
scroll to position [679, 0]
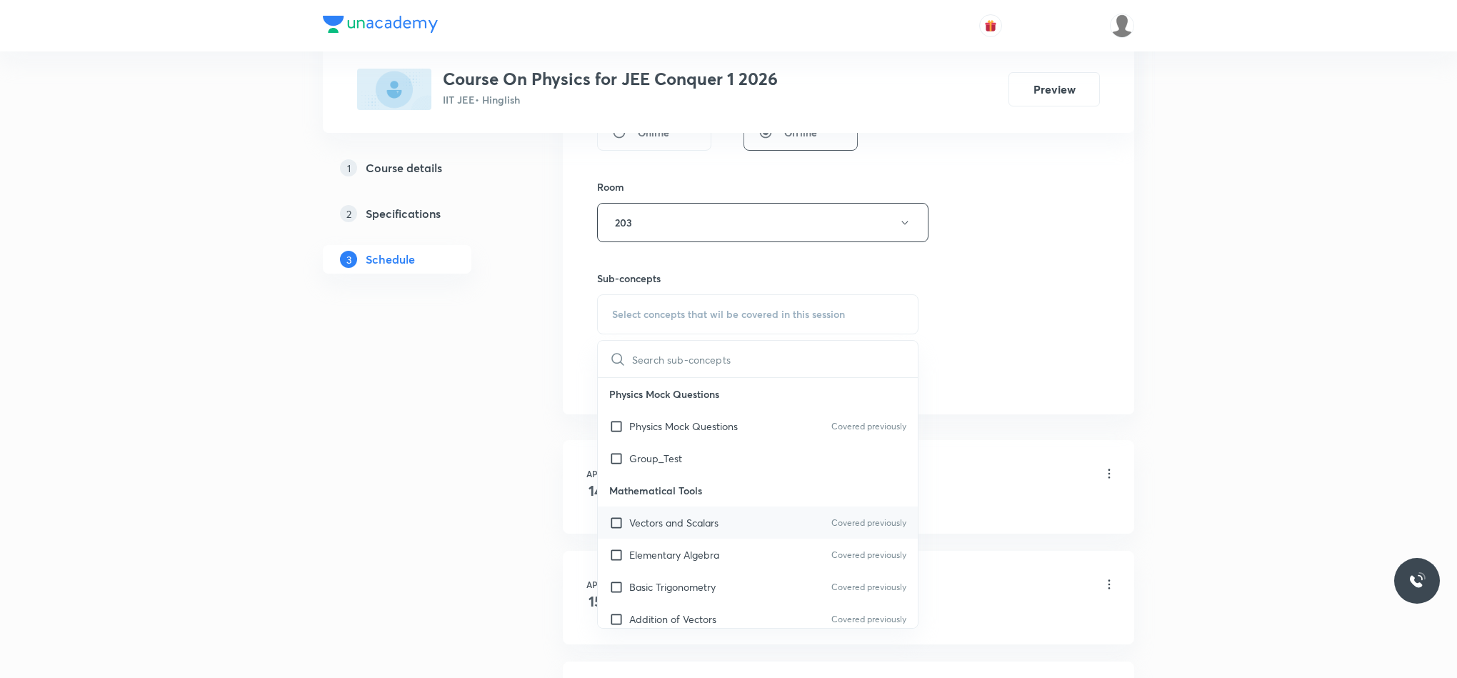
click at [688, 539] on div "Vectors and Scalars Covered previously" at bounding box center [758, 522] width 320 height 32
checkbox input "true"
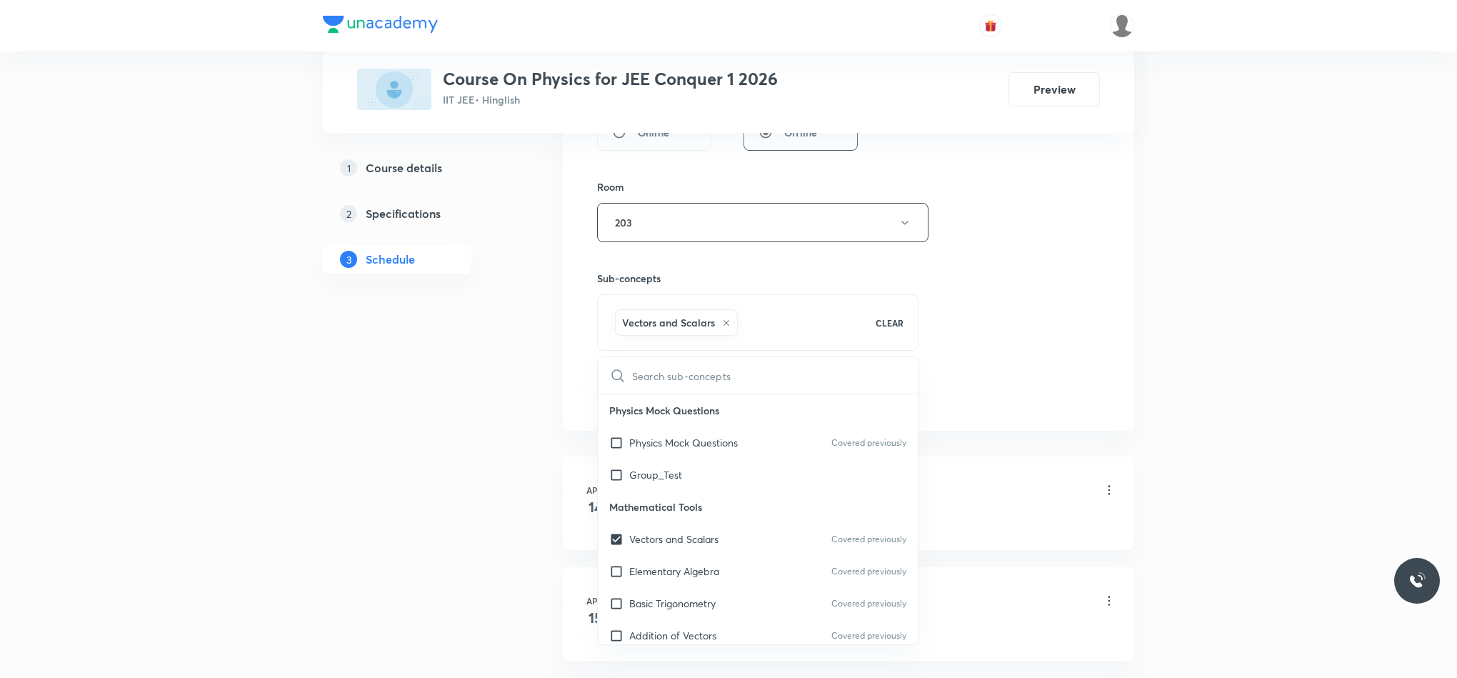
click at [1014, 407] on div "Session 103 Live class Session title 14/99 ELECTROSTATICS ​ Schedule for Oct 10…" at bounding box center [848, 18] width 503 height 779
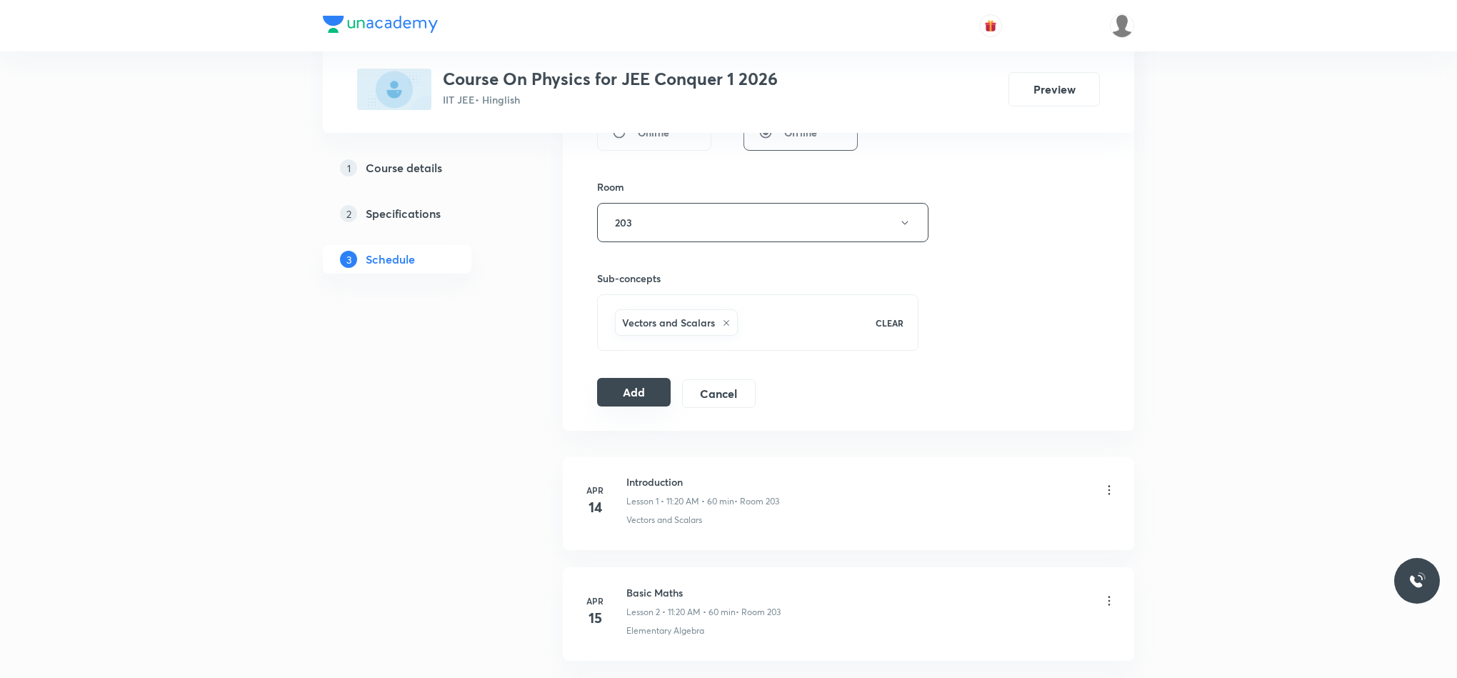
click at [614, 392] on button "Add" at bounding box center [634, 392] width 74 height 29
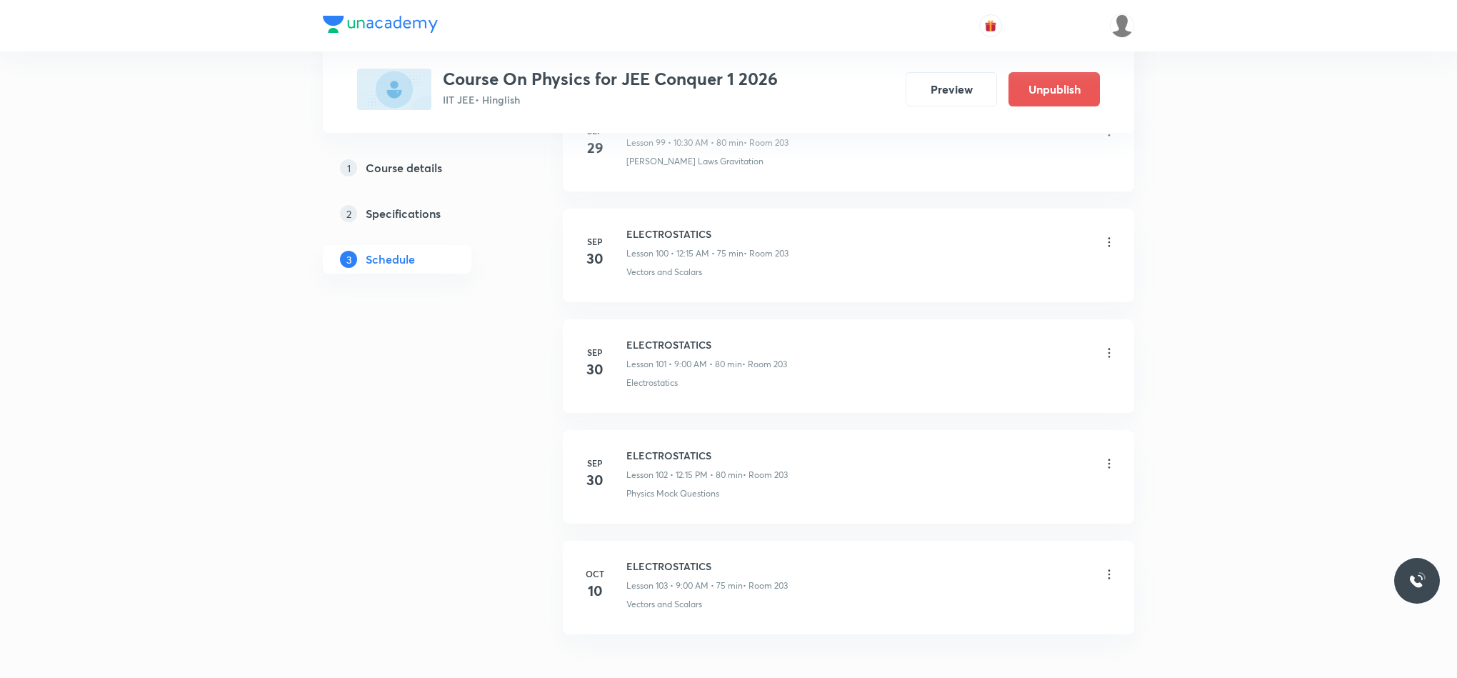
scroll to position [11287, 0]
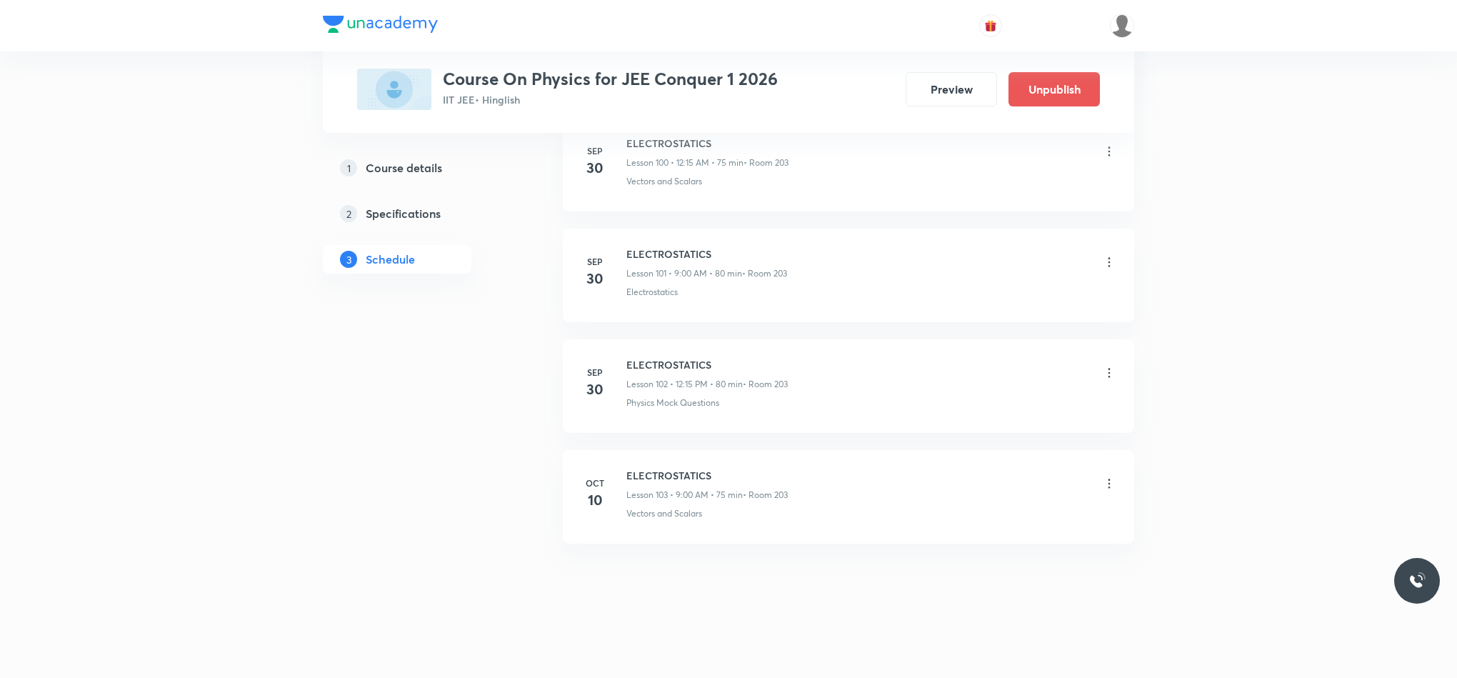
click at [1106, 487] on icon at bounding box center [1109, 483] width 14 height 14
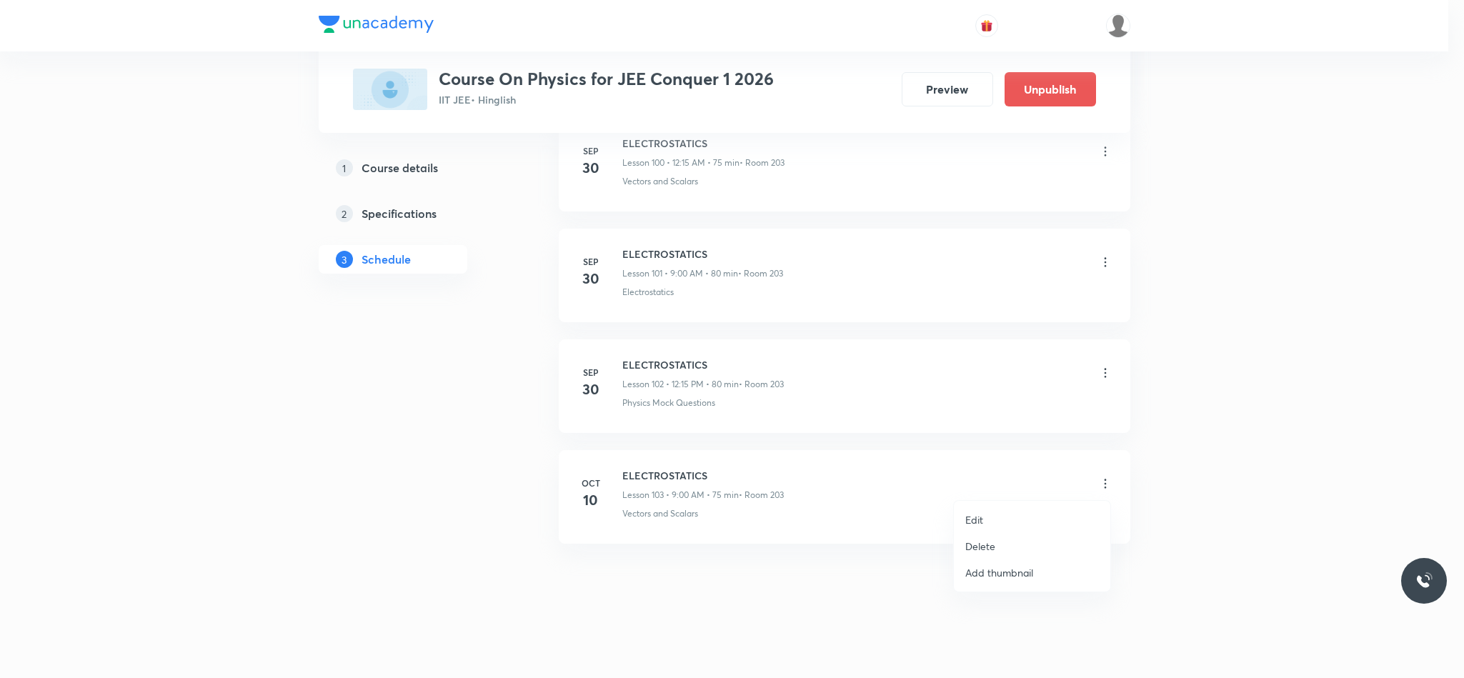
click at [994, 513] on li "Edit" at bounding box center [1032, 519] width 156 height 26
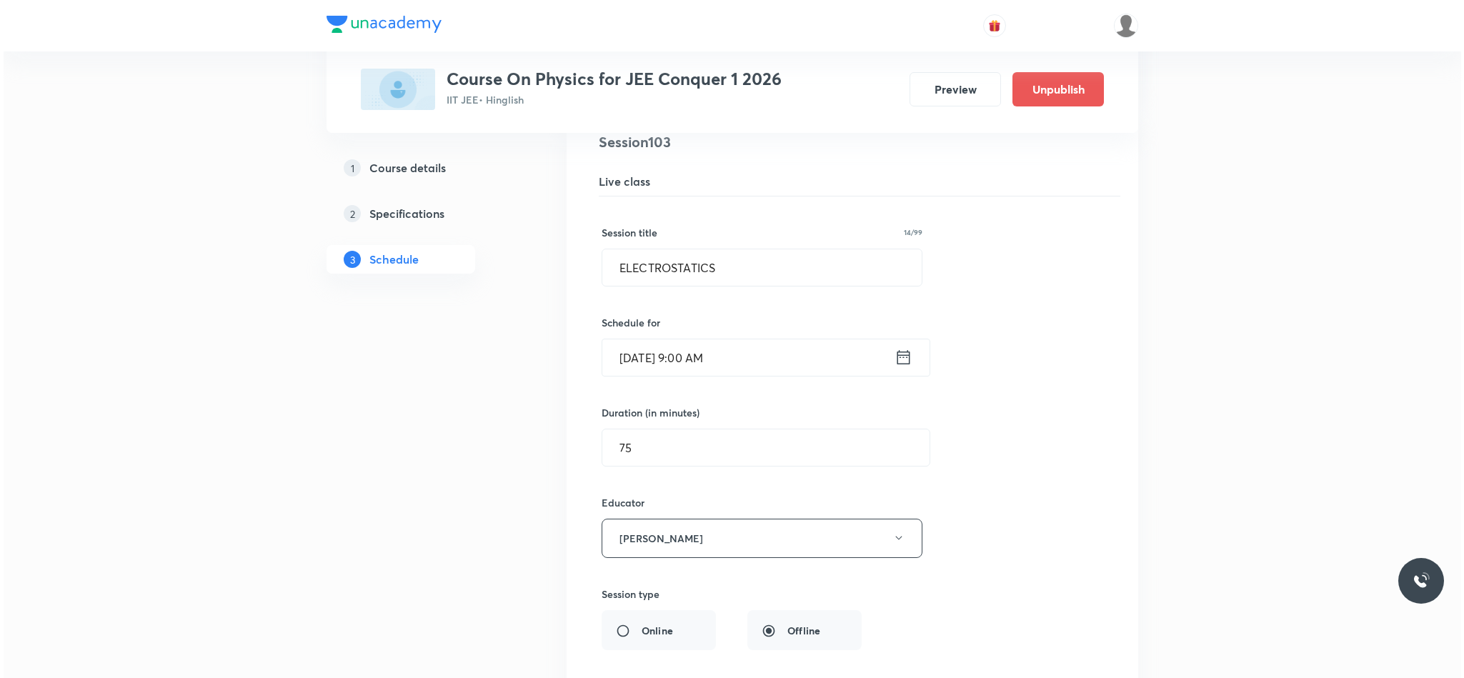
scroll to position [11473, 0]
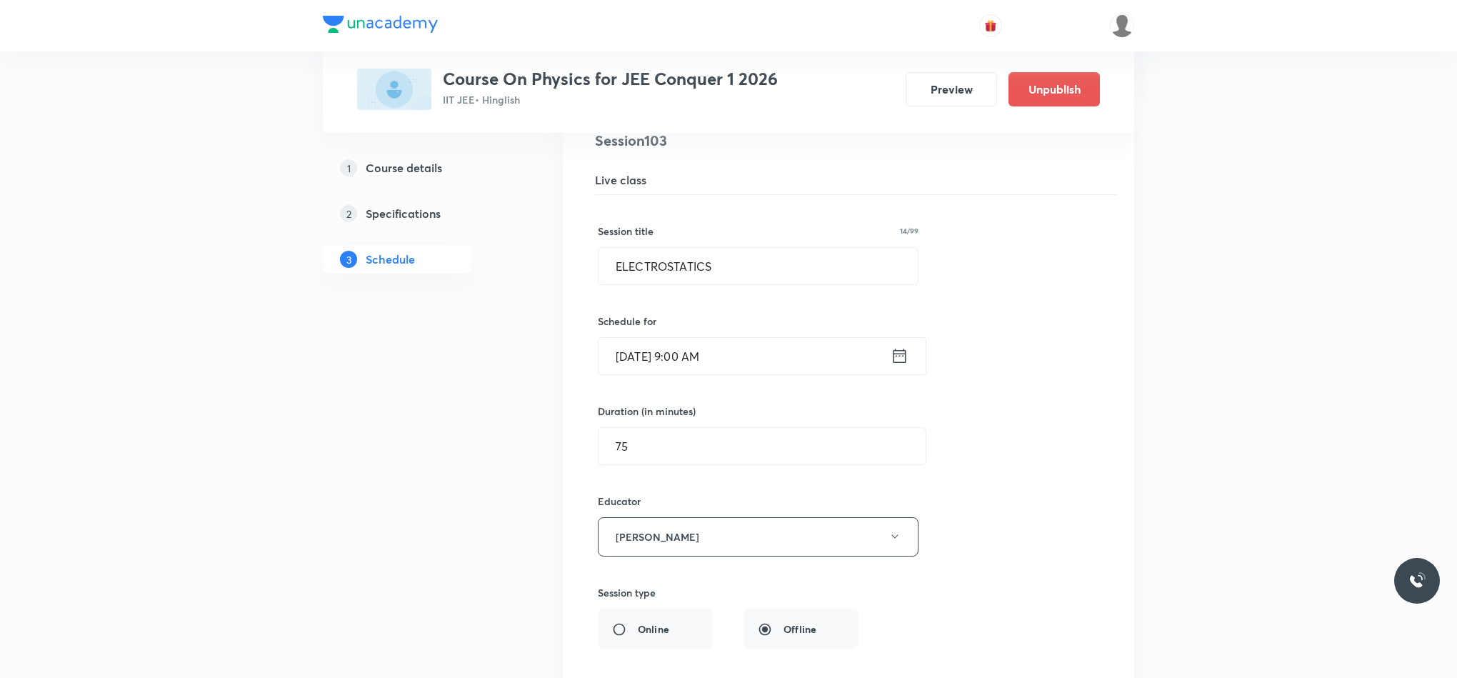
click at [896, 375] on div "Oct 10, 2025, 9:00 AM ​" at bounding box center [762, 356] width 329 height 38
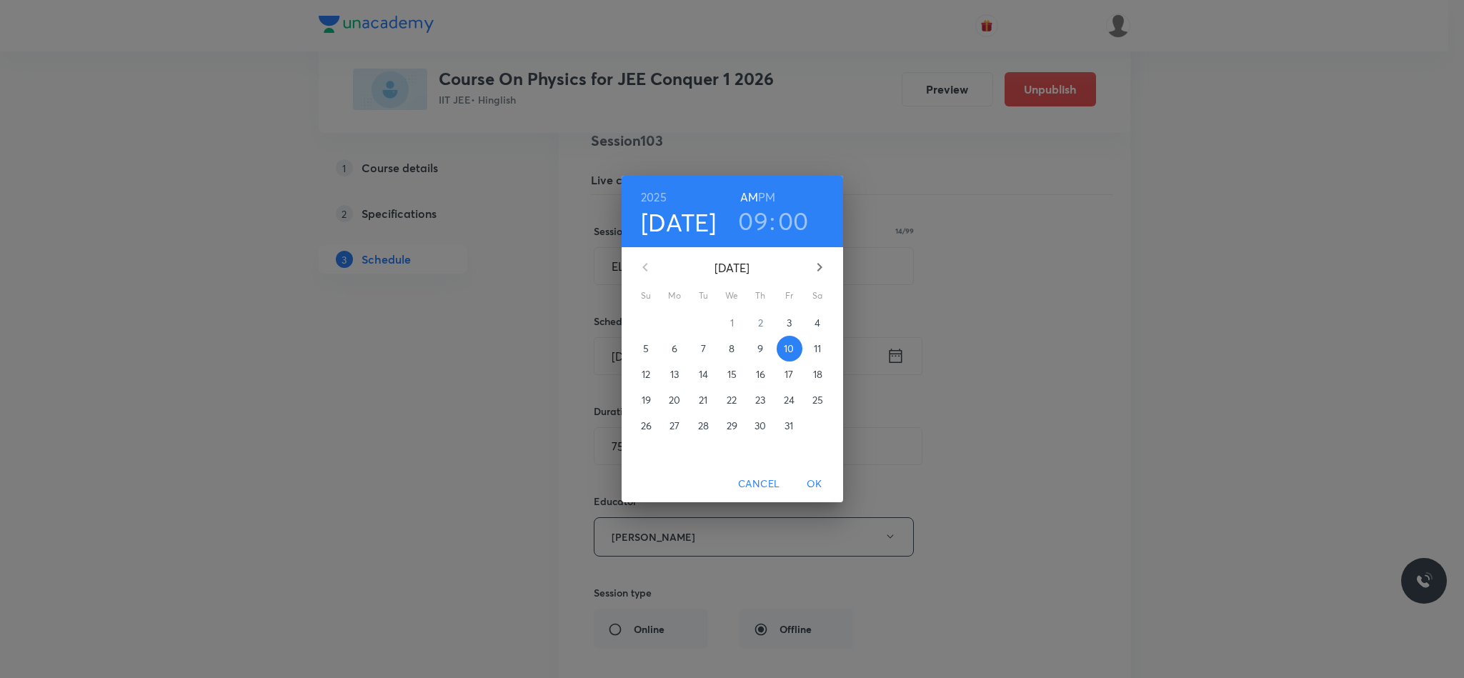
click at [787, 328] on p "3" at bounding box center [788, 323] width 5 height 14
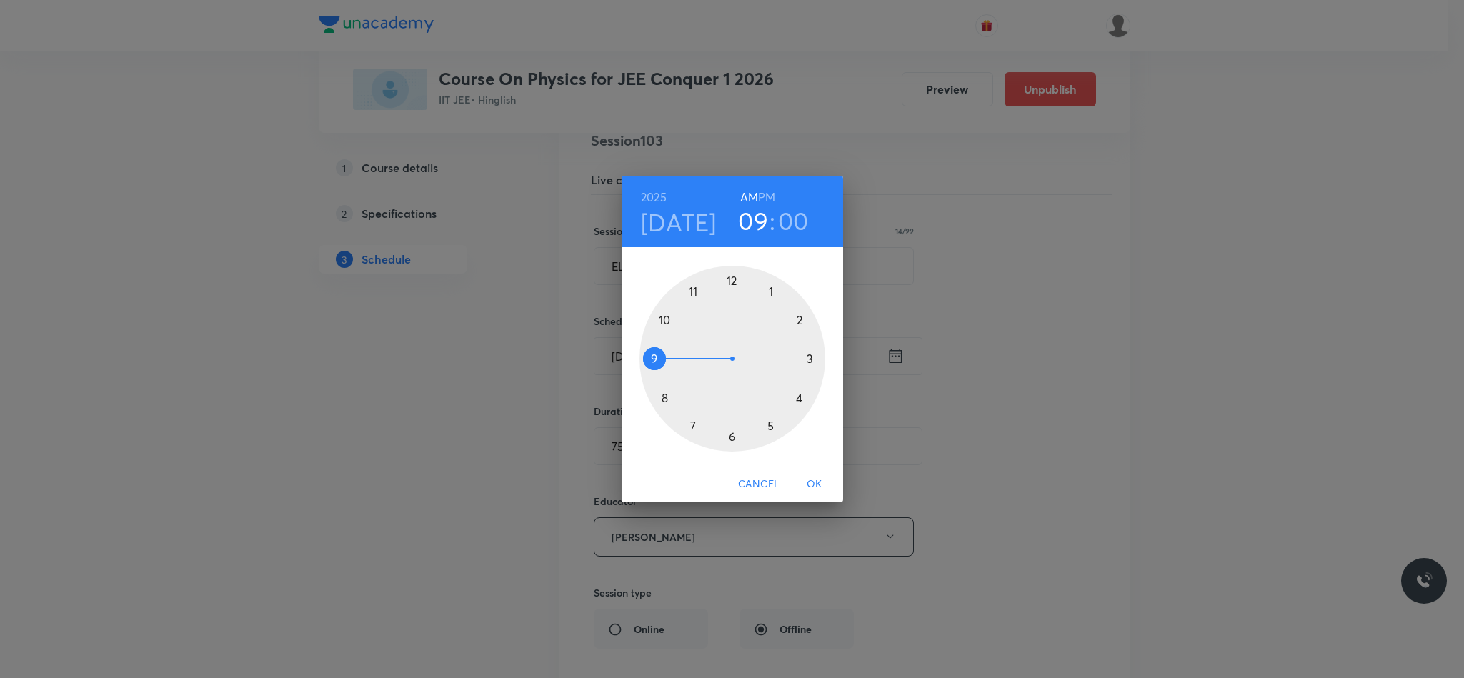
click at [811, 482] on span "OK" at bounding box center [814, 484] width 34 height 18
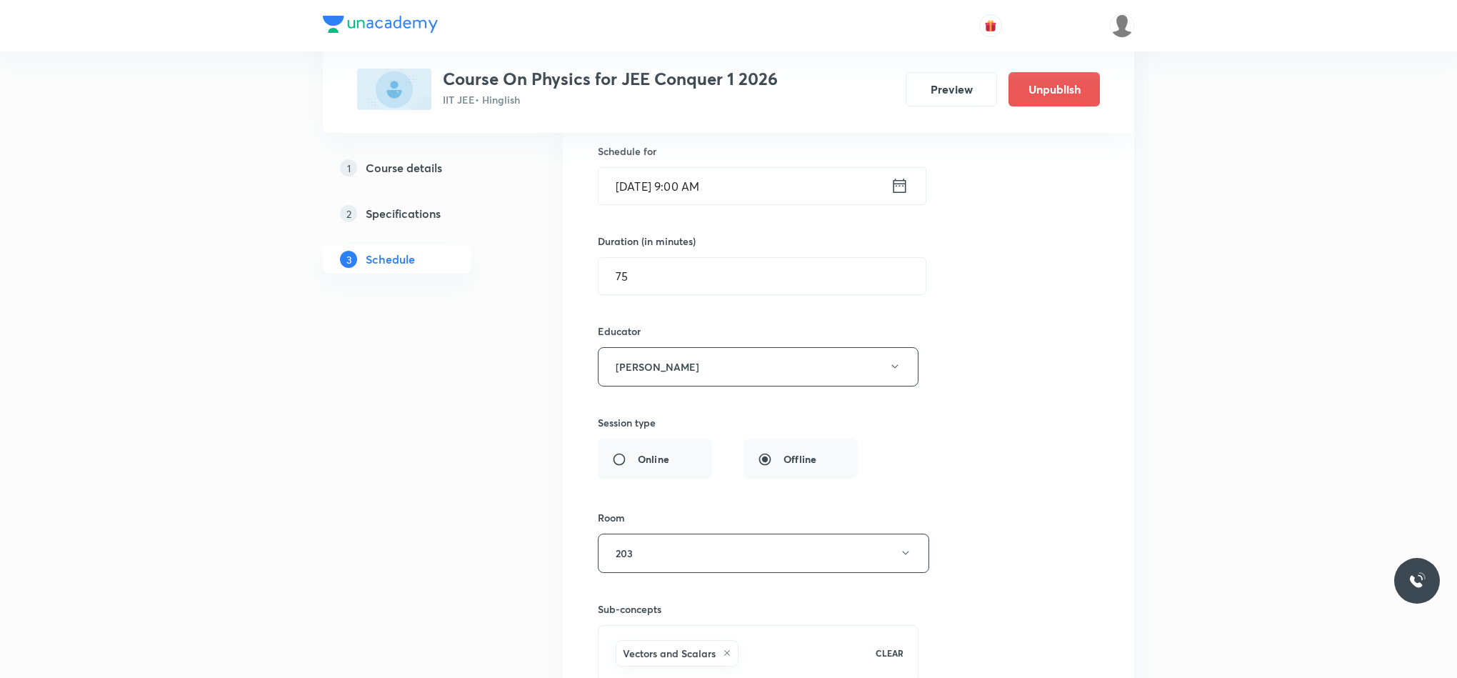
scroll to position [11932, 0]
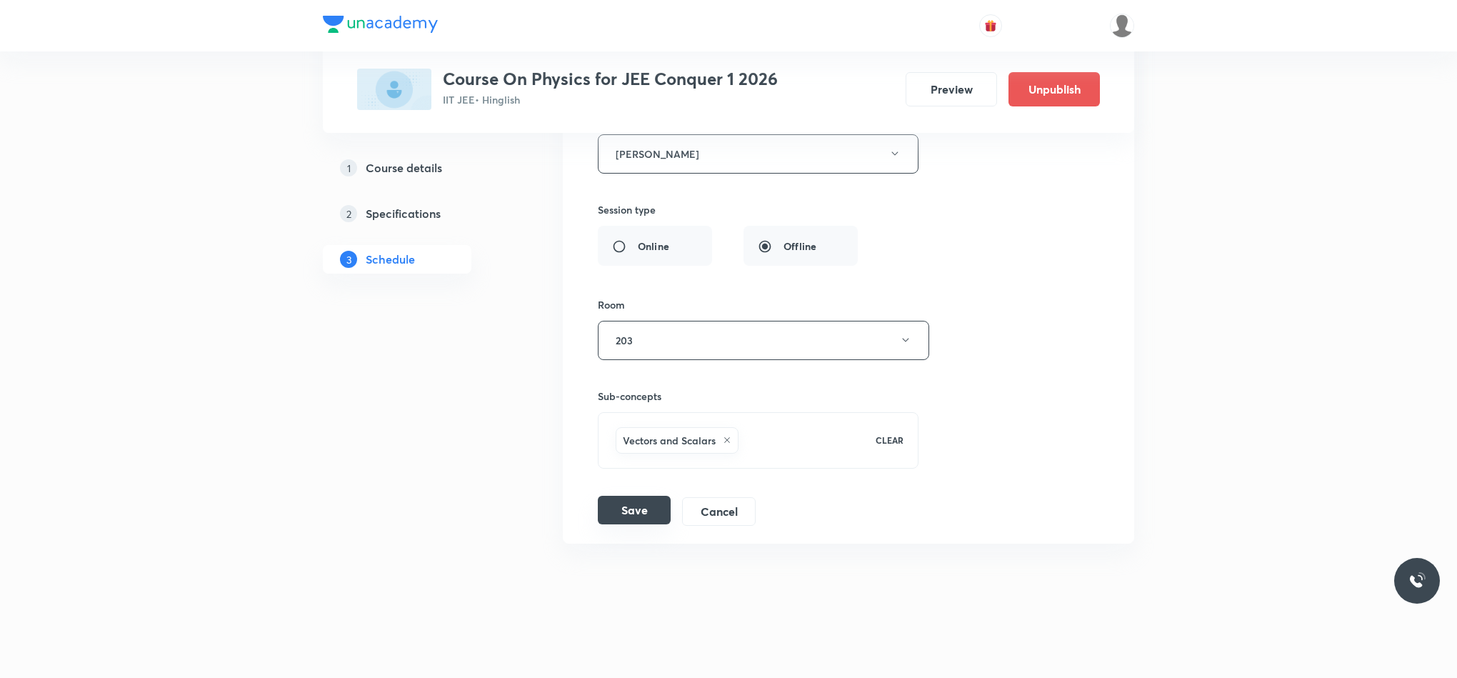
click at [648, 515] on button "Save" at bounding box center [634, 510] width 73 height 29
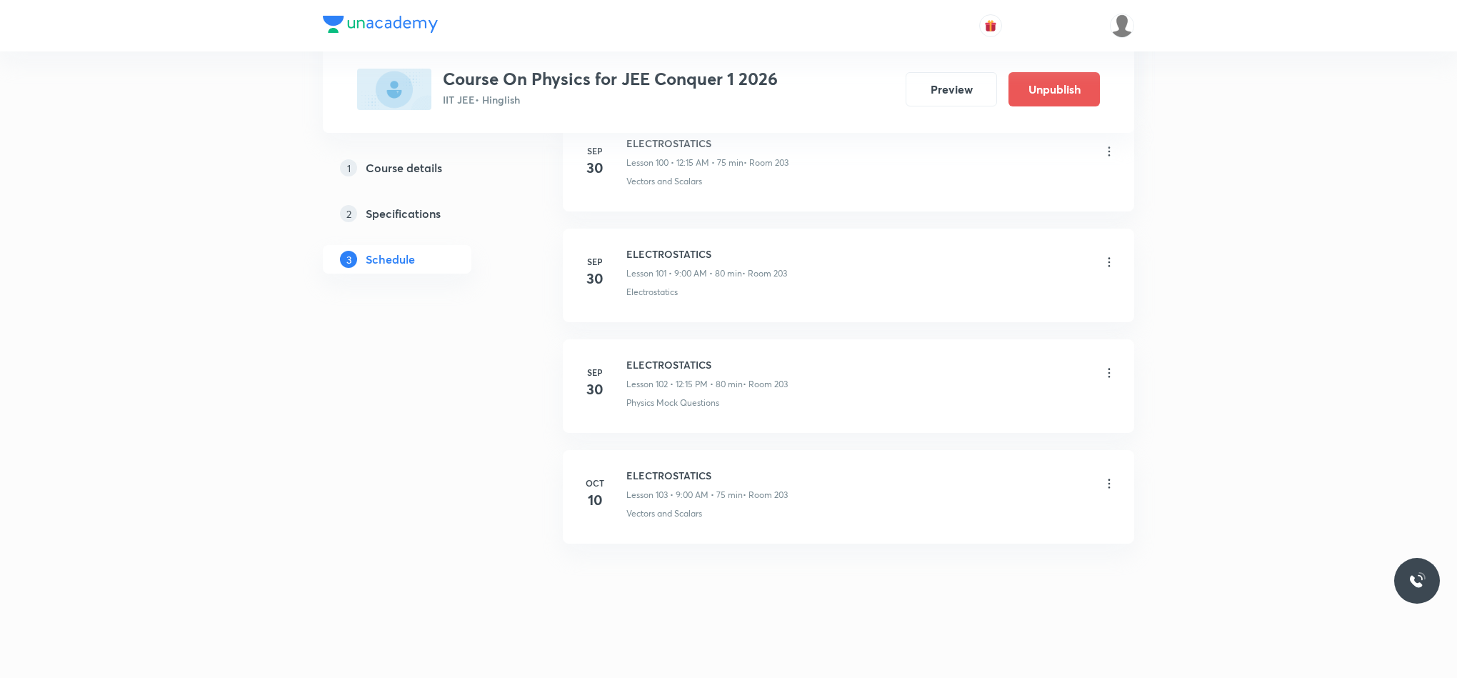
scroll to position [11287, 0]
